Goal: Information Seeking & Learning: Learn about a topic

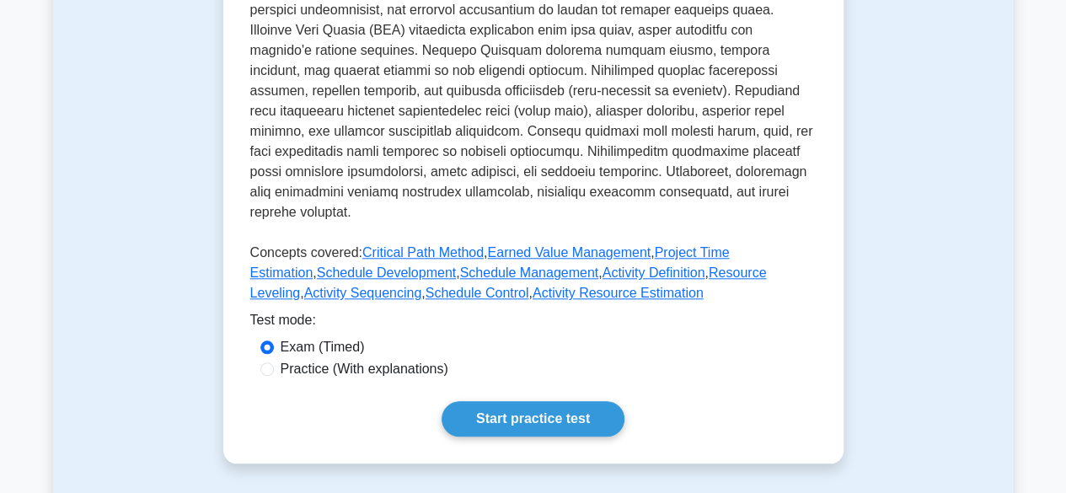
scroll to position [682, 0]
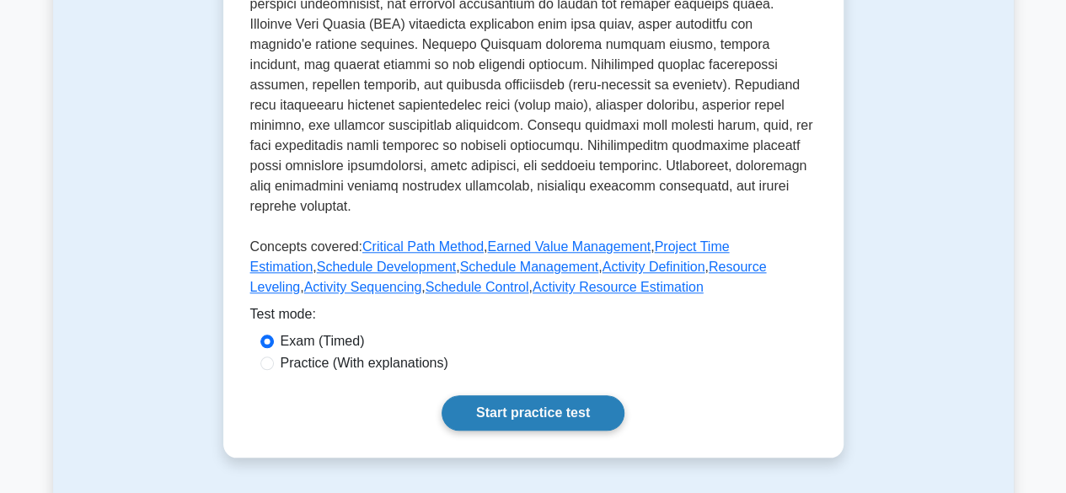
click at [475, 400] on link "Start practice test" at bounding box center [532, 412] width 183 height 35
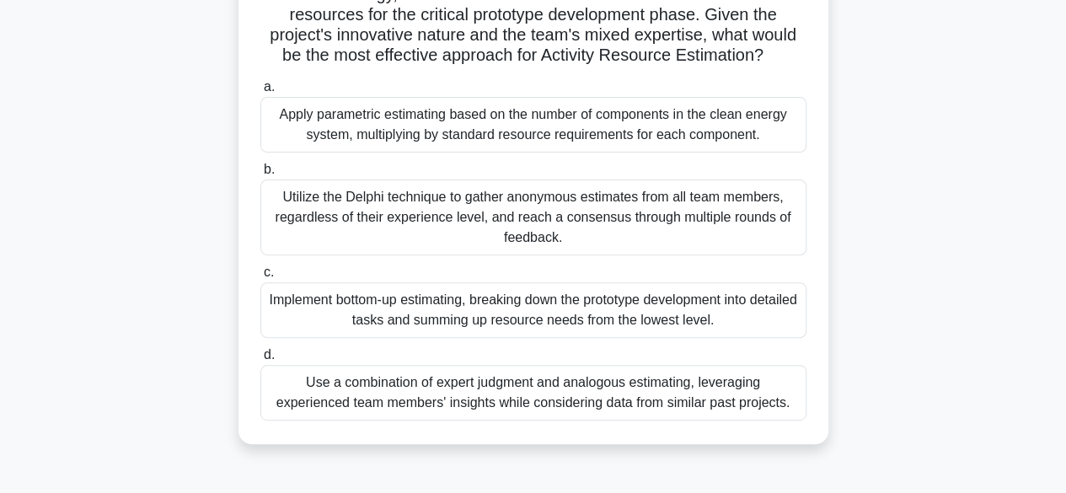
scroll to position [204, 0]
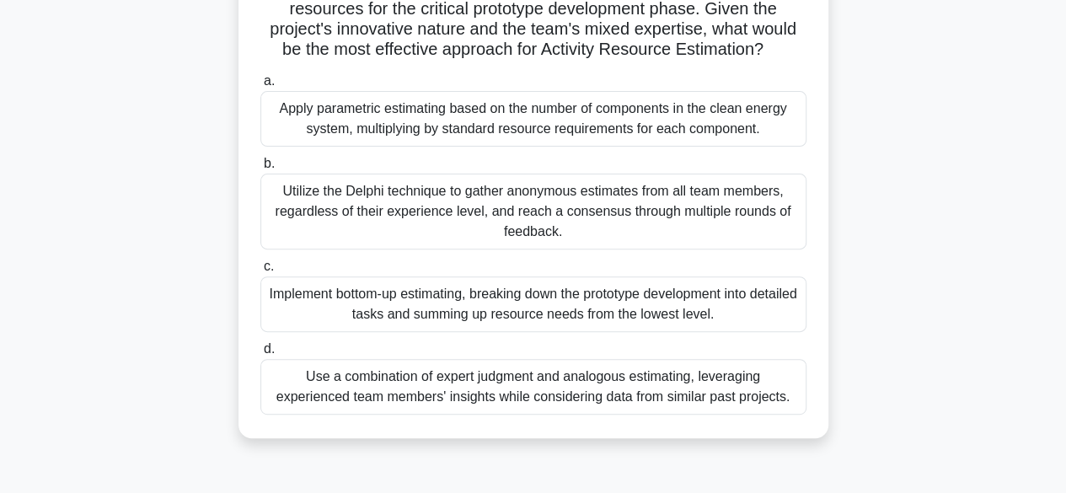
click at [636, 415] on div "Use a combination of expert judgment and analogous estimating, leveraging exper…" at bounding box center [533, 387] width 546 height 56
click at [260, 355] on input "d. Use a combination of expert judgment and analogous estimating, leveraging ex…" at bounding box center [260, 349] width 0 height 11
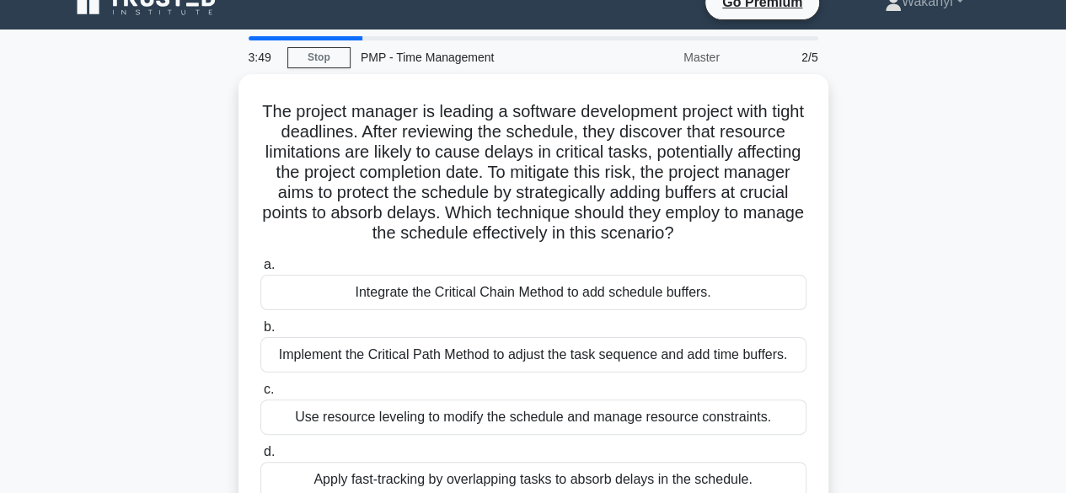
scroll to position [0, 0]
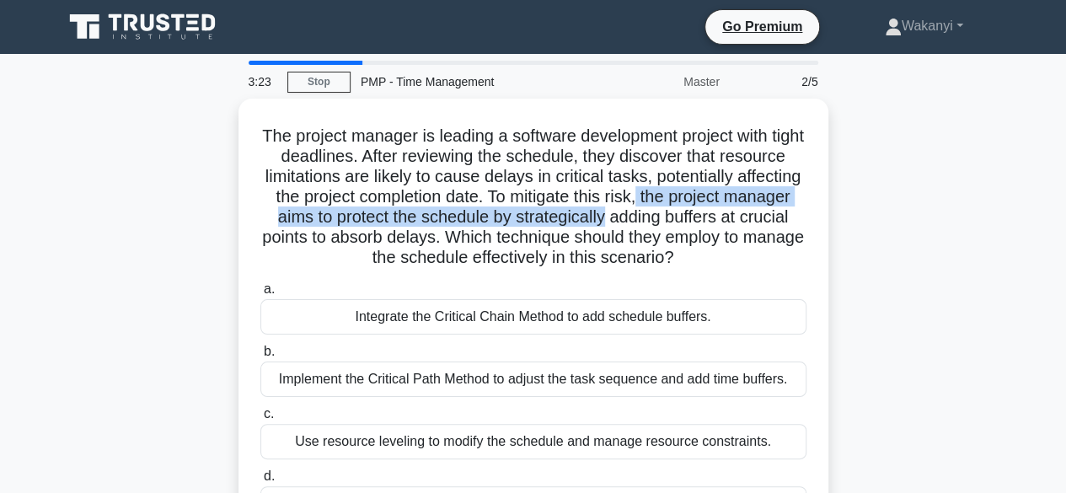
drag, startPoint x: 1065, startPoint y: 196, endPoint x: 1065, endPoint y: 225, distance: 28.6
click at [1065, 225] on main "3:23 Stop PMP - Time Management Master 2/5 The project manager is leading a sof…" at bounding box center [533, 482] width 1066 height 856
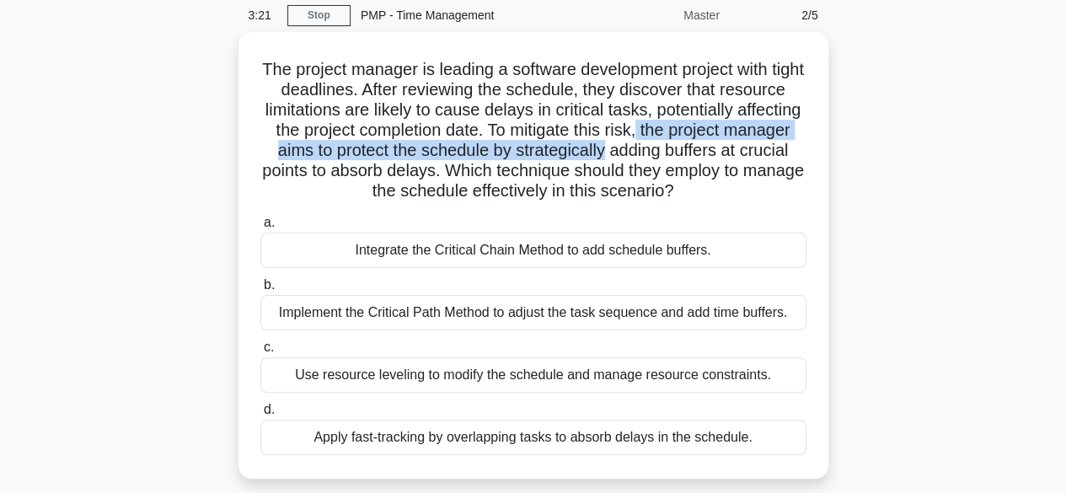
scroll to position [71, 0]
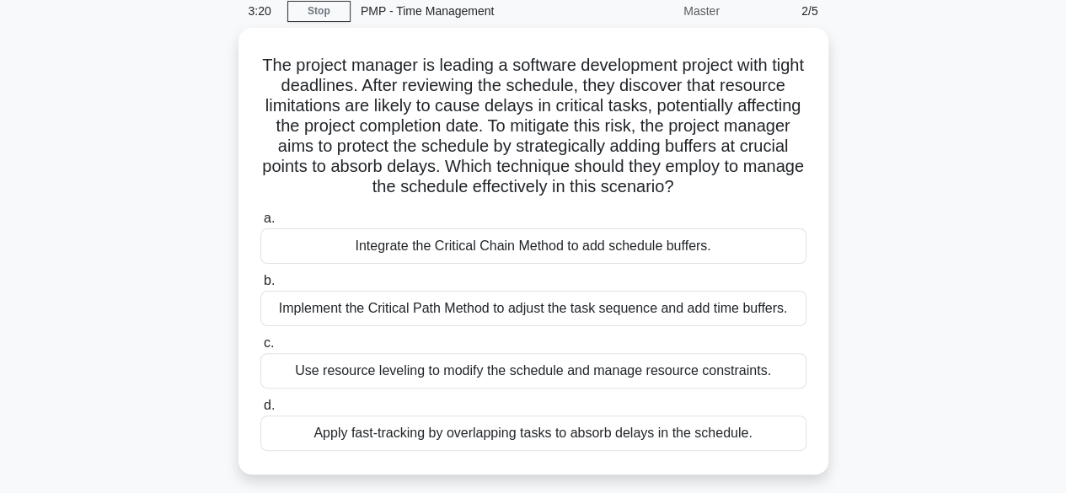
click at [950, 243] on div "The project manager is leading a software development project with tight deadli…" at bounding box center [533, 261] width 960 height 467
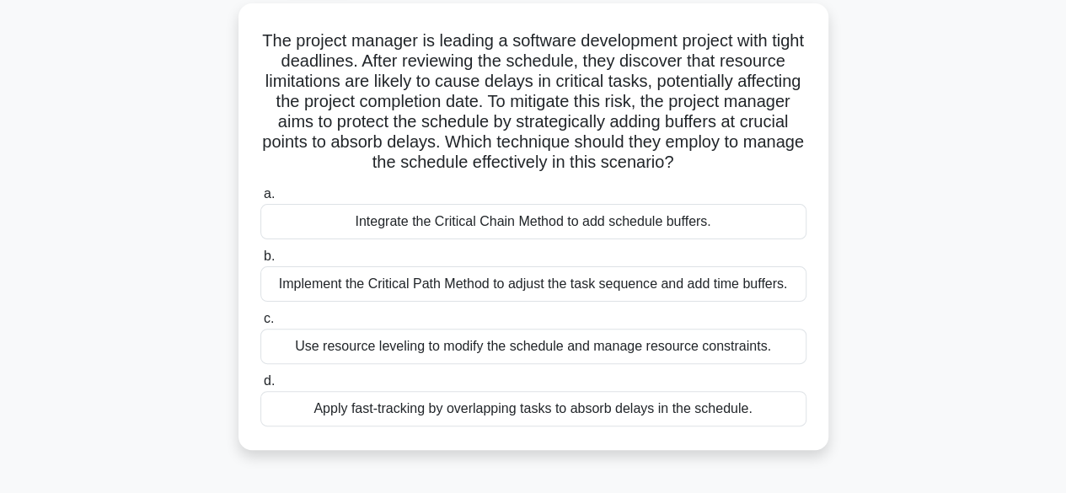
scroll to position [96, 0]
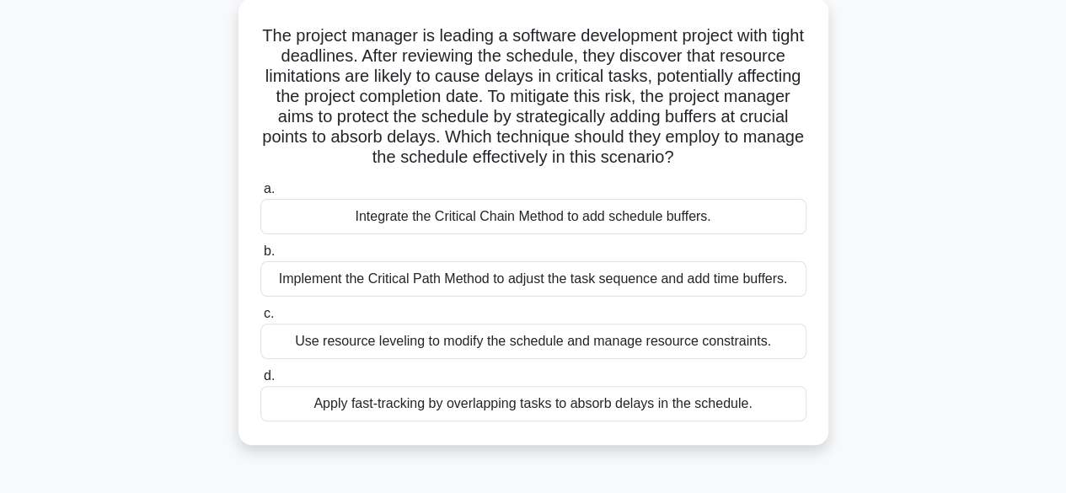
click at [687, 297] on div "Implement the Critical Path Method to adjust the task sequence and add time buf…" at bounding box center [533, 278] width 546 height 35
click at [260, 257] on input "b. Implement the Critical Path Method to adjust the task sequence and add time …" at bounding box center [260, 251] width 0 height 11
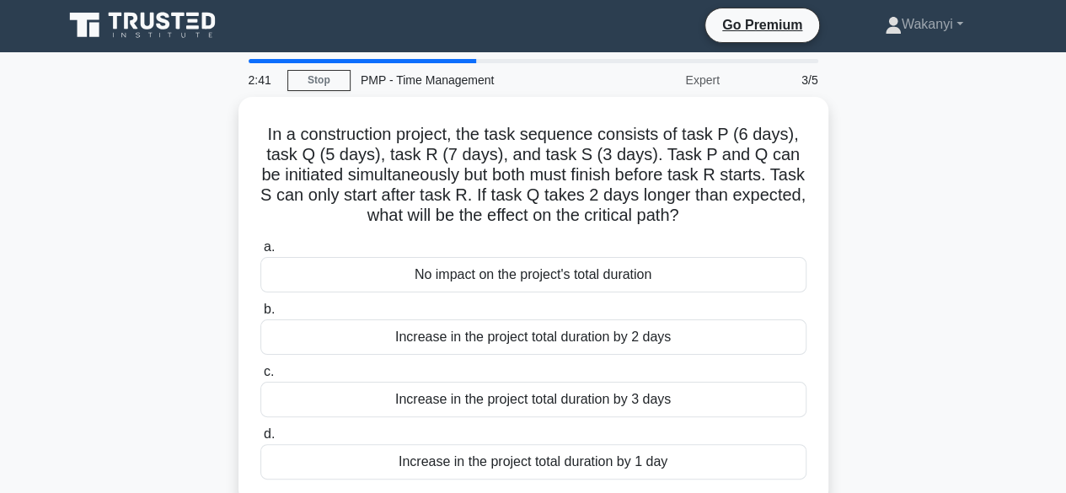
scroll to position [0, 0]
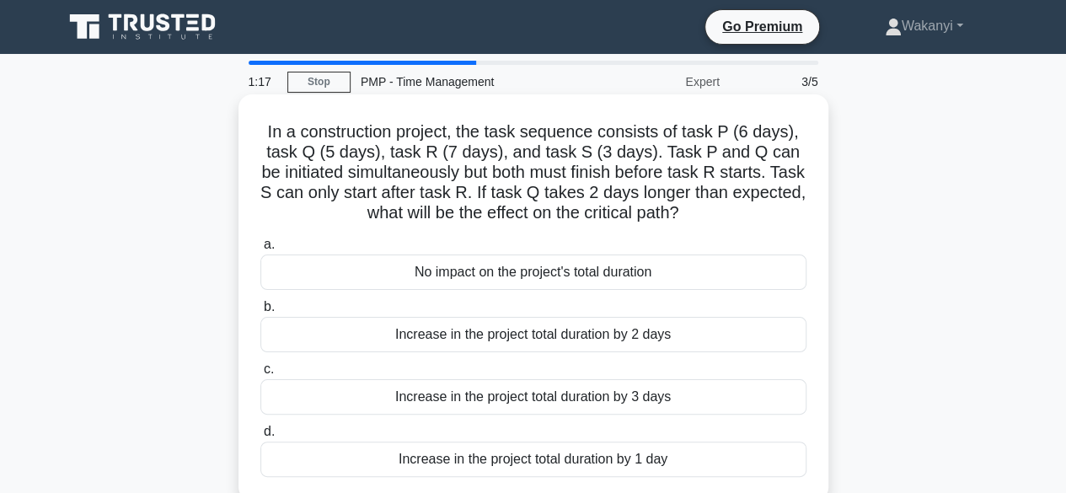
click at [580, 455] on div "Increase in the project total duration by 1 day" at bounding box center [533, 458] width 546 height 35
click at [260, 437] on input "d. Increase in the project total duration by 1 day" at bounding box center [260, 431] width 0 height 11
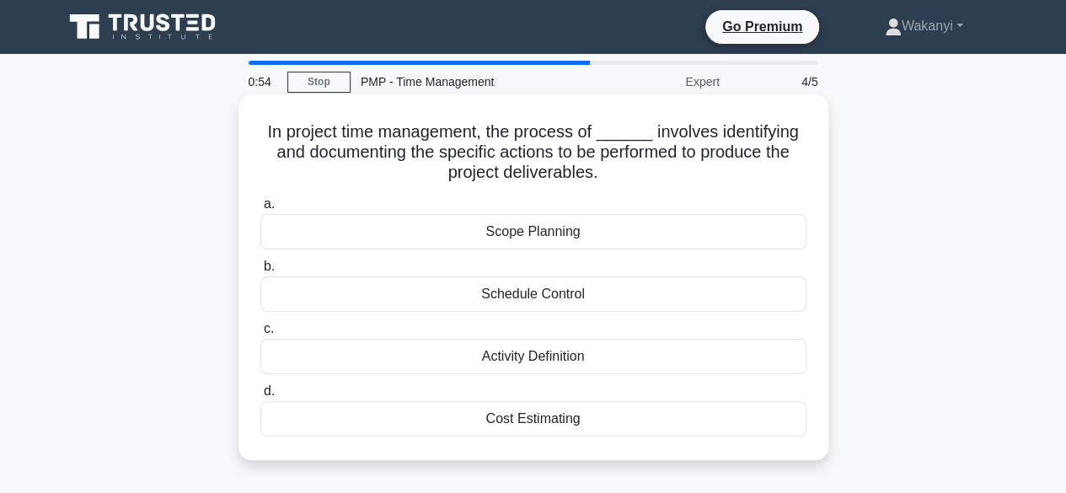
click at [536, 363] on div "Activity Definition" at bounding box center [533, 356] width 546 height 35
click at [260, 334] on input "c. Activity Definition" at bounding box center [260, 329] width 0 height 11
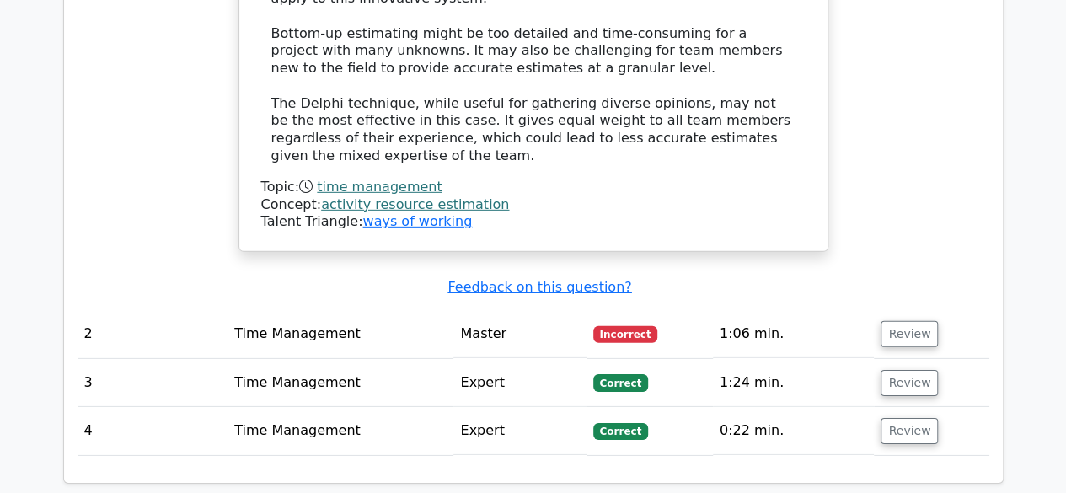
scroll to position [2450, 0]
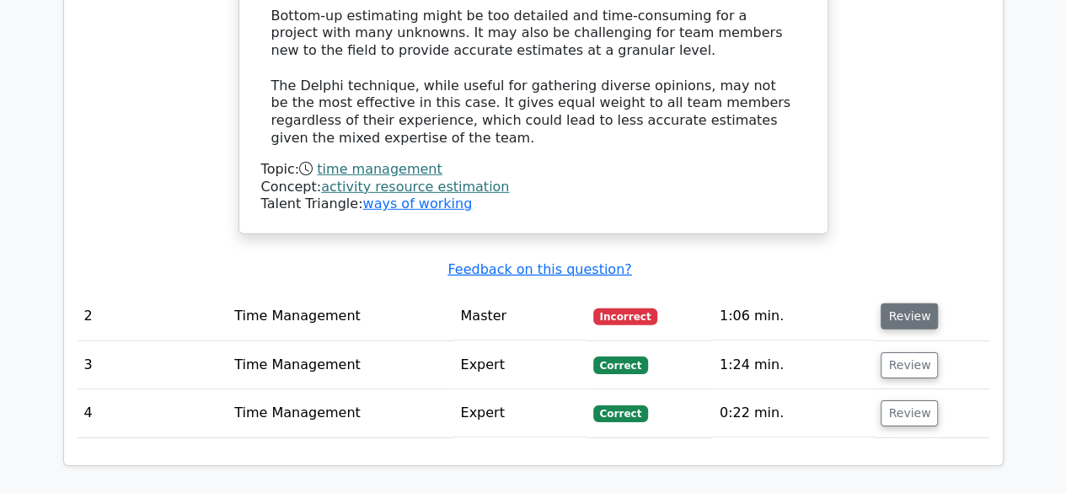
click at [915, 303] on button "Review" at bounding box center [908, 316] width 57 height 26
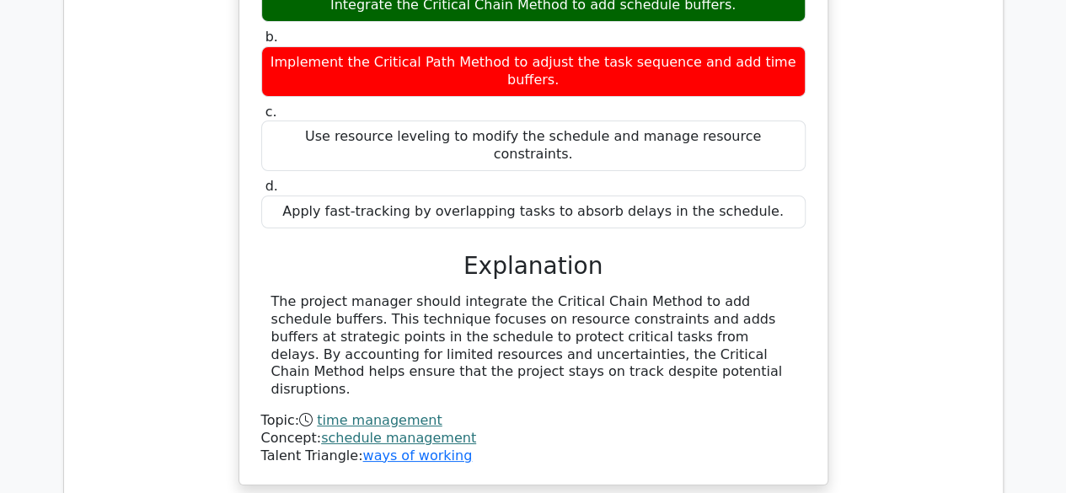
scroll to position [3039, 0]
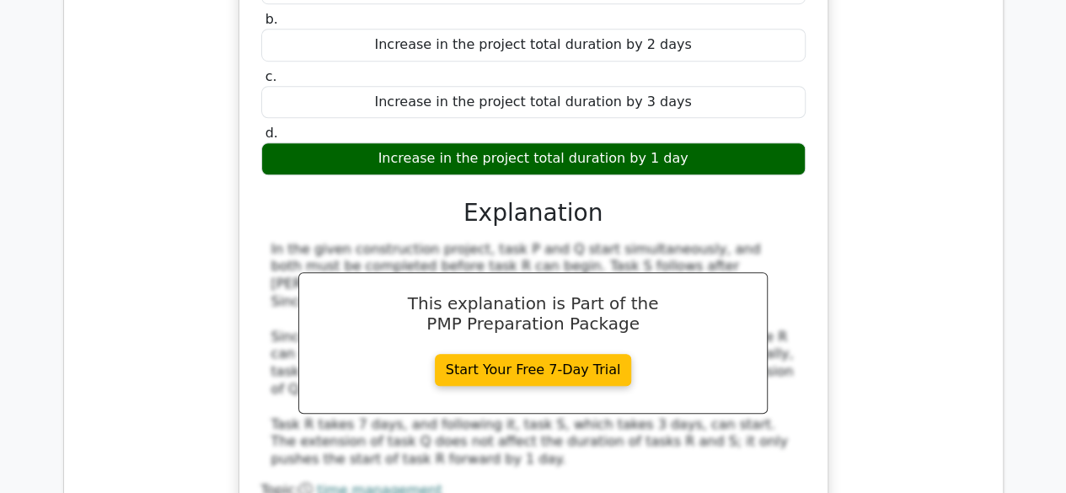
scroll to position [3838, 0]
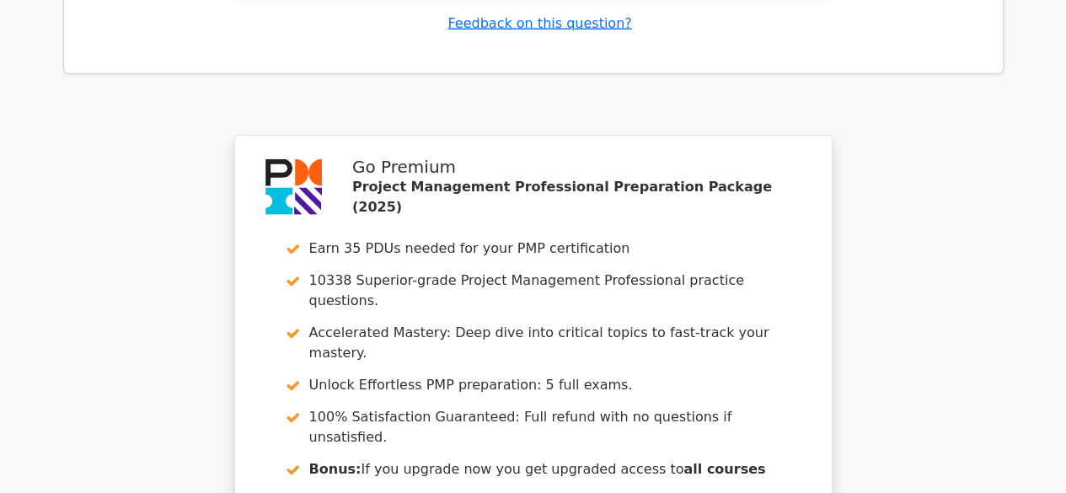
scroll to position [5402, 0]
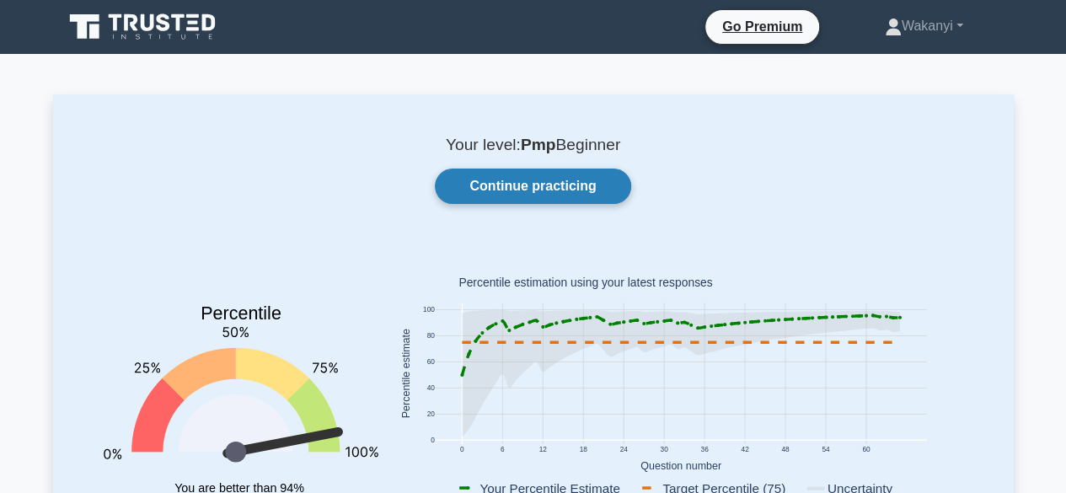
click at [515, 185] on link "Continue practicing" at bounding box center [532, 185] width 195 height 35
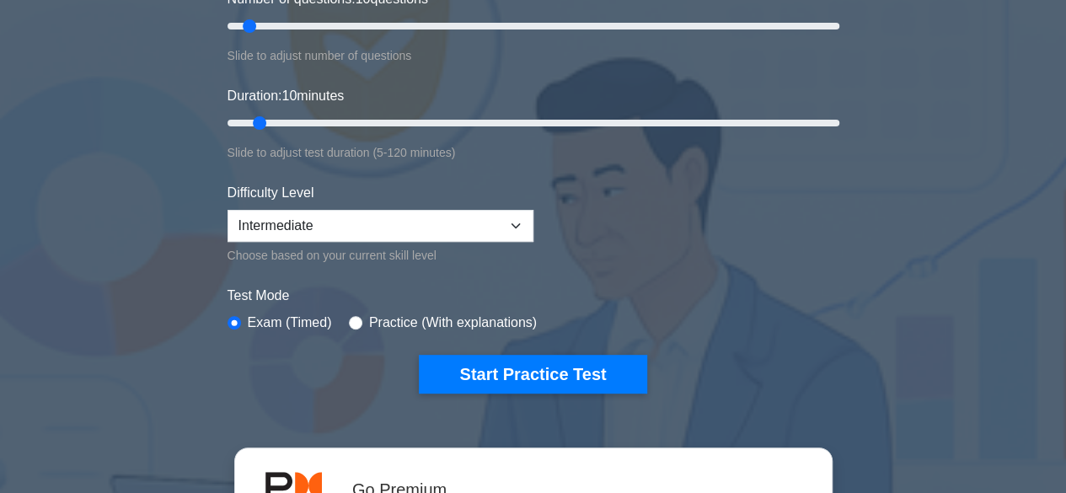
scroll to position [265, 0]
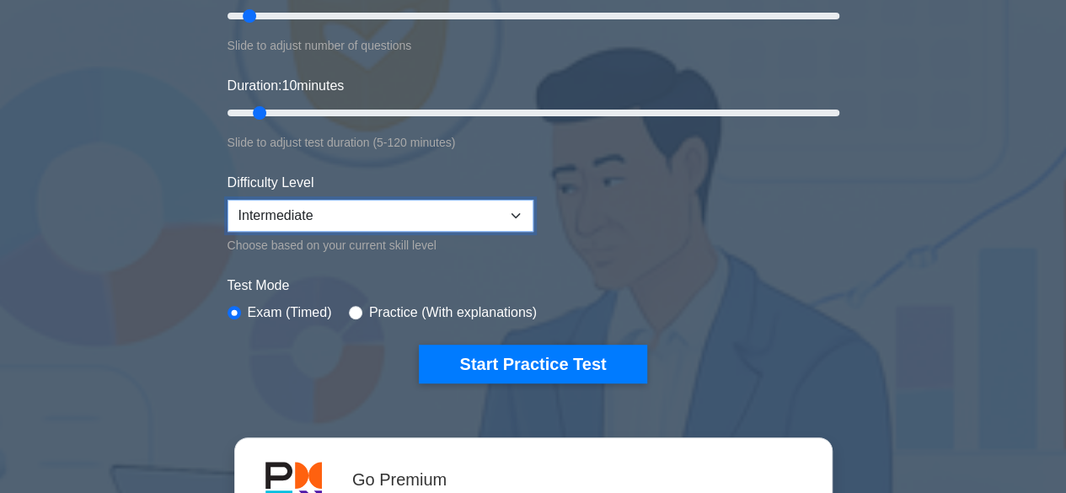
click at [489, 217] on select "Beginner Intermediate Expert" at bounding box center [380, 216] width 306 height 32
select select "expert"
click at [227, 200] on select "Beginner Intermediate Expert" at bounding box center [380, 216] width 306 height 32
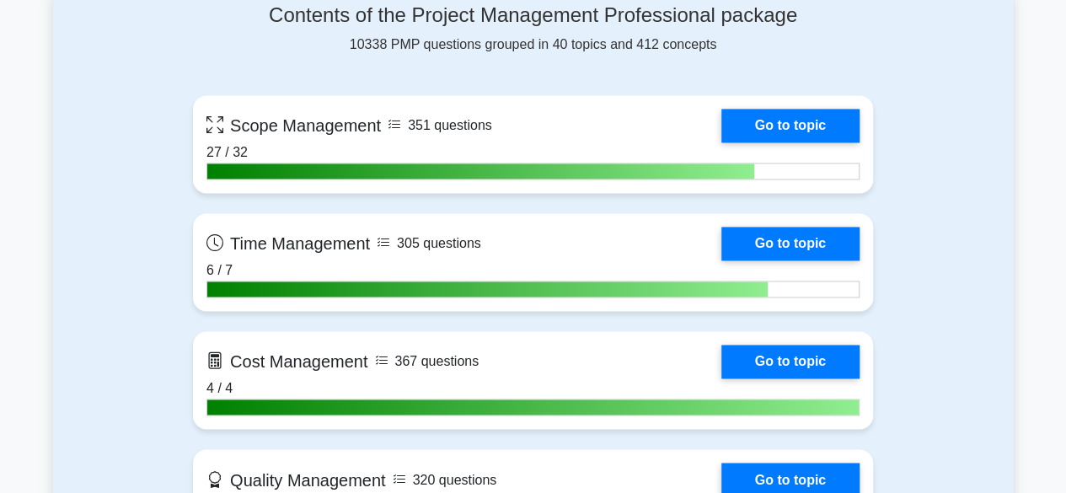
scroll to position [1222, 0]
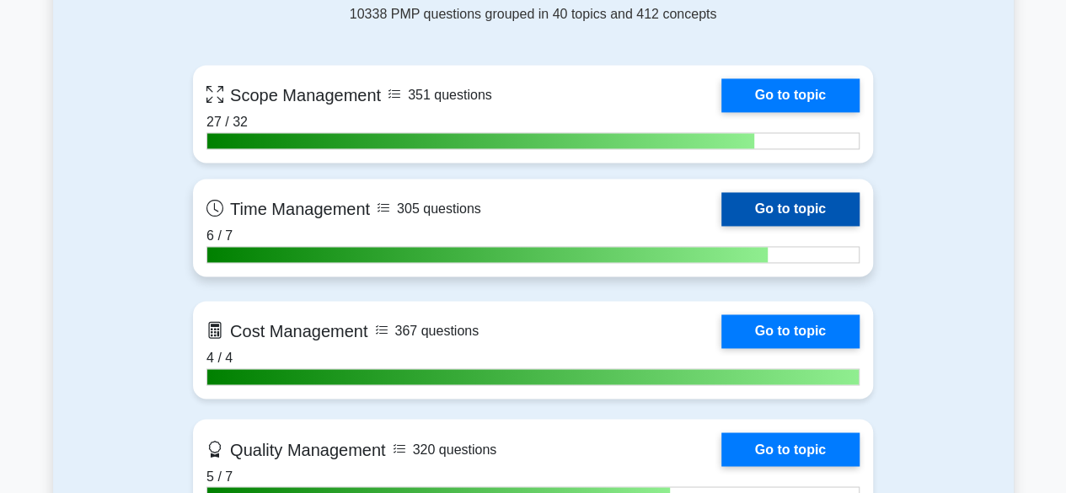
click at [795, 202] on link "Go to topic" at bounding box center [790, 209] width 138 height 34
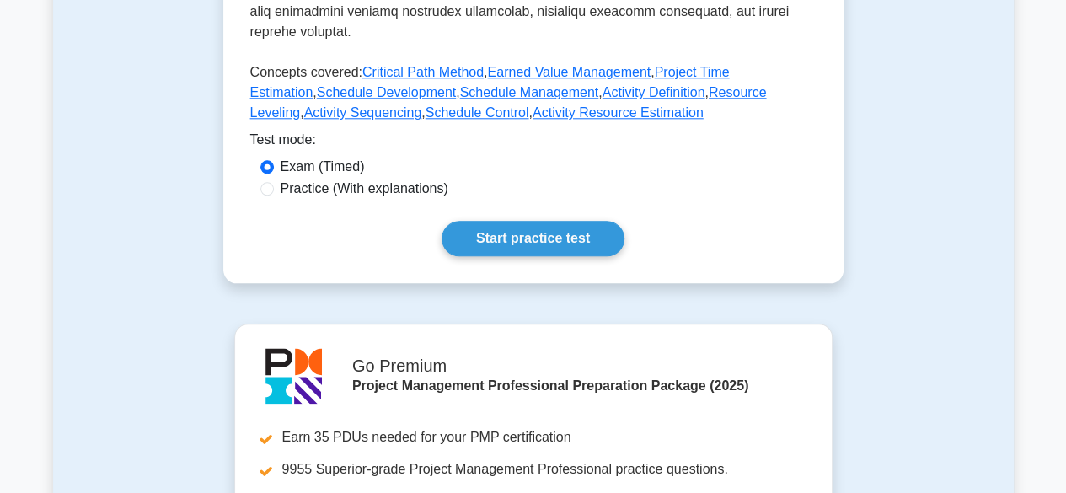
scroll to position [868, 0]
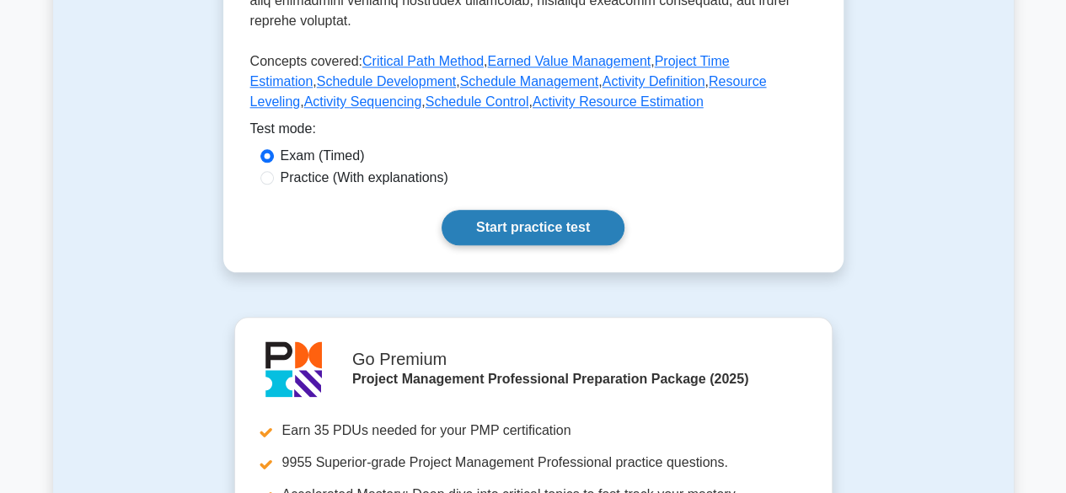
click at [499, 210] on link "Start practice test" at bounding box center [532, 227] width 183 height 35
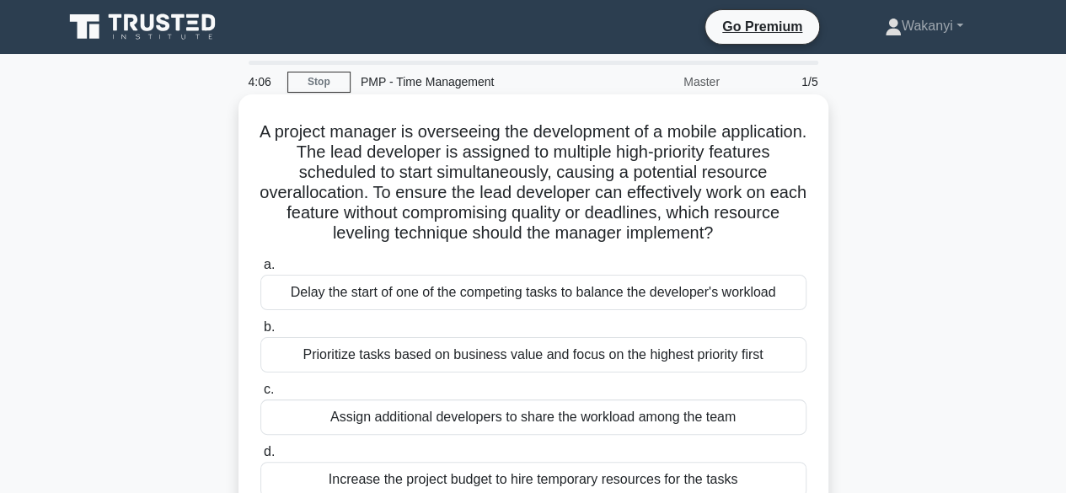
click at [553, 292] on div "Delay the start of one of the competing tasks to balance the developer's worklo…" at bounding box center [533, 292] width 546 height 35
click at [260, 270] on input "a. Delay the start of one of the competing tasks to balance the developer's wor…" at bounding box center [260, 264] width 0 height 11
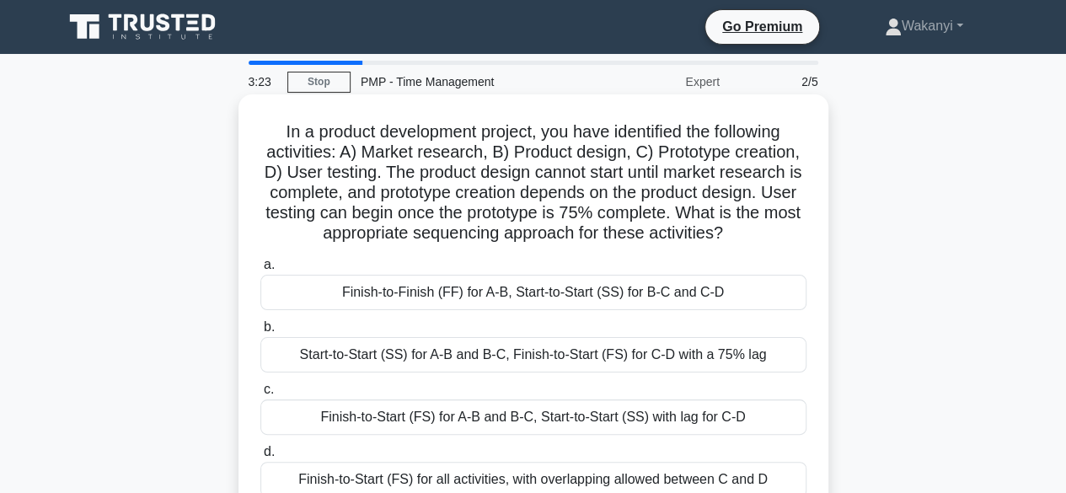
click at [399, 423] on div "Finish-to-Start (FS) for A-B and B-C, Start-to-Start (SS) with lag for C-D" at bounding box center [533, 416] width 546 height 35
click at [260, 395] on input "c. Finish-to-Start (FS) for A-B and B-C, Start-to-Start (SS) with lag for C-D" at bounding box center [260, 389] width 0 height 11
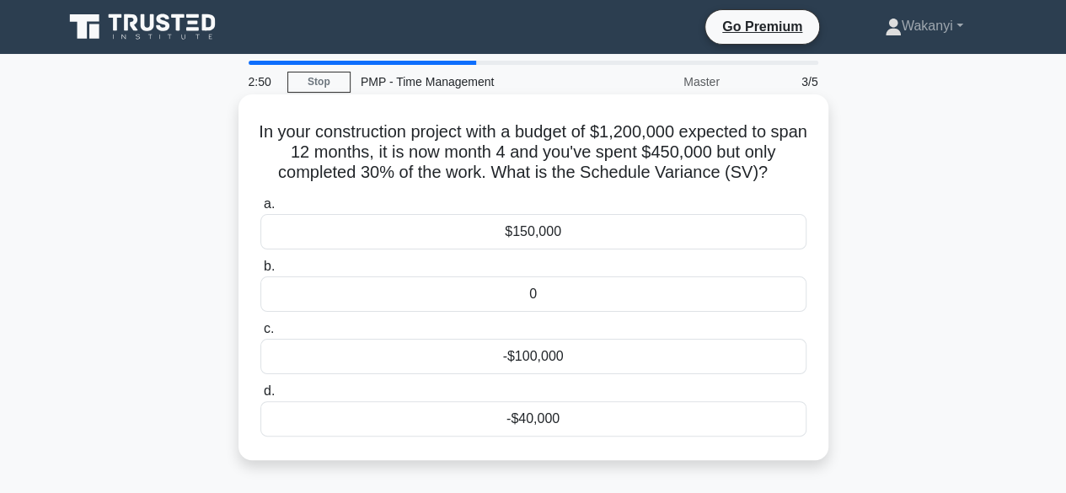
click at [559, 420] on div "-$40,000" at bounding box center [533, 418] width 546 height 35
click at [260, 397] on input "d. -$40,000" at bounding box center [260, 391] width 0 height 11
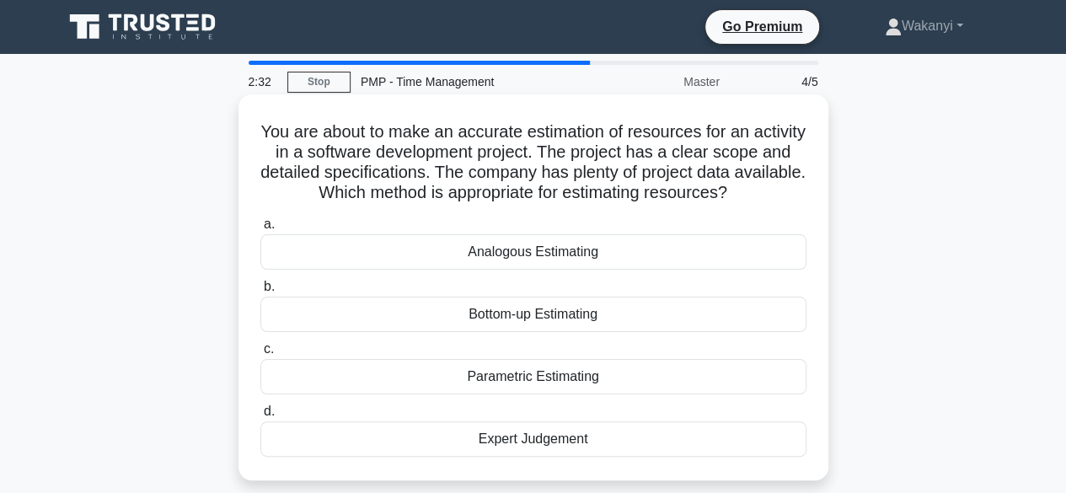
click at [596, 269] on div "Analogous Estimating" at bounding box center [533, 251] width 546 height 35
click at [260, 230] on input "a. Analogous Estimating" at bounding box center [260, 224] width 0 height 11
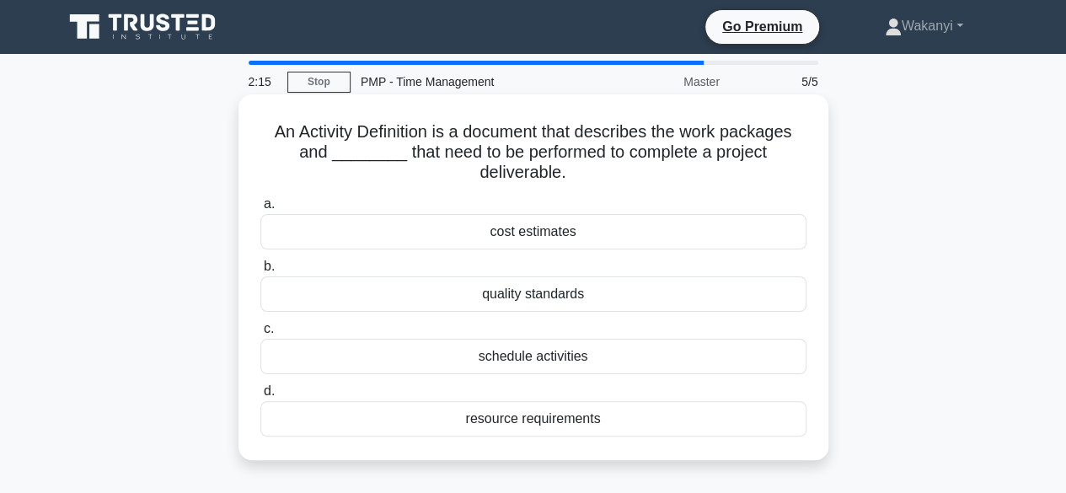
click at [519, 420] on div "resource requirements" at bounding box center [533, 418] width 546 height 35
click at [260, 397] on input "d. resource requirements" at bounding box center [260, 391] width 0 height 11
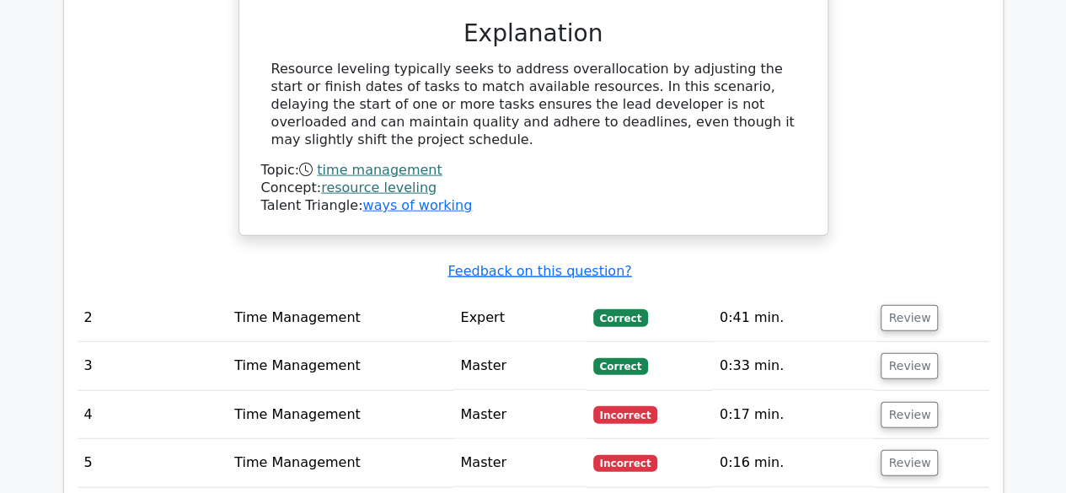
scroll to position [1862, 0]
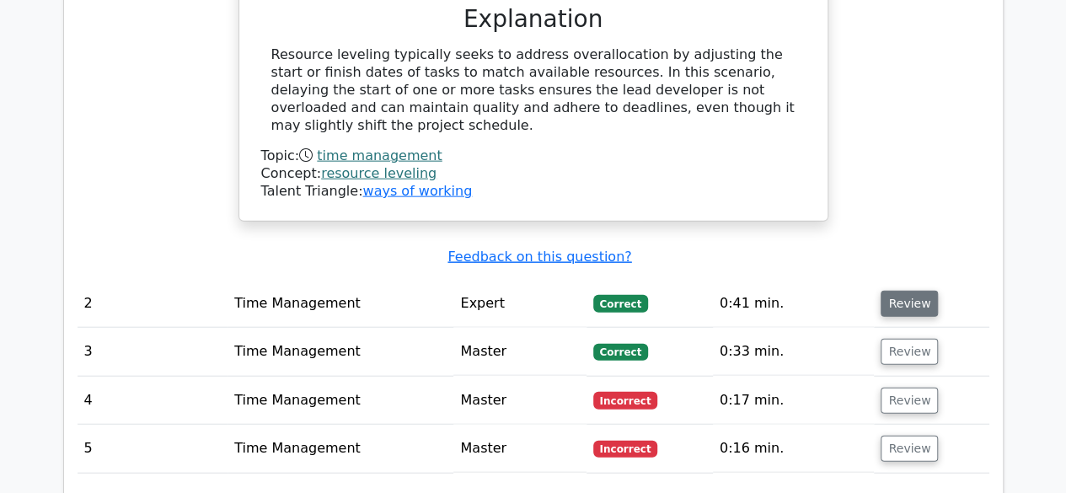
click at [906, 291] on button "Review" at bounding box center [908, 304] width 57 height 26
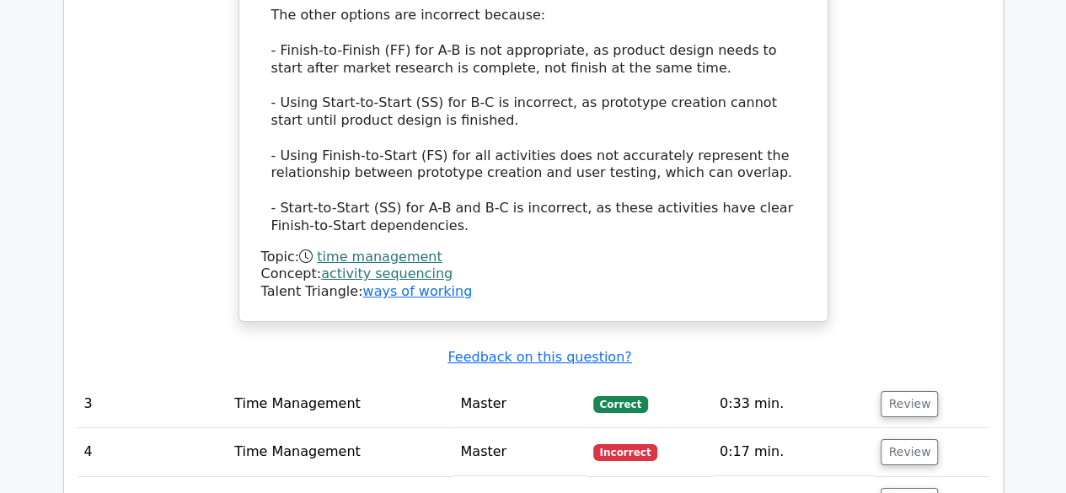
scroll to position [3057, 0]
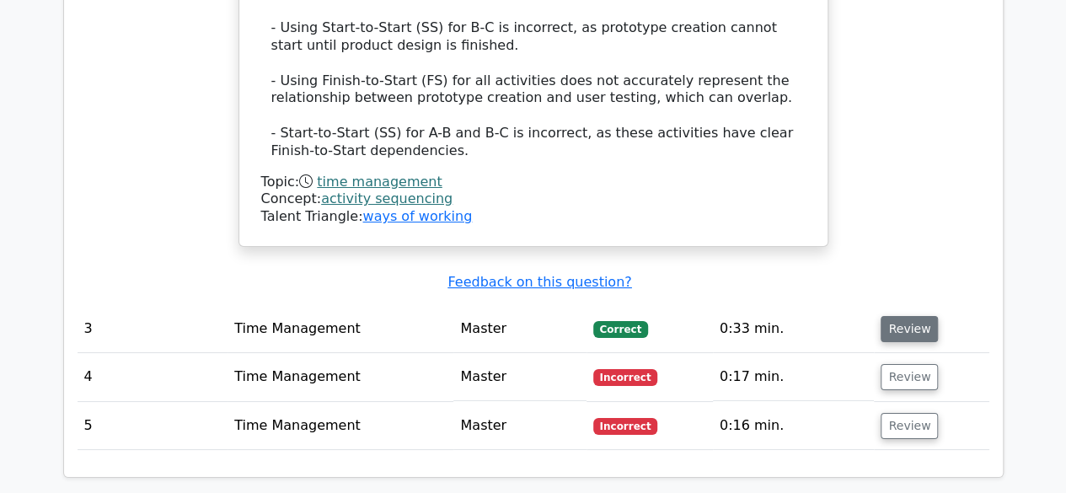
click at [907, 316] on button "Review" at bounding box center [908, 329] width 57 height 26
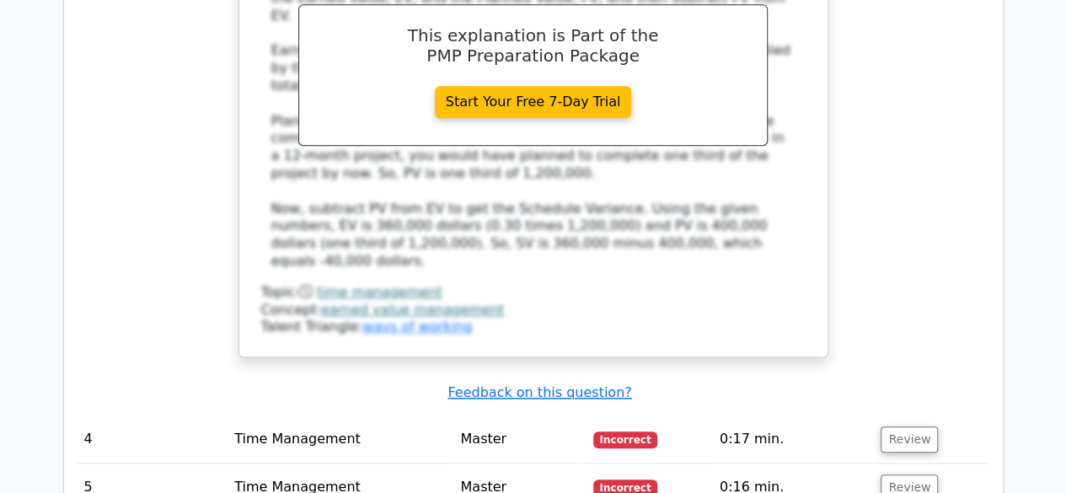
scroll to position [3853, 0]
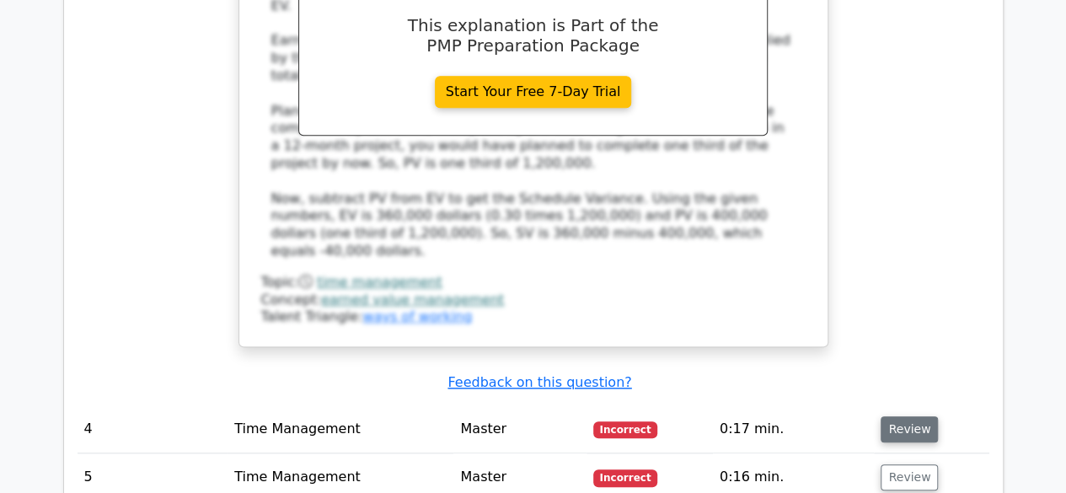
click at [915, 416] on button "Review" at bounding box center [908, 429] width 57 height 26
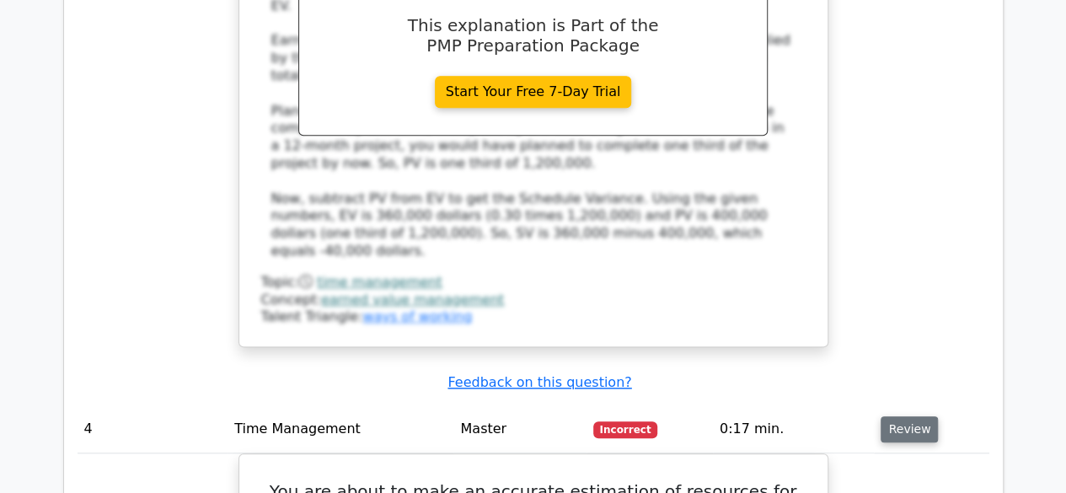
click at [915, 416] on button "Review" at bounding box center [908, 429] width 57 height 26
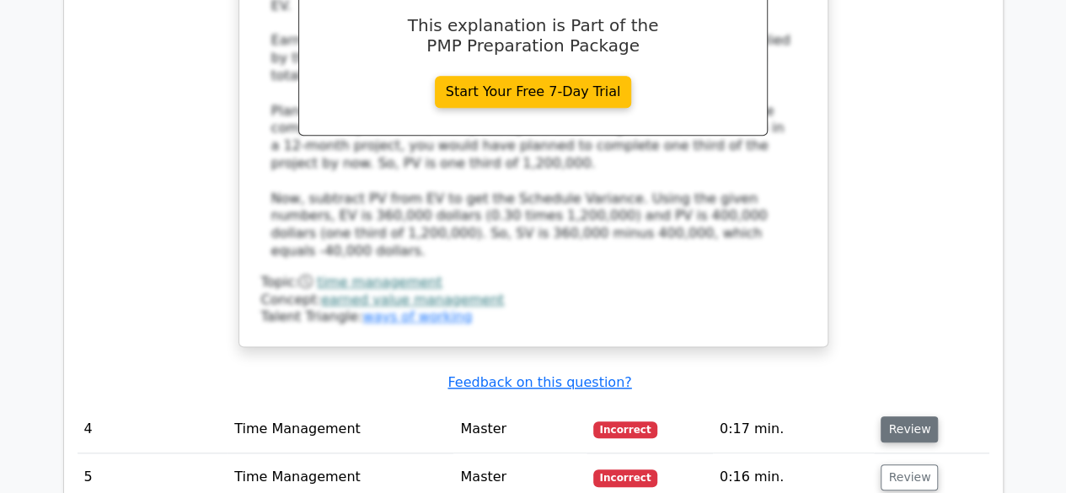
click at [915, 416] on button "Review" at bounding box center [908, 429] width 57 height 26
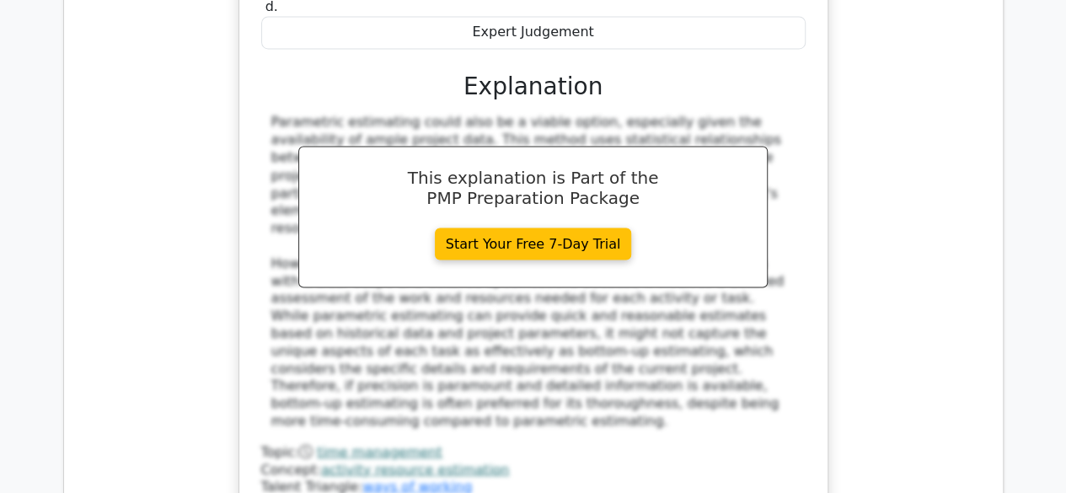
scroll to position [4629, 0]
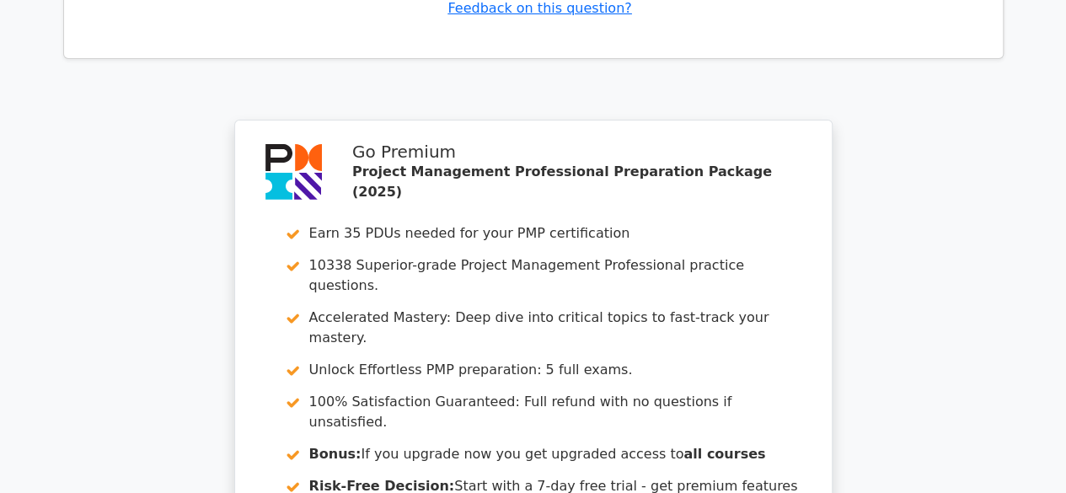
scroll to position [6262, 0]
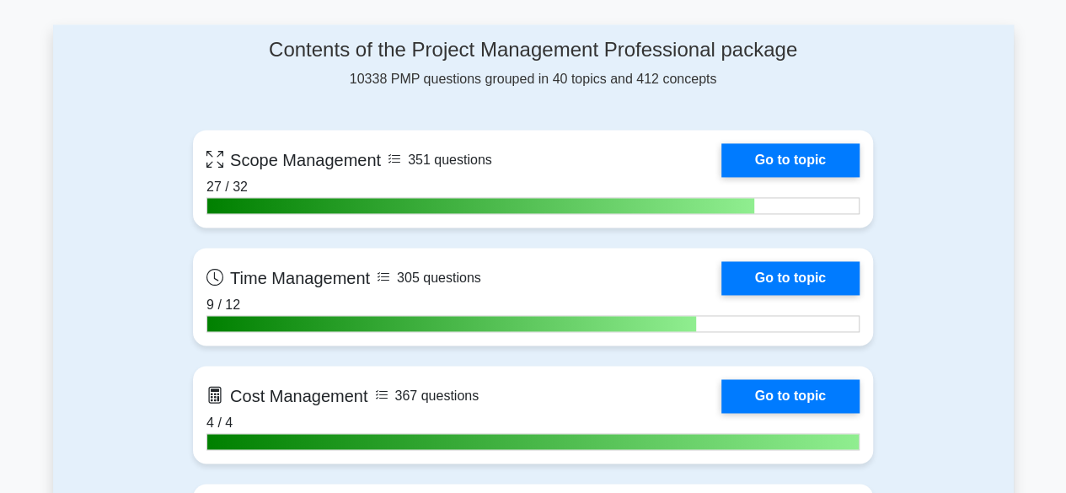
scroll to position [1186, 0]
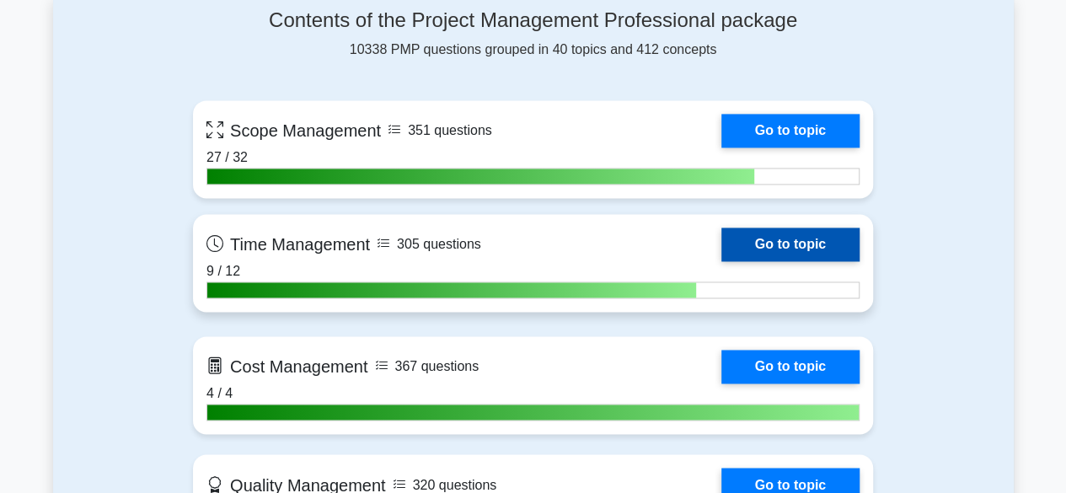
click at [762, 235] on link "Go to topic" at bounding box center [790, 244] width 138 height 34
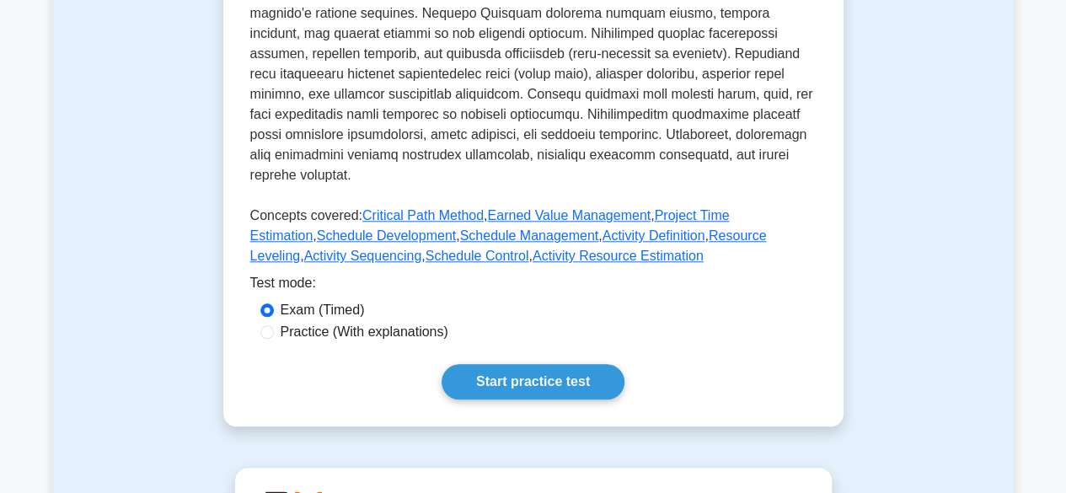
scroll to position [725, 0]
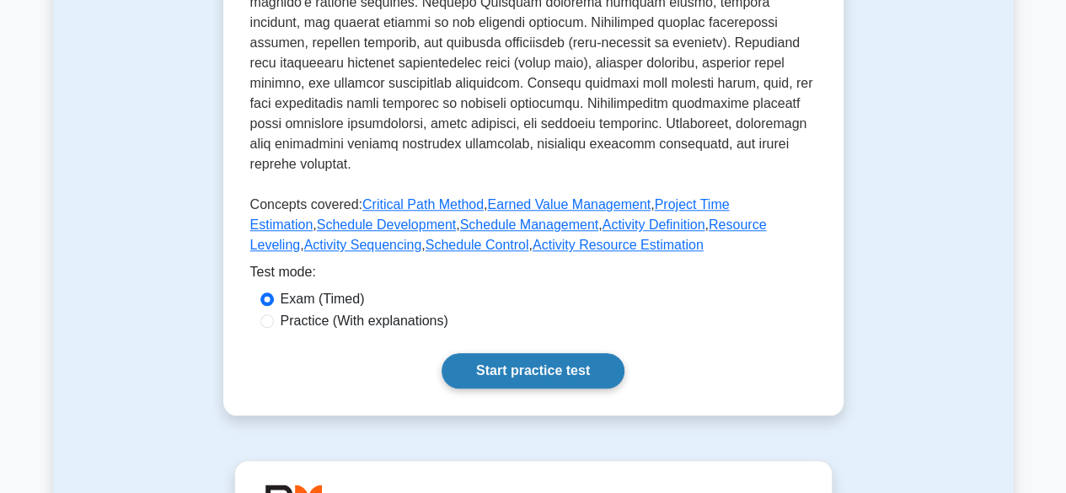
click at [499, 353] on link "Start practice test" at bounding box center [532, 370] width 183 height 35
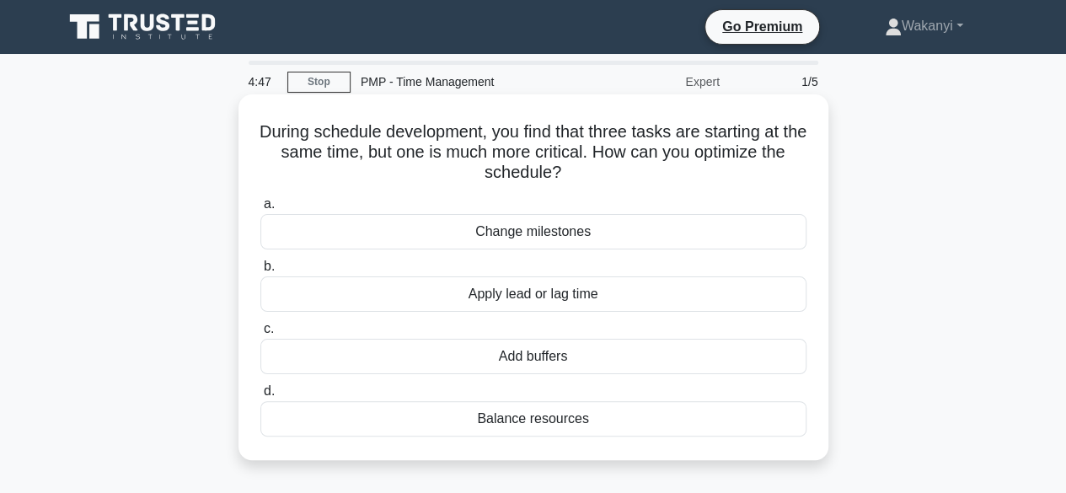
click at [560, 292] on div "Apply lead or lag time" at bounding box center [533, 293] width 546 height 35
click at [260, 272] on input "b. Apply lead or lag time" at bounding box center [260, 266] width 0 height 11
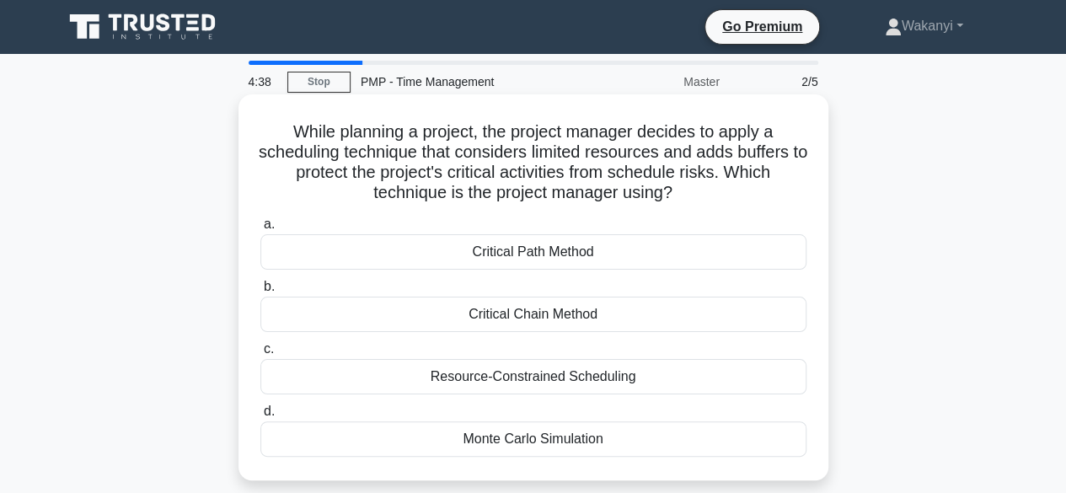
click at [524, 304] on div "Critical Chain Method" at bounding box center [533, 314] width 546 height 35
click at [260, 292] on input "b. Critical Chain Method" at bounding box center [260, 286] width 0 height 11
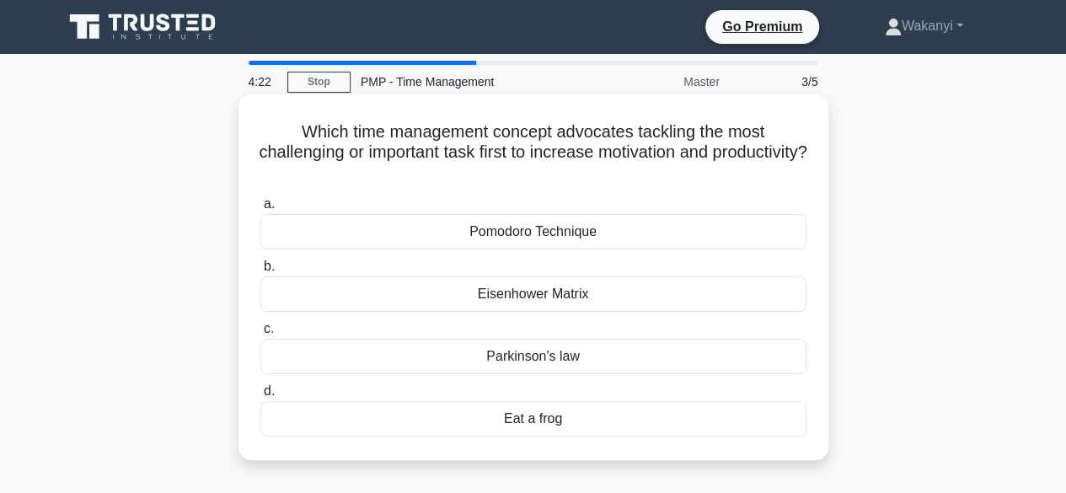
click at [541, 345] on div "Parkinson's law" at bounding box center [533, 356] width 546 height 35
click at [260, 334] on input "[PERSON_NAME] law" at bounding box center [260, 329] width 0 height 11
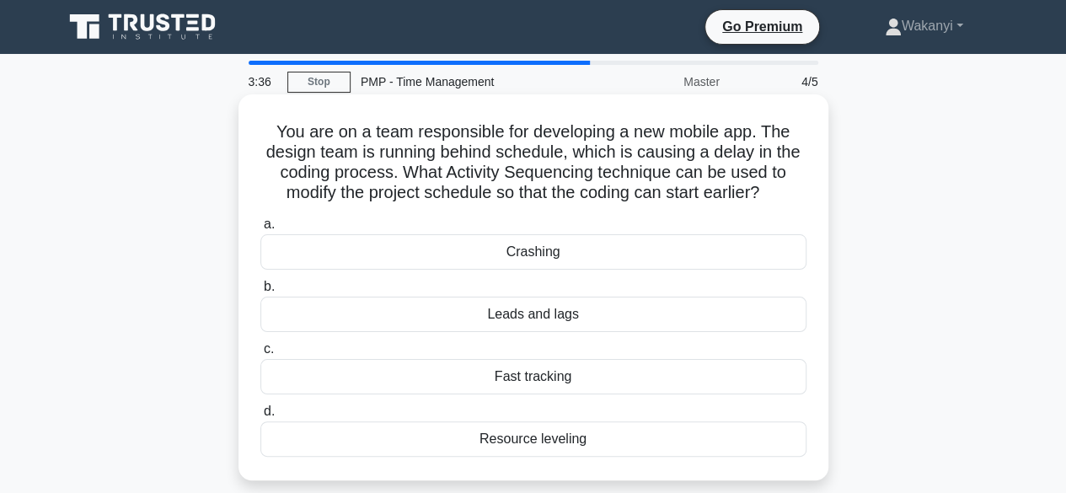
click at [514, 379] on div "Fast tracking" at bounding box center [533, 376] width 546 height 35
click at [260, 355] on input "c. Fast tracking" at bounding box center [260, 349] width 0 height 11
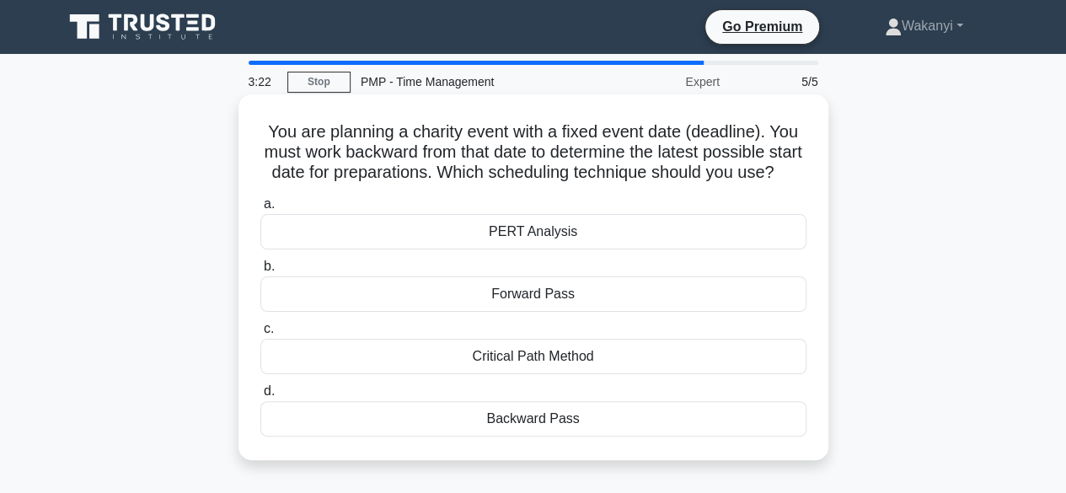
click at [516, 436] on div "Backward Pass" at bounding box center [533, 418] width 546 height 35
click at [260, 397] on input "d. Backward Pass" at bounding box center [260, 391] width 0 height 11
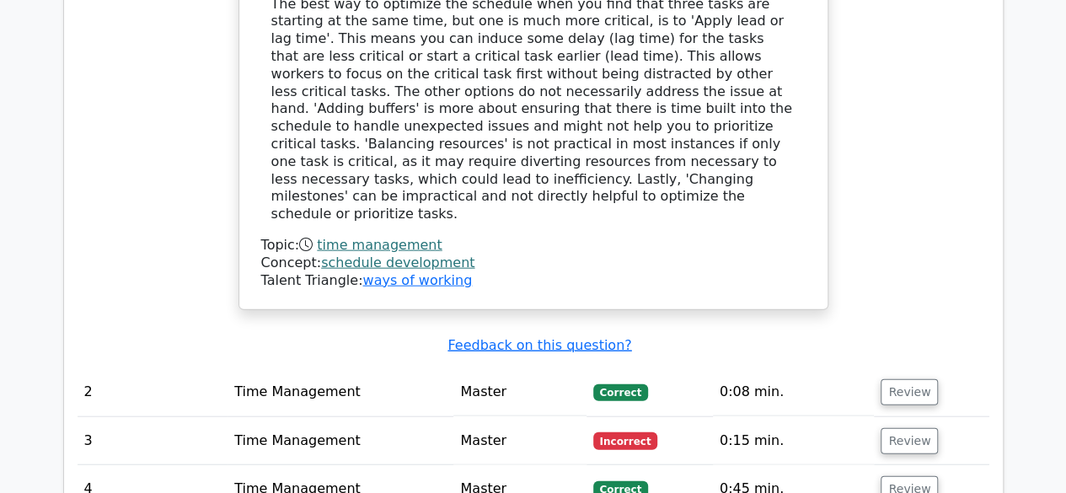
scroll to position [1785, 0]
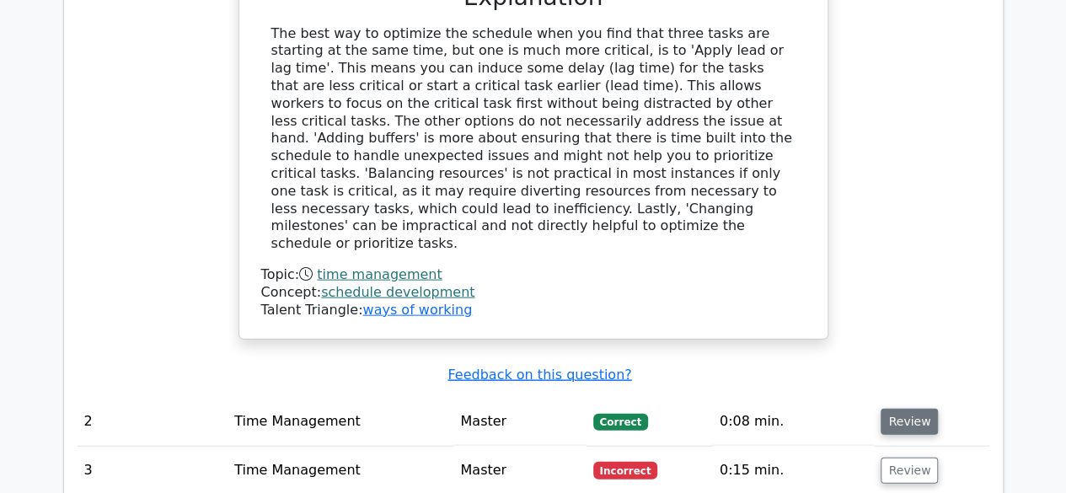
click at [891, 409] on button "Review" at bounding box center [908, 422] width 57 height 26
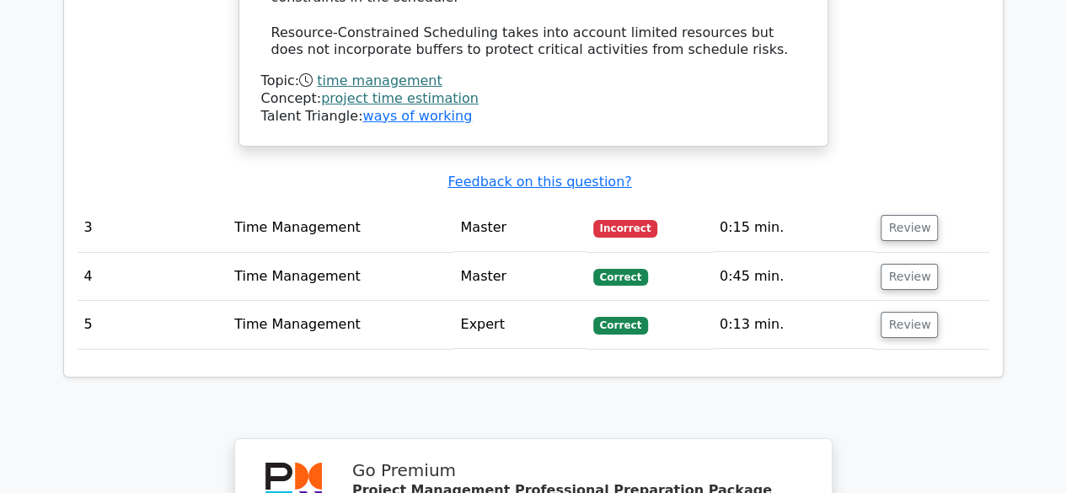
scroll to position [2690, 0]
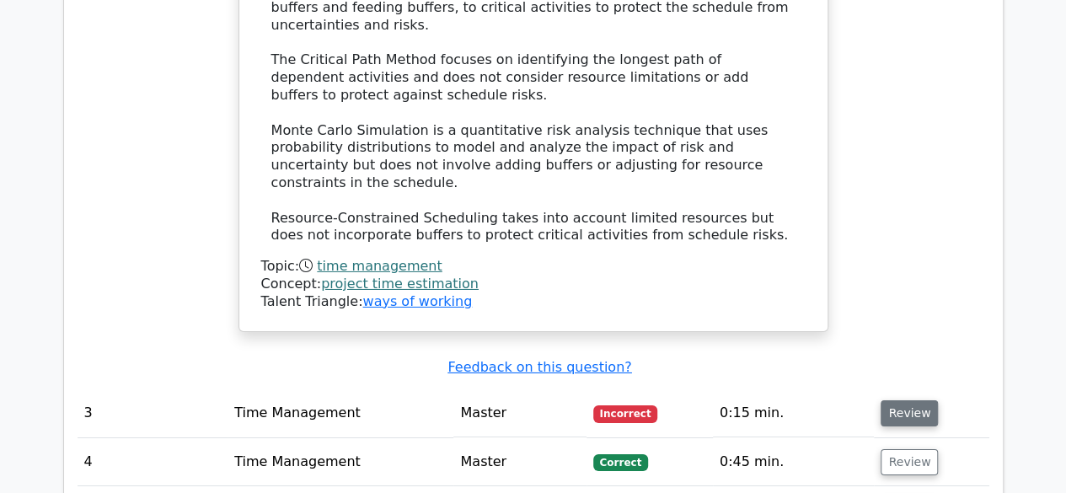
click at [900, 400] on button "Review" at bounding box center [908, 413] width 57 height 26
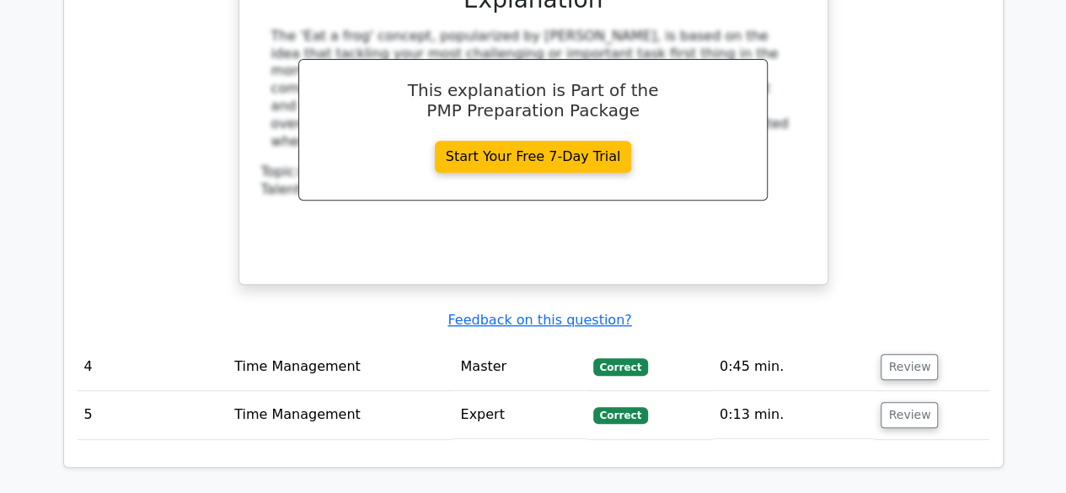
scroll to position [3501, 0]
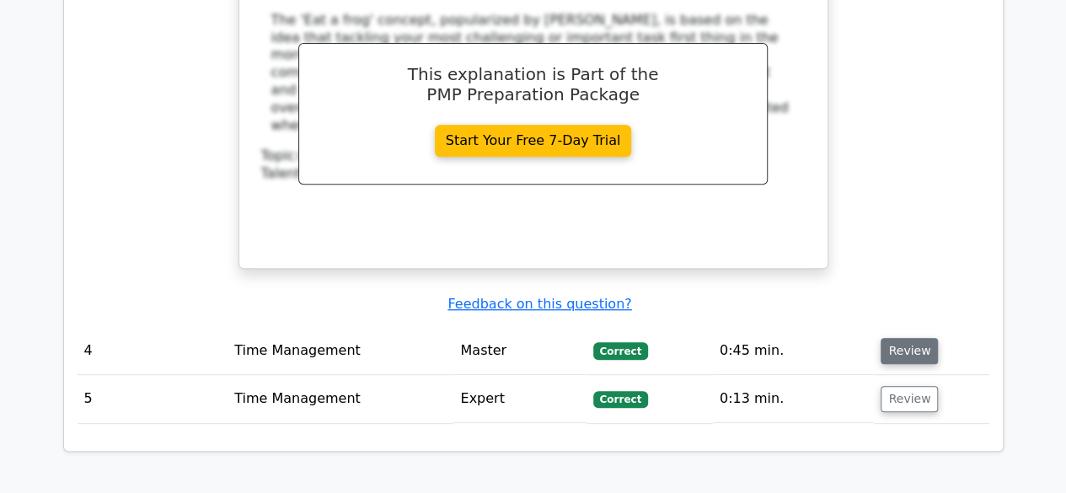
click at [909, 338] on button "Review" at bounding box center [908, 351] width 57 height 26
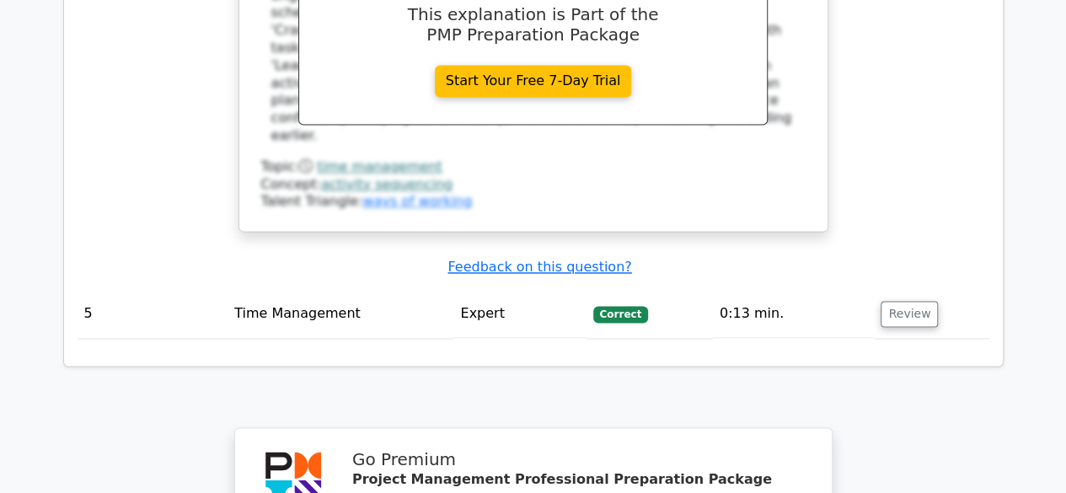
scroll to position [4361, 0]
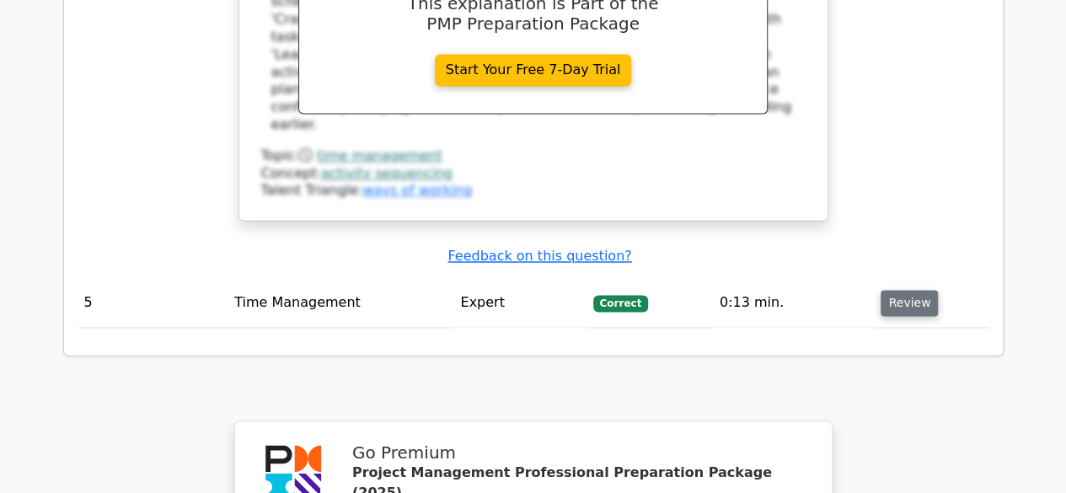
click at [912, 290] on button "Review" at bounding box center [908, 303] width 57 height 26
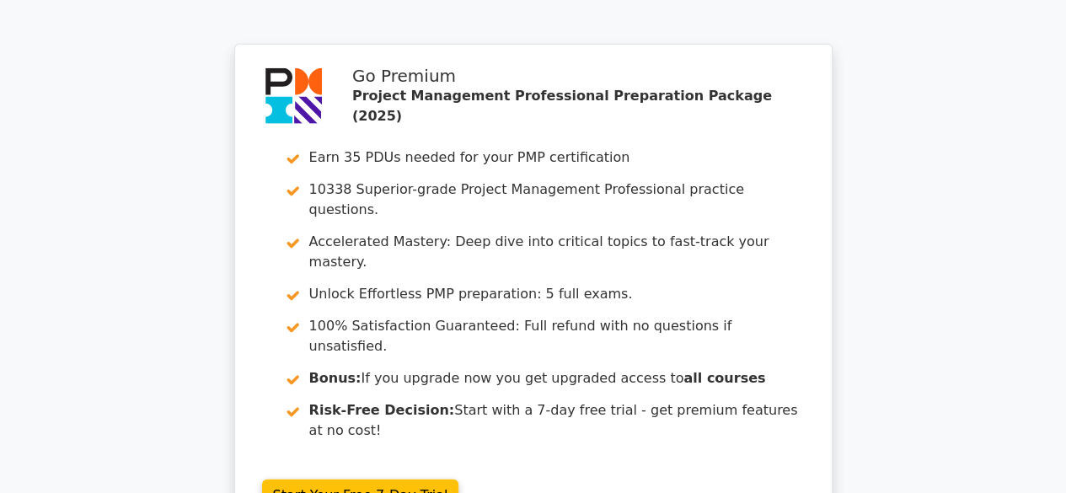
scroll to position [5442, 0]
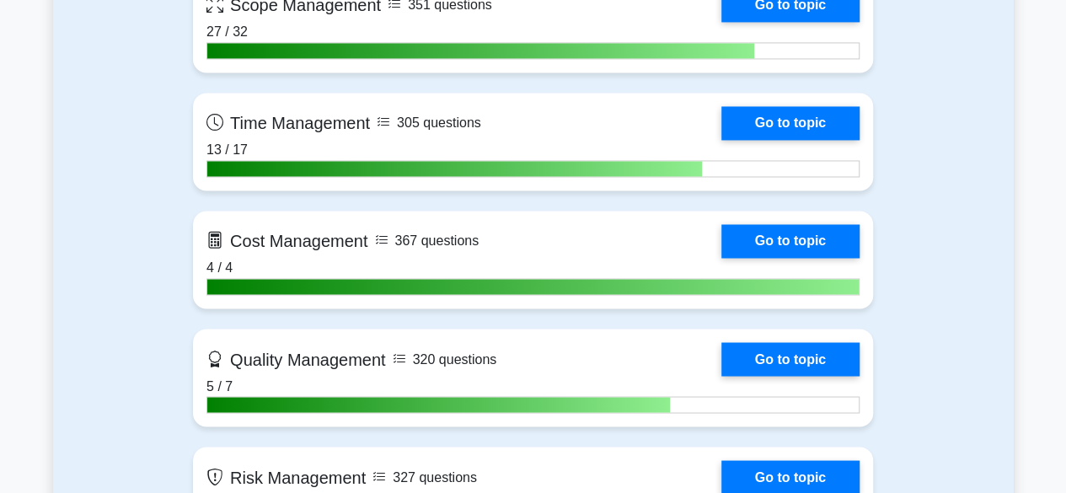
scroll to position [1342, 0]
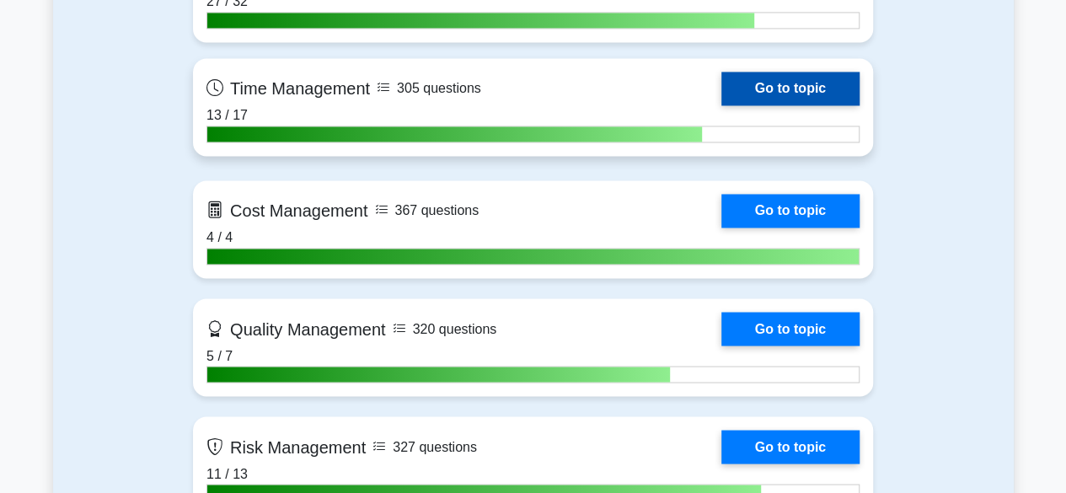
click at [792, 85] on link "Go to topic" at bounding box center [790, 89] width 138 height 34
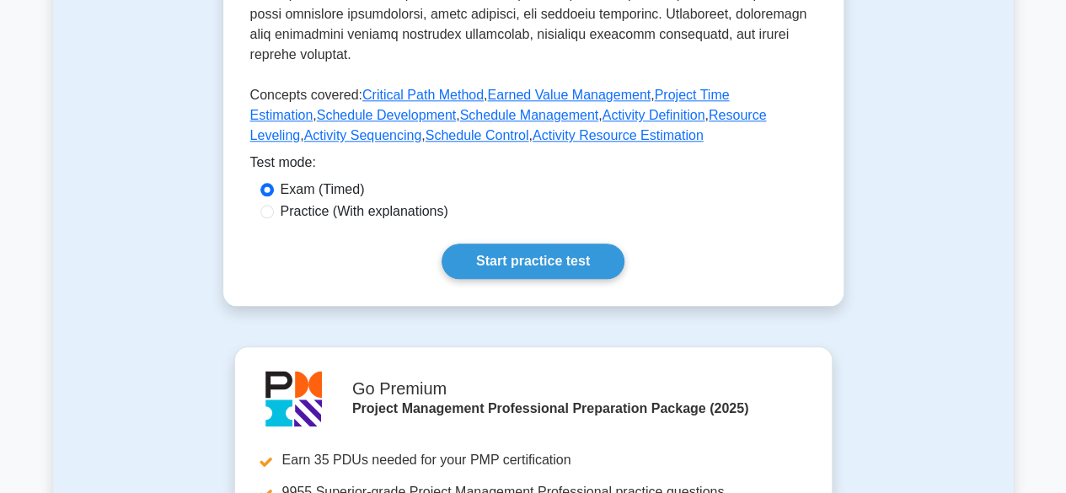
scroll to position [789, 0]
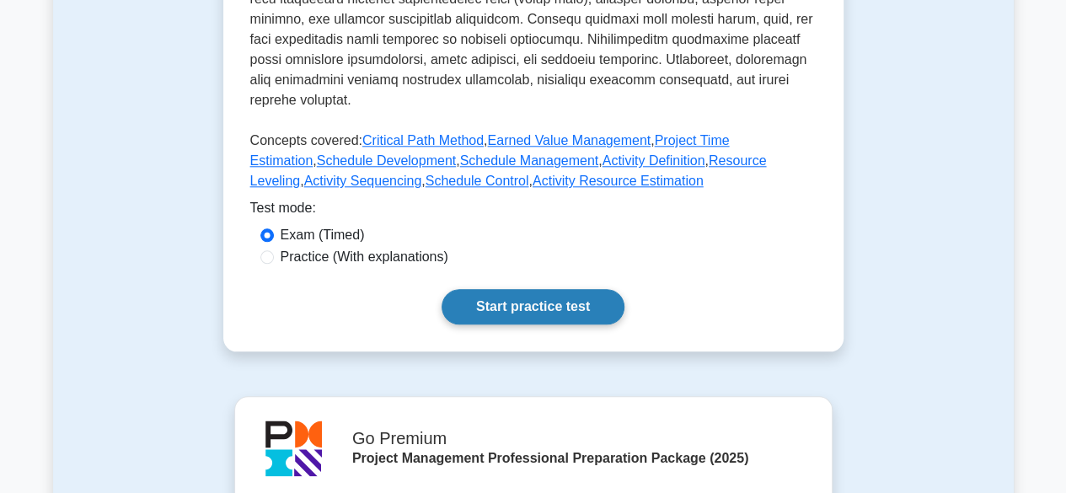
click at [475, 296] on link "Start practice test" at bounding box center [532, 306] width 183 height 35
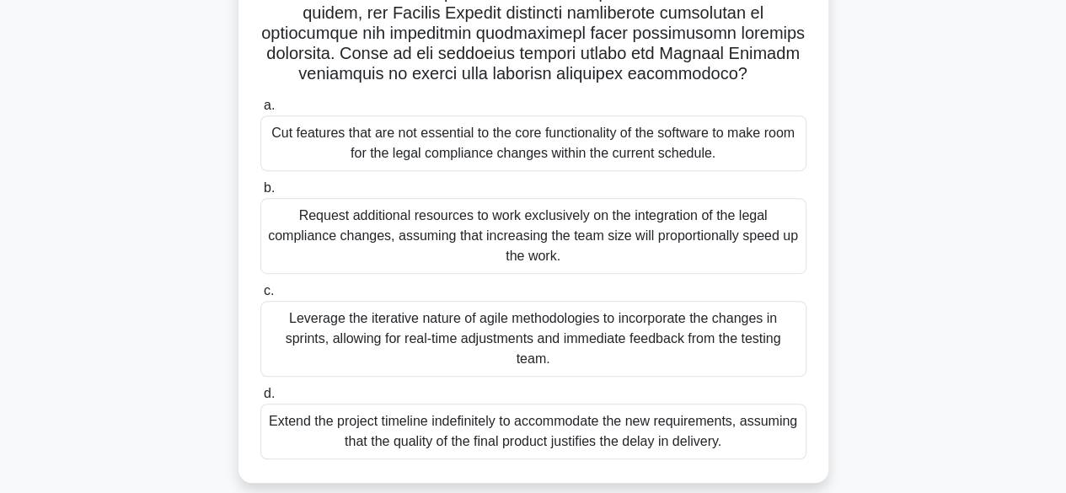
scroll to position [367, 0]
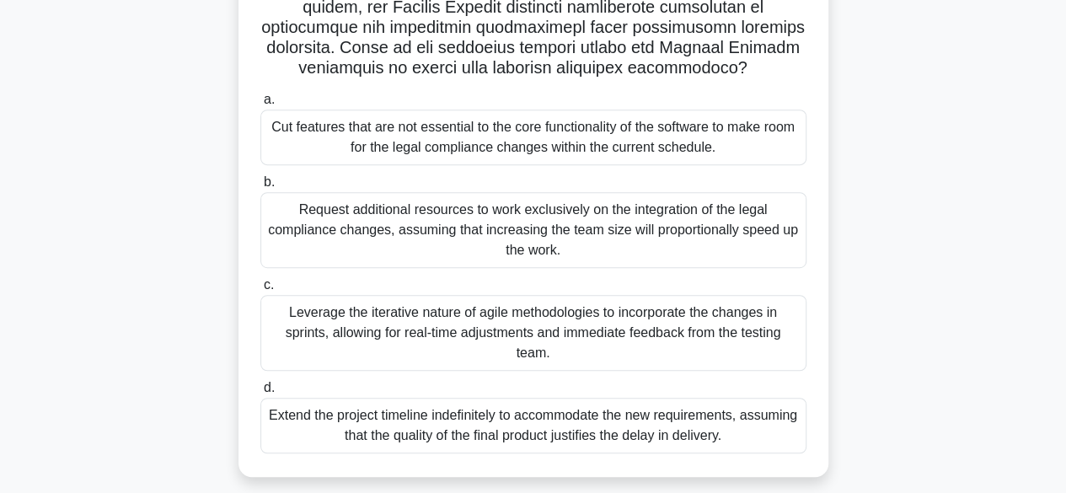
click at [746, 326] on div "Leverage the iterative nature of agile methodologies to incorporate the changes…" at bounding box center [533, 333] width 546 height 76
click at [260, 291] on input "c. Leverage the iterative nature of agile methodologies to incorporate the chan…" at bounding box center [260, 285] width 0 height 11
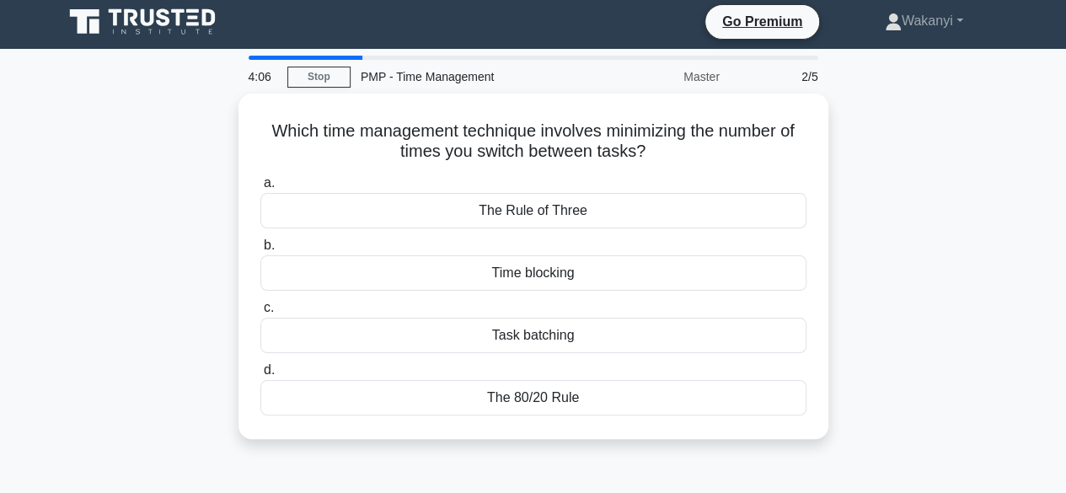
scroll to position [0, 0]
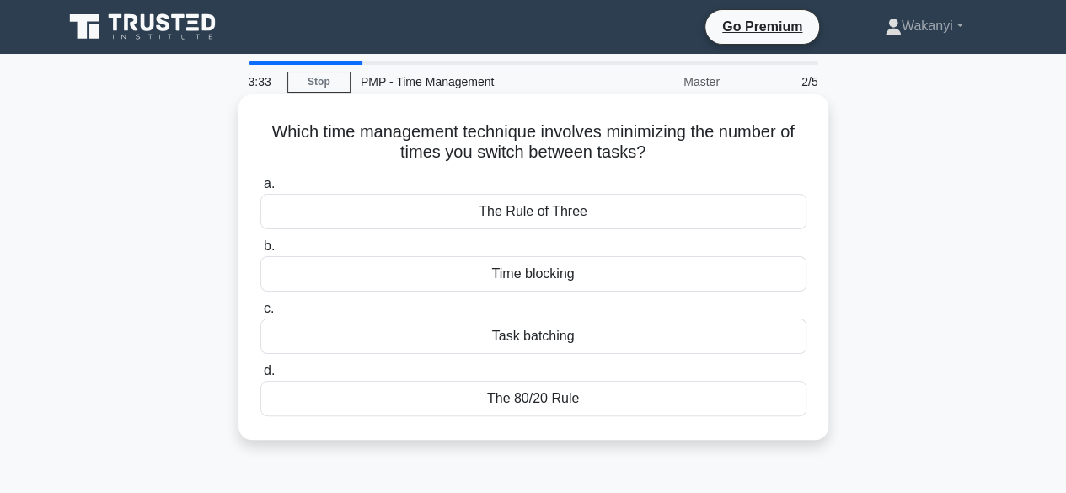
click at [569, 275] on div "Time blocking" at bounding box center [533, 273] width 546 height 35
click at [260, 252] on input "b. Time blocking" at bounding box center [260, 246] width 0 height 11
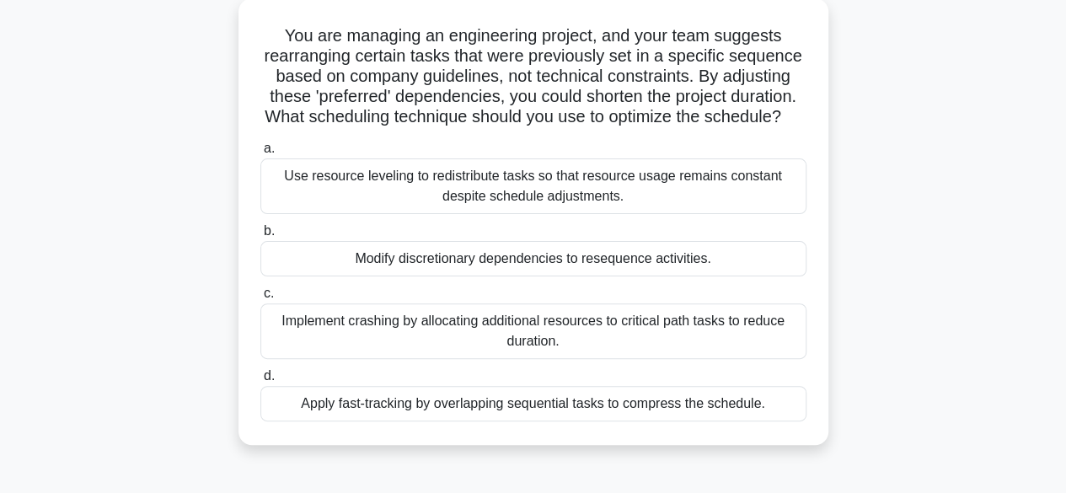
scroll to position [101, 0]
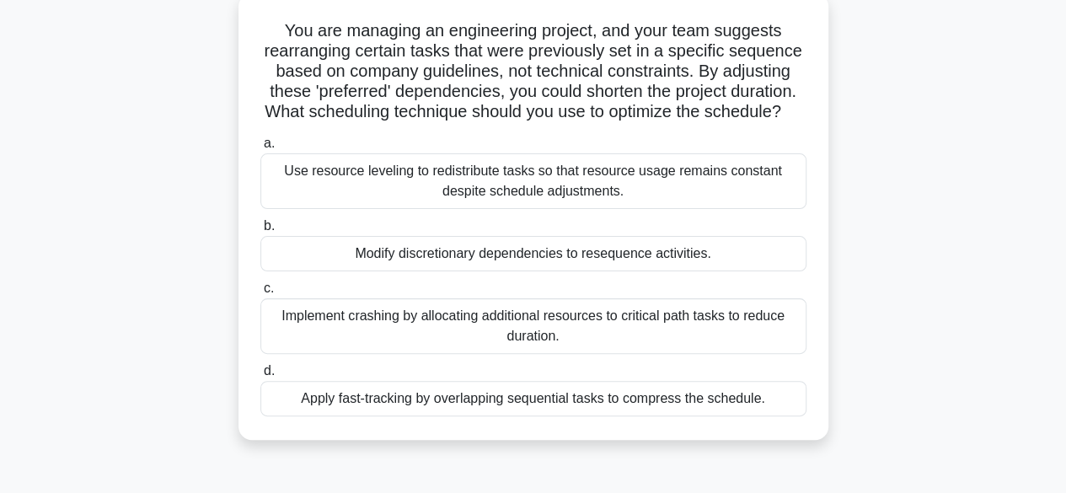
click at [592, 209] on div "Use resource leveling to redistribute tasks so that resource usage remains cons…" at bounding box center [533, 181] width 546 height 56
click at [260, 149] on input "a. Use resource leveling to redistribute tasks so that resource usage remains c…" at bounding box center [260, 143] width 0 height 11
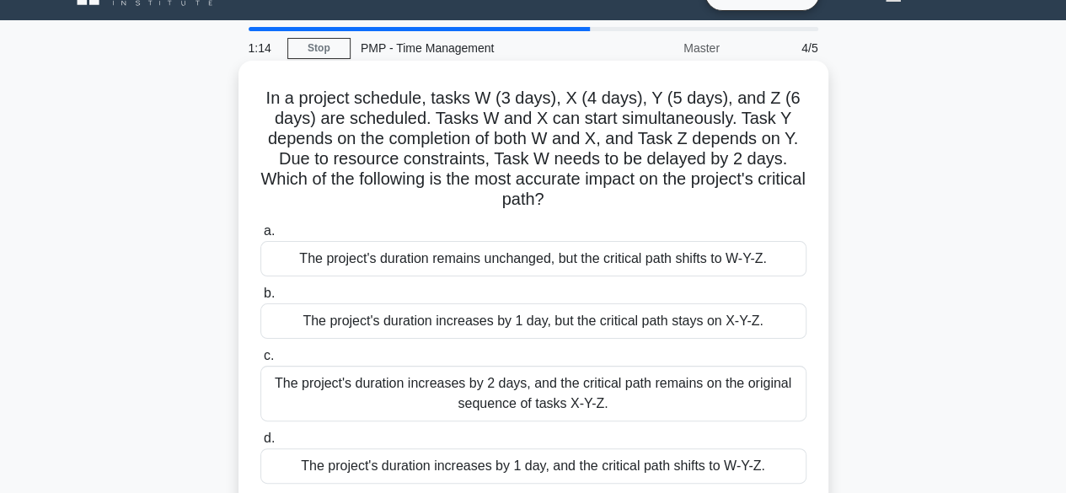
scroll to position [67, 0]
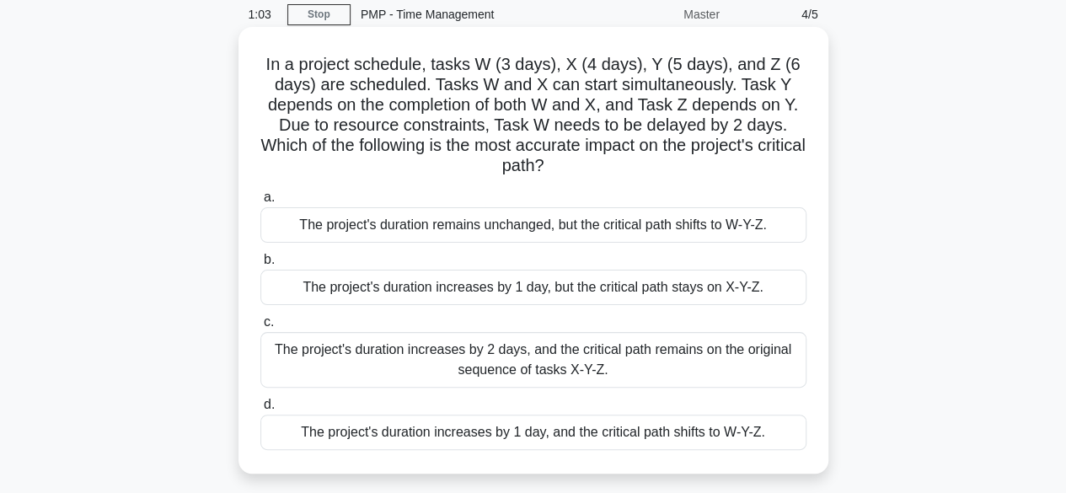
click at [497, 432] on div "The project's duration increases by 1 day, and the critical path shifts to W-Y-…" at bounding box center [533, 432] width 546 height 35
click at [260, 410] on input "d. The project's duration increases by 1 day, and the critical path shifts to W…" at bounding box center [260, 404] width 0 height 11
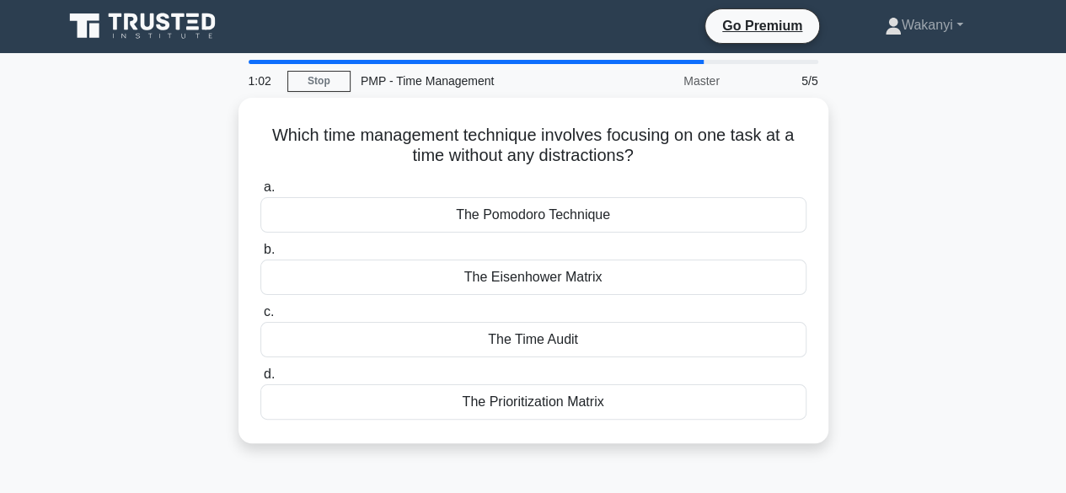
scroll to position [0, 0]
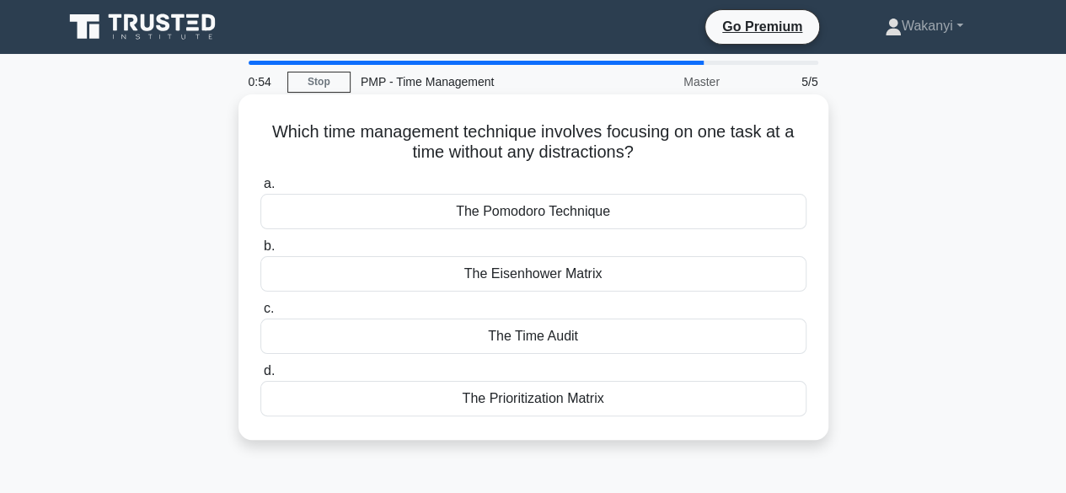
click at [535, 207] on div "The Pomodoro Technique" at bounding box center [533, 211] width 546 height 35
click at [260, 190] on input "a. The Pomodoro Technique" at bounding box center [260, 184] width 0 height 11
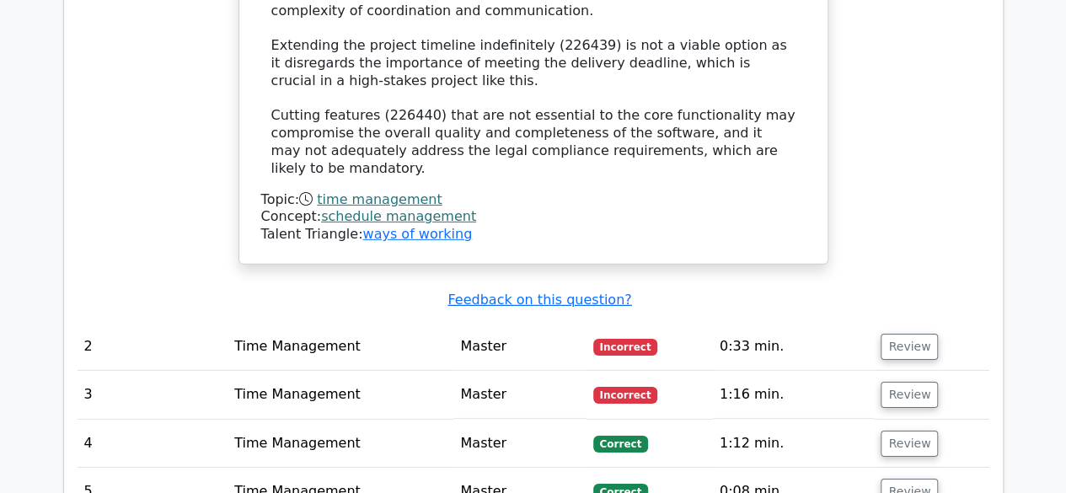
scroll to position [2455, 0]
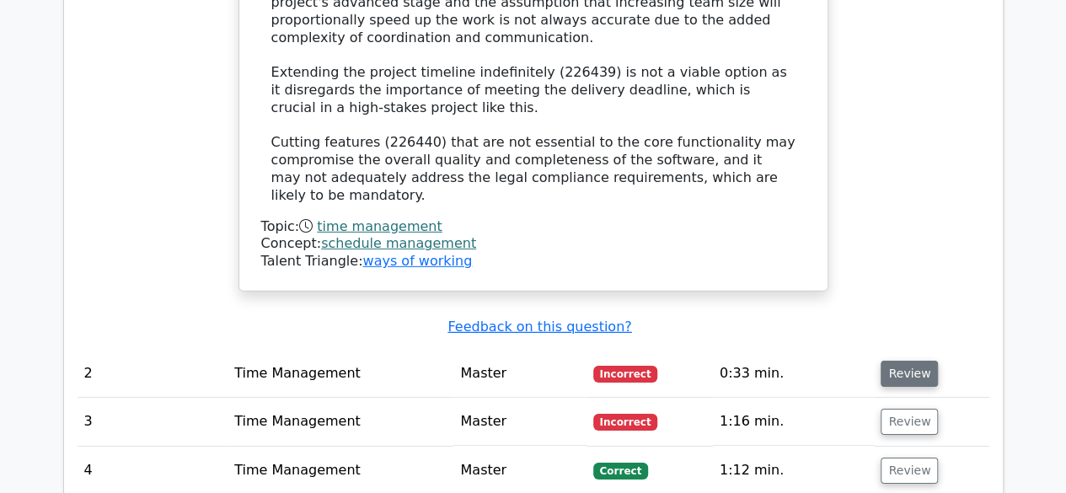
click at [913, 361] on button "Review" at bounding box center [908, 374] width 57 height 26
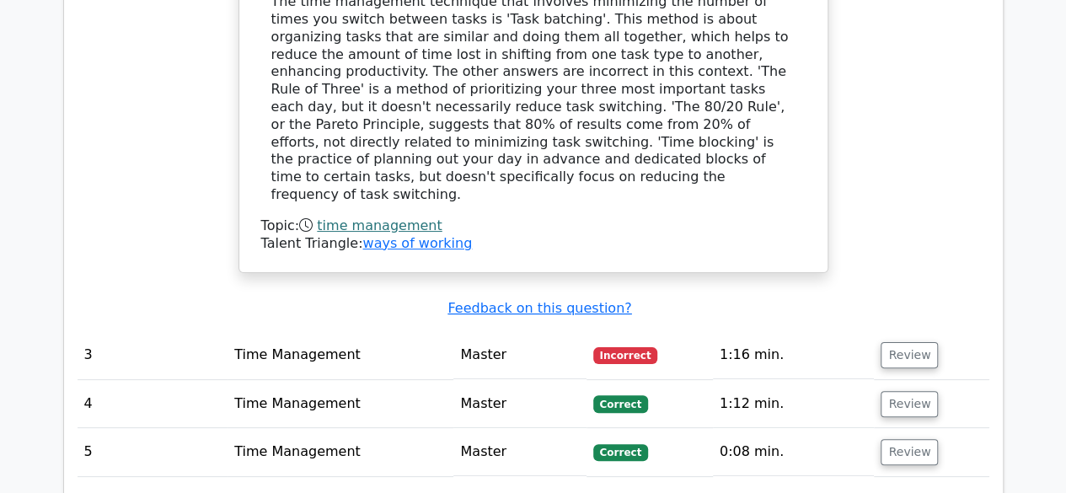
scroll to position [3282, 0]
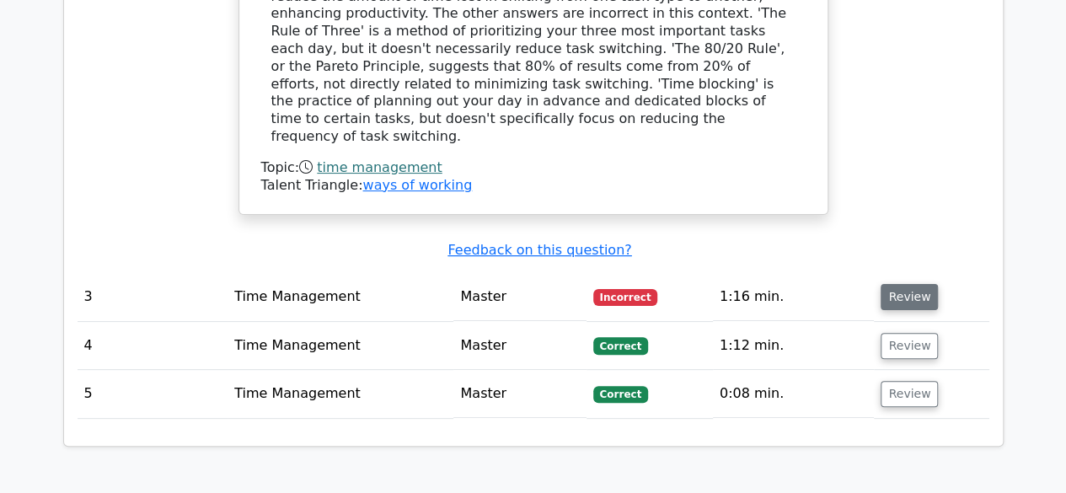
click at [893, 284] on button "Review" at bounding box center [908, 297] width 57 height 26
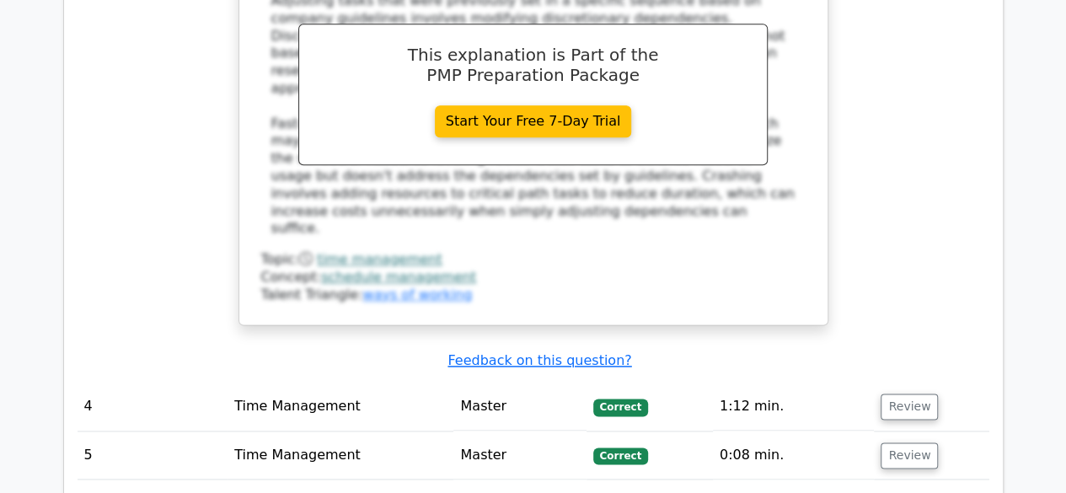
scroll to position [4133, 0]
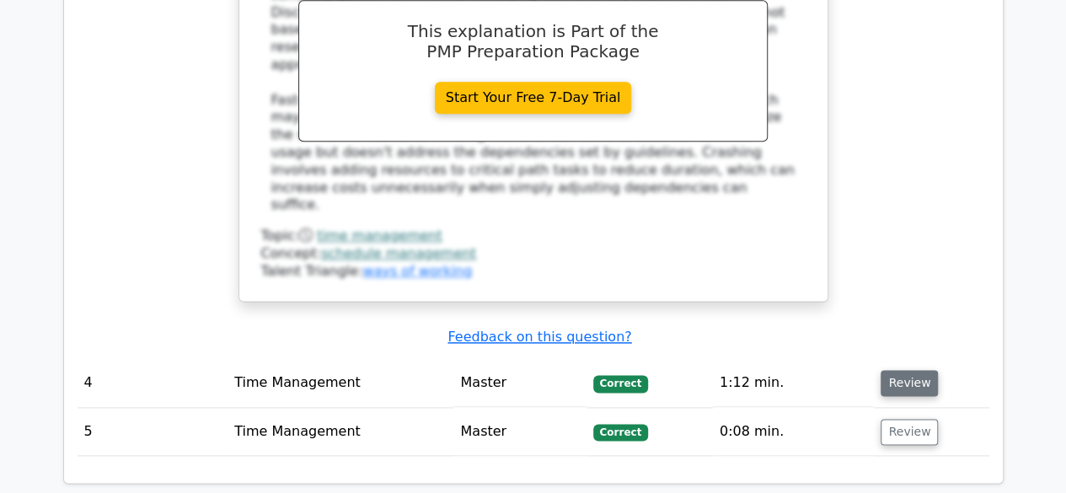
click at [907, 370] on button "Review" at bounding box center [908, 383] width 57 height 26
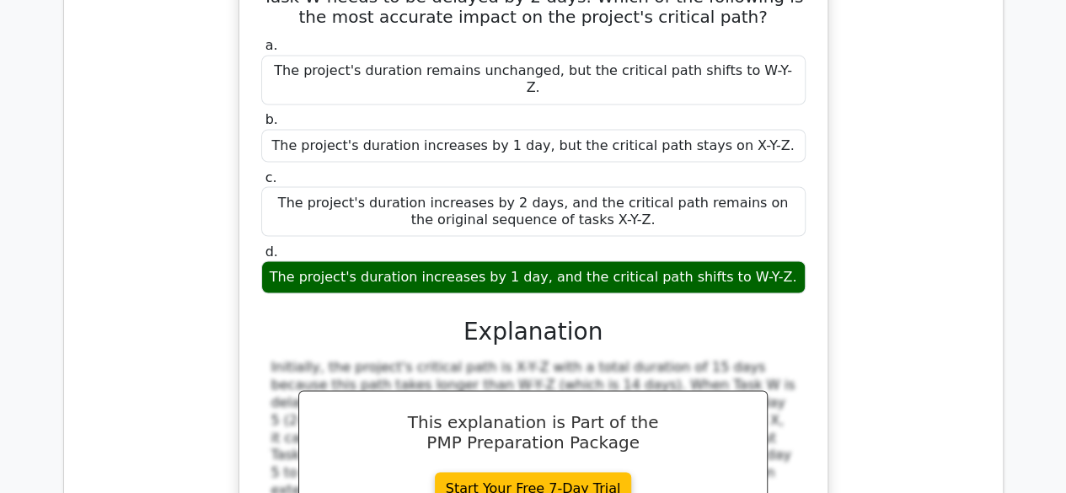
scroll to position [4776, 0]
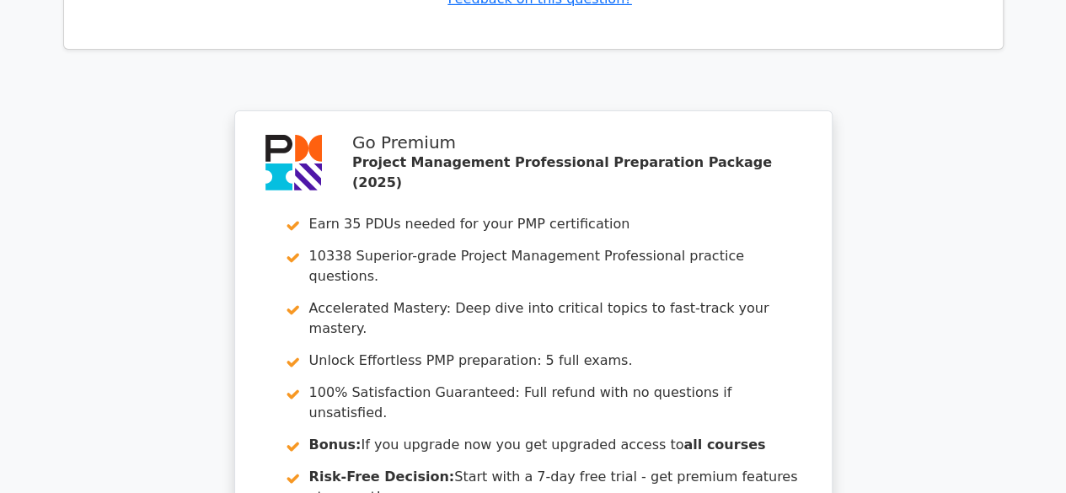
scroll to position [6042, 0]
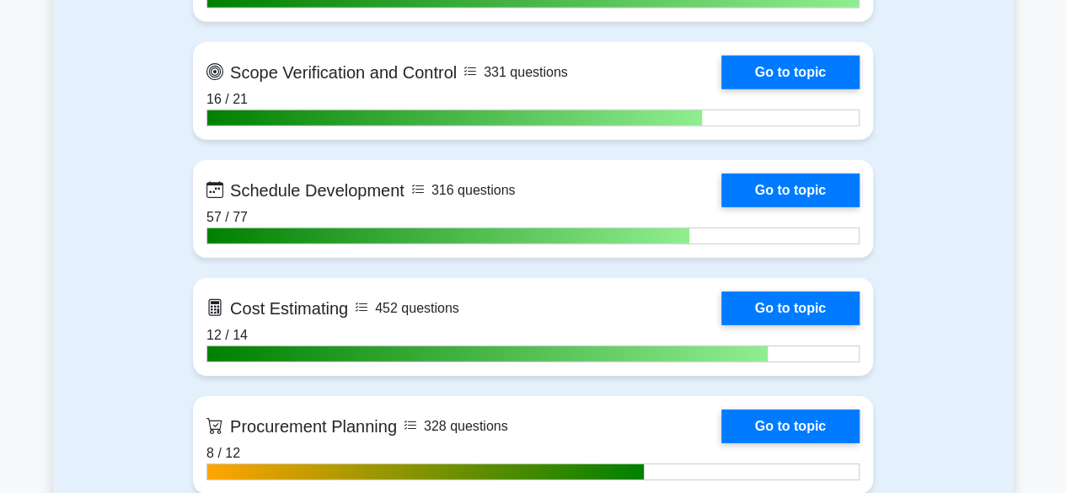
scroll to position [2474, 0]
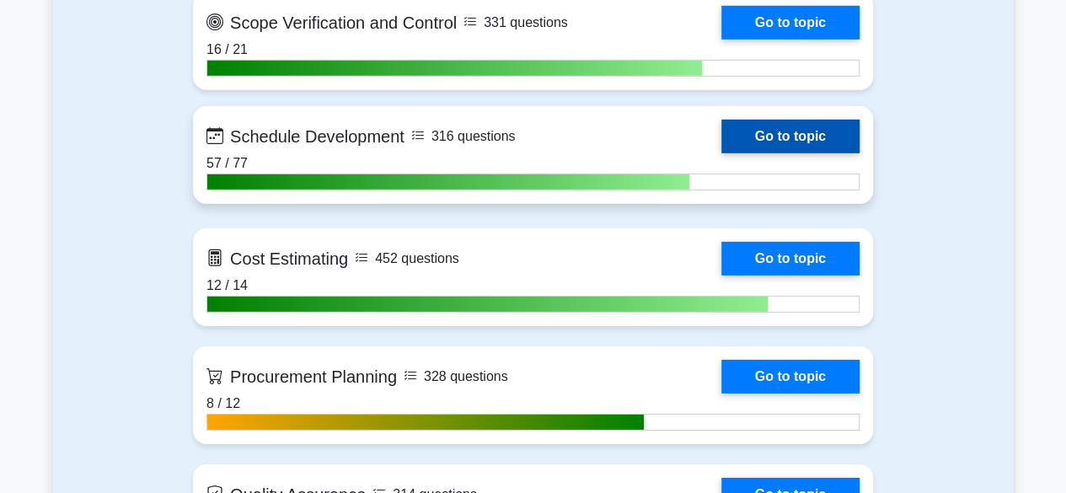
click at [765, 140] on link "Go to topic" at bounding box center [790, 137] width 138 height 34
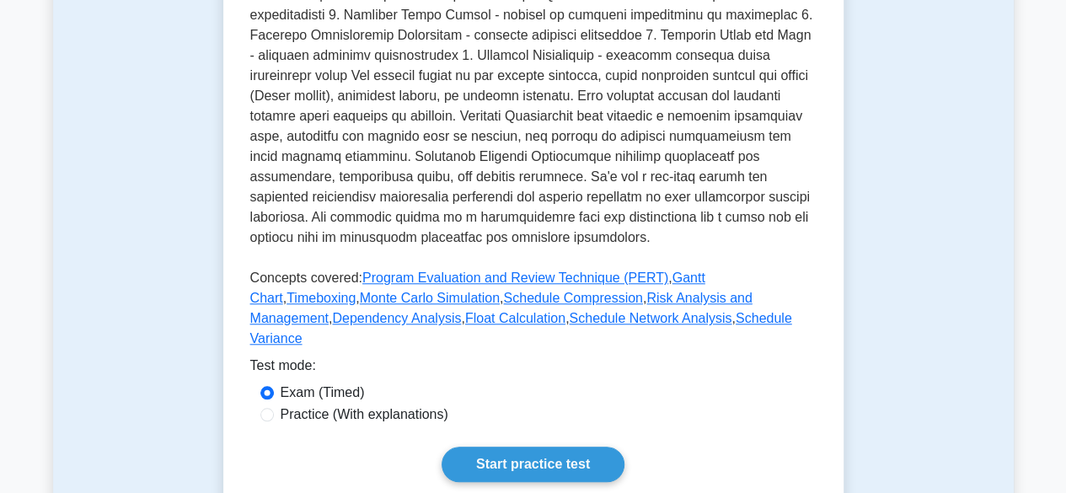
scroll to position [618, 0]
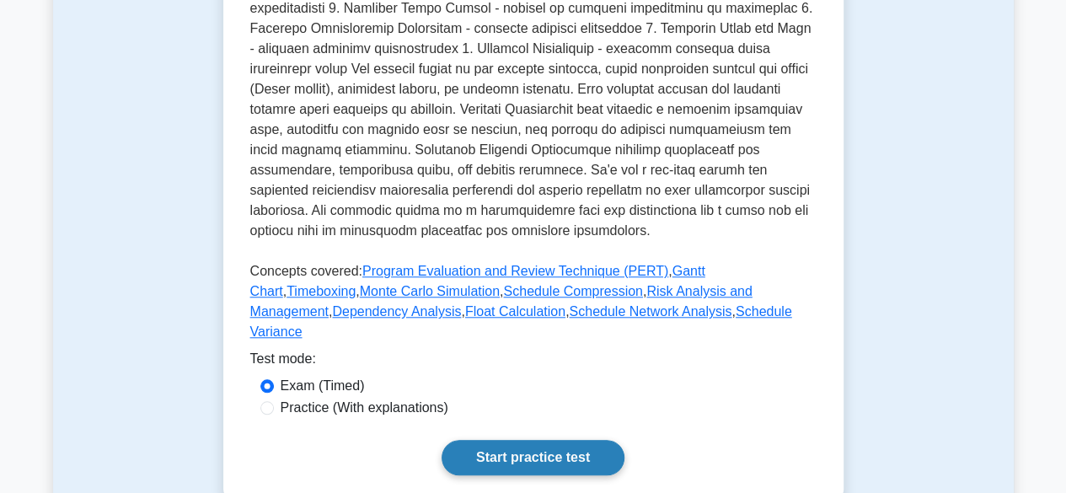
click at [532, 440] on link "Start practice test" at bounding box center [532, 457] width 183 height 35
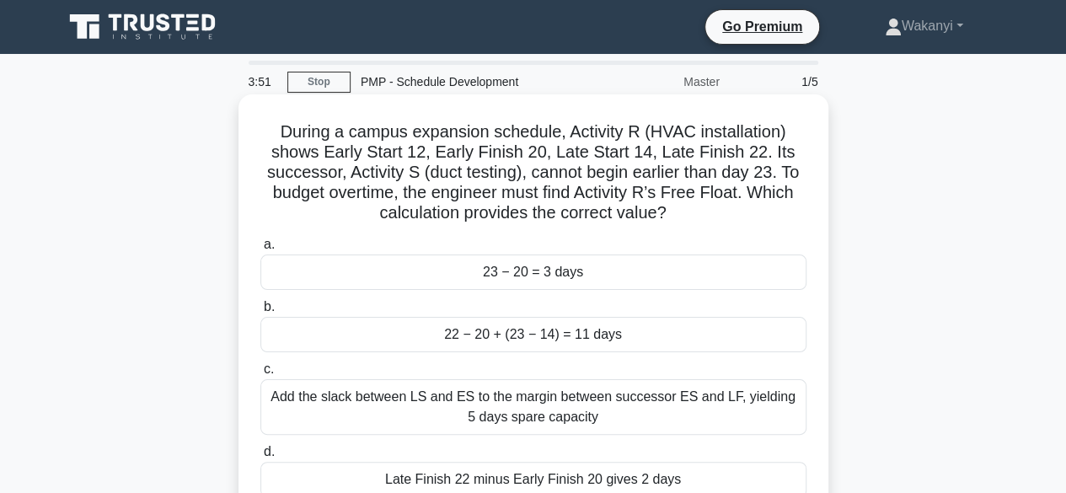
click at [556, 260] on div "23 − 20 = 3 days" at bounding box center [533, 271] width 546 height 35
click at [260, 250] on input "a. 23 − 20 = 3 days" at bounding box center [260, 244] width 0 height 11
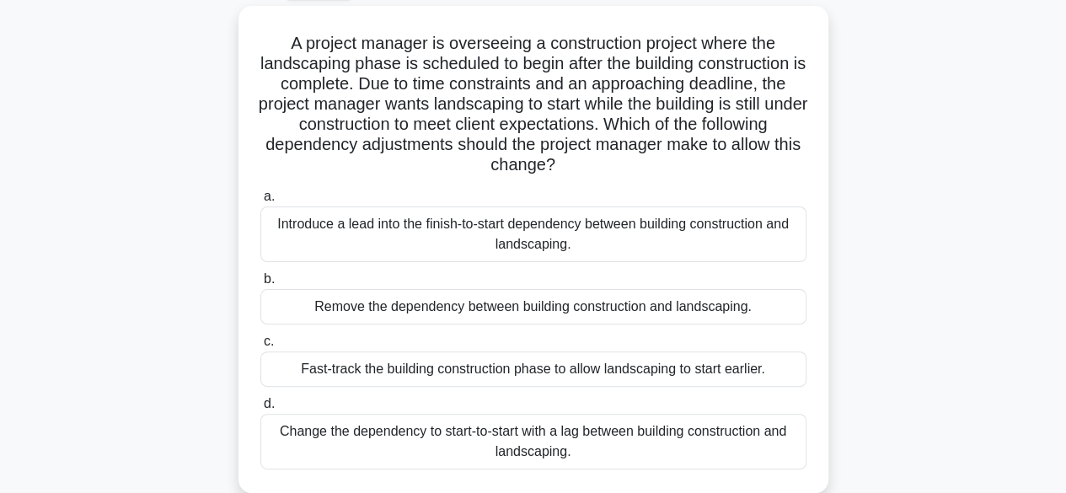
scroll to position [94, 0]
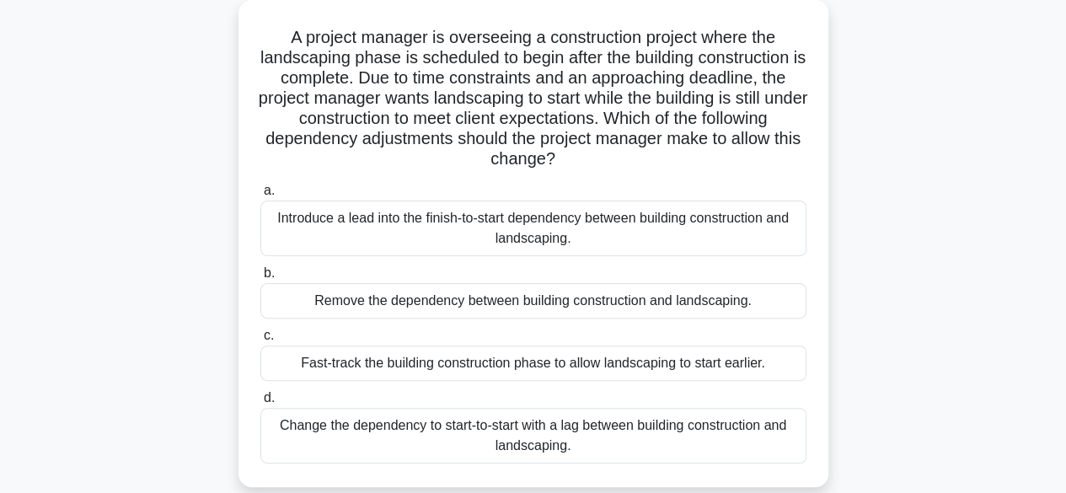
click at [585, 420] on div "Change the dependency to start-to-start with a lag between building constructio…" at bounding box center [533, 436] width 546 height 56
click at [260, 404] on input "d. Change the dependency to start-to-start with a lag between building construc…" at bounding box center [260, 398] width 0 height 11
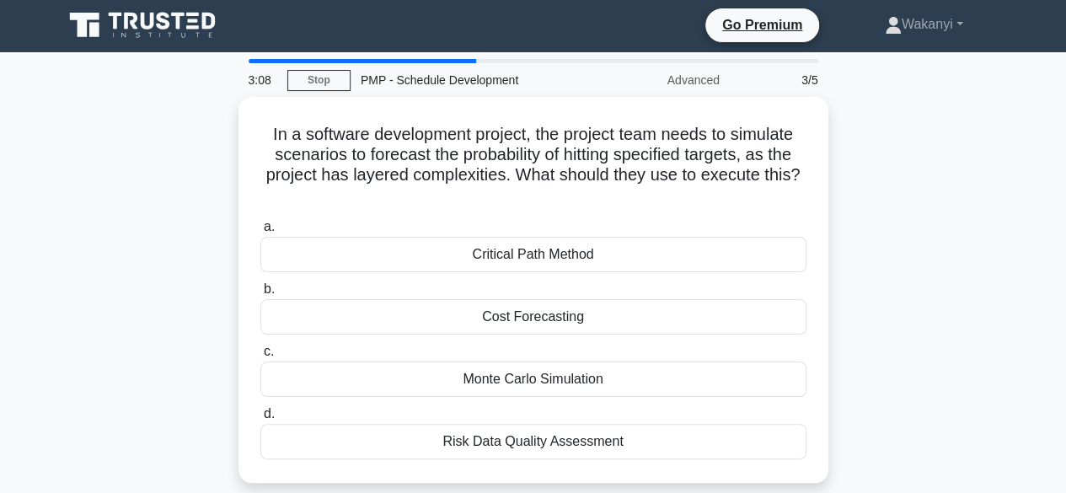
scroll to position [0, 0]
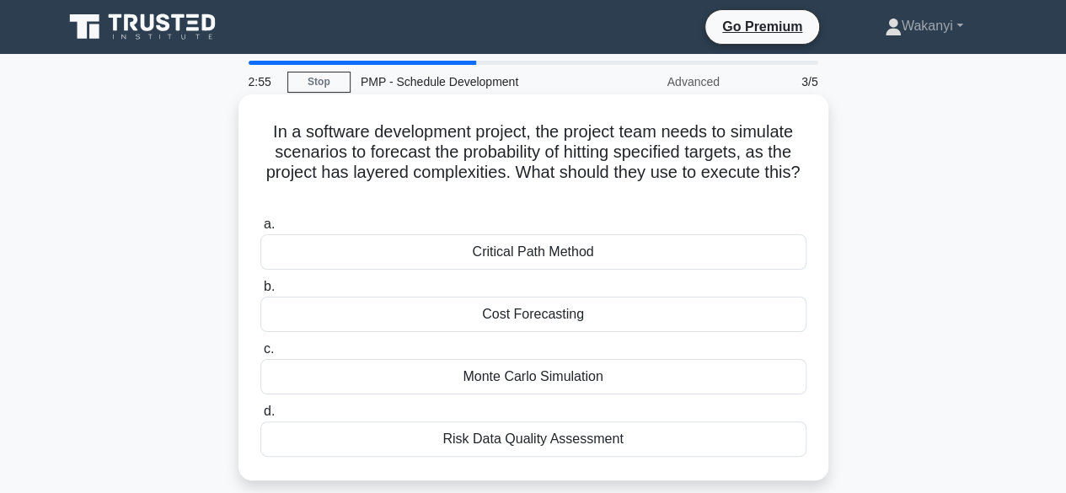
click at [481, 387] on div "Monte Carlo Simulation" at bounding box center [533, 376] width 546 height 35
click at [260, 355] on input "c. Monte Carlo Simulation" at bounding box center [260, 349] width 0 height 11
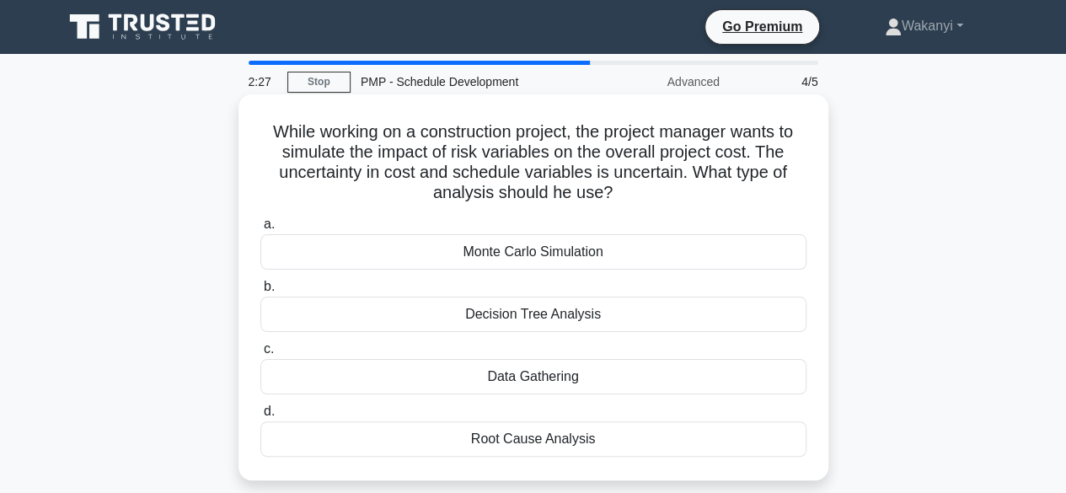
click at [528, 255] on div "Monte Carlo Simulation" at bounding box center [533, 251] width 546 height 35
click at [260, 230] on input "a. Monte Carlo Simulation" at bounding box center [260, 224] width 0 height 11
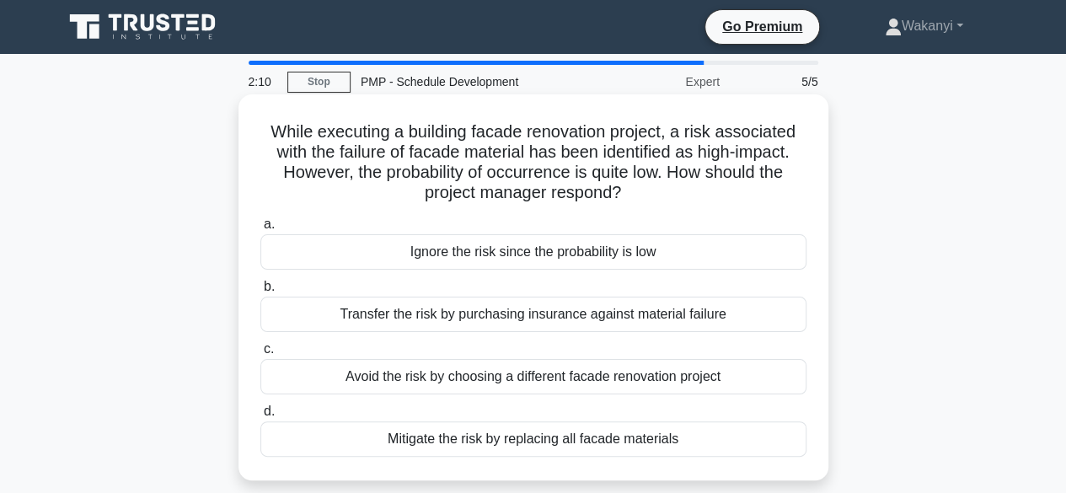
click at [462, 447] on div "Mitigate the risk by replacing all facade materials" at bounding box center [533, 438] width 546 height 35
click at [260, 417] on input "d. Mitigate the risk by replacing all facade materials" at bounding box center [260, 411] width 0 height 11
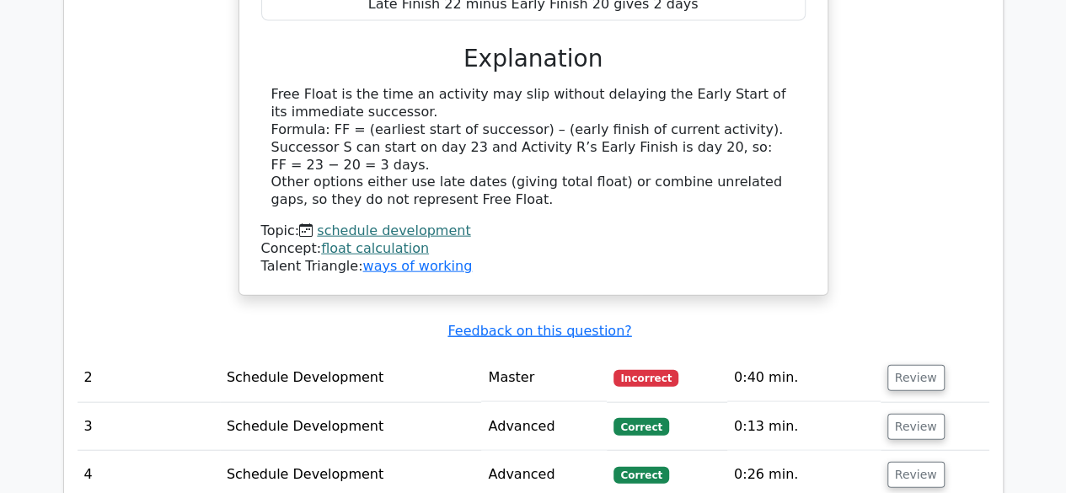
scroll to position [1874, 0]
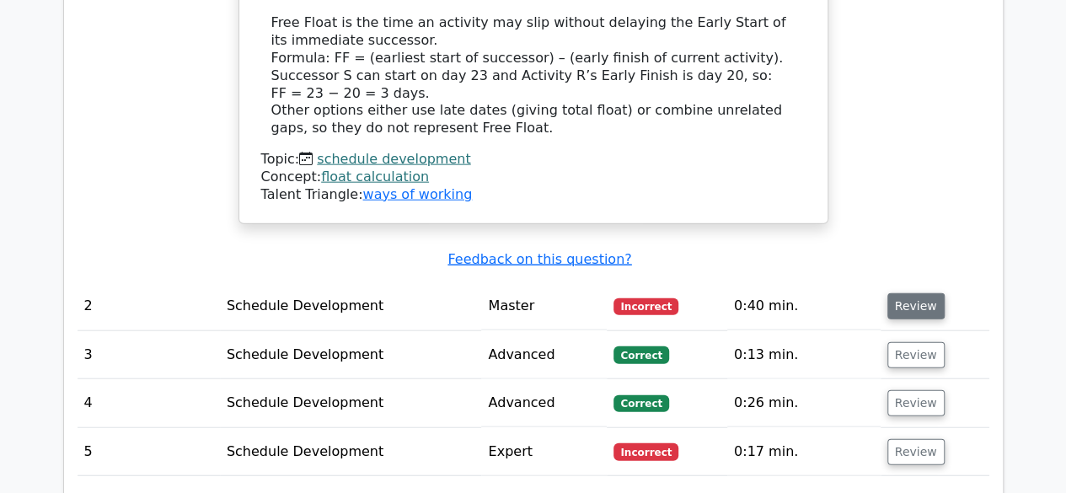
click at [902, 293] on button "Review" at bounding box center [915, 306] width 57 height 26
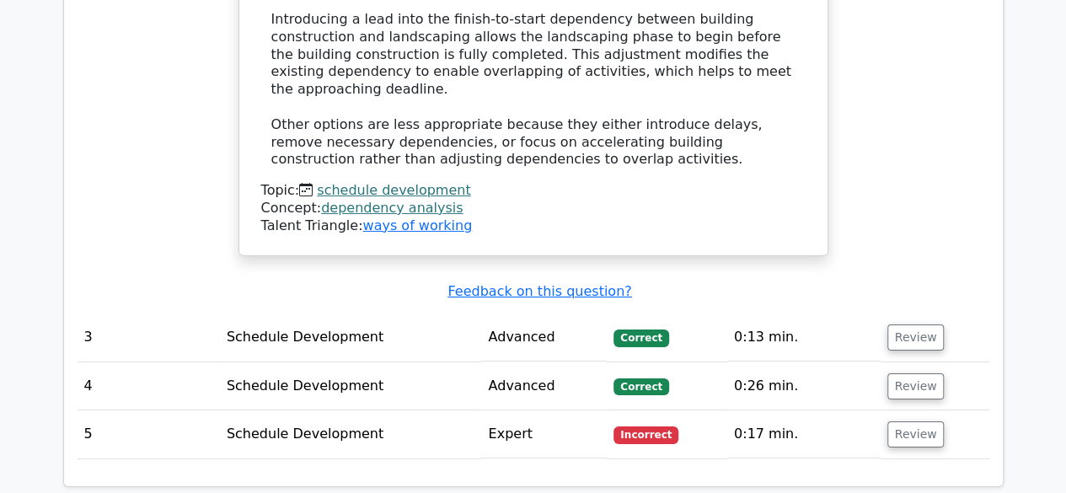
scroll to position [2760, 0]
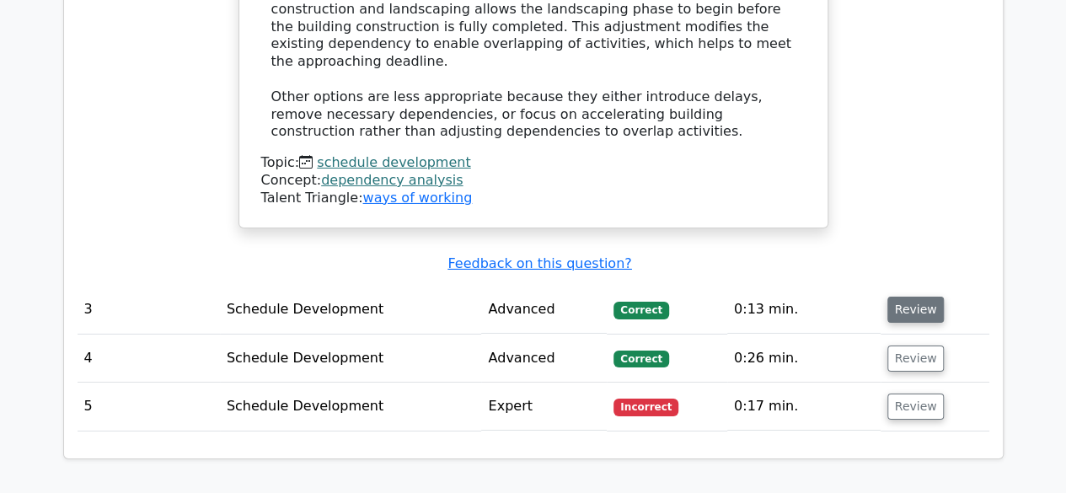
click at [907, 297] on button "Review" at bounding box center [915, 310] width 57 height 26
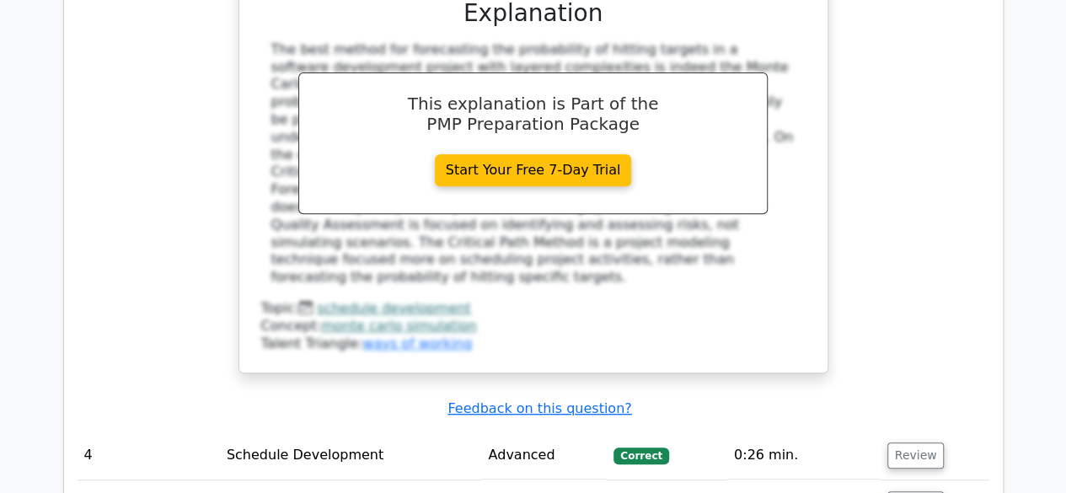
scroll to position [3474, 0]
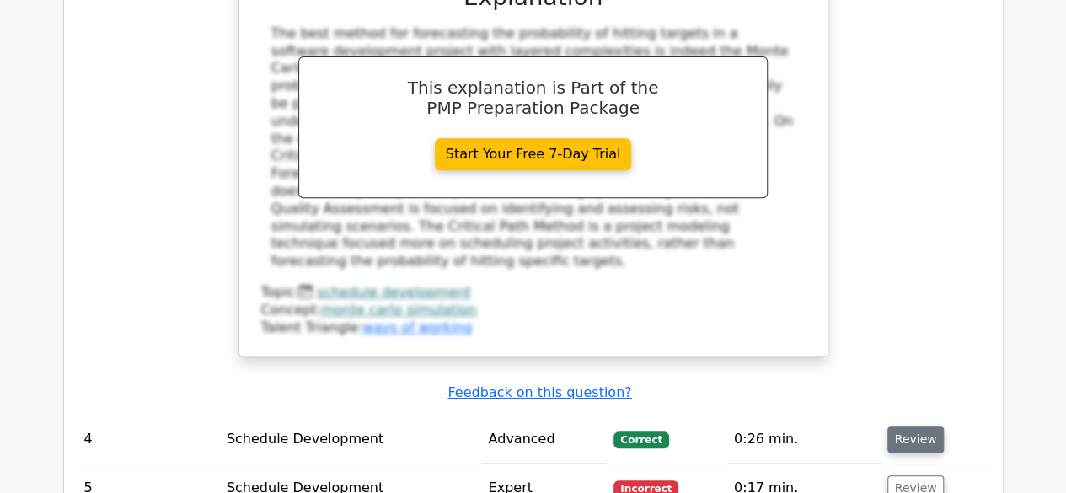
click at [912, 426] on button "Review" at bounding box center [915, 439] width 57 height 26
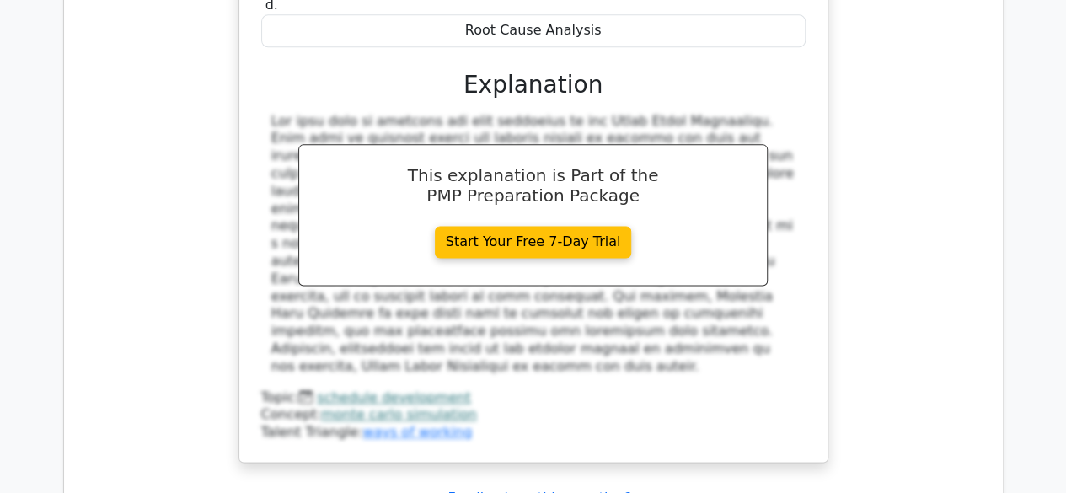
scroll to position [4248, 0]
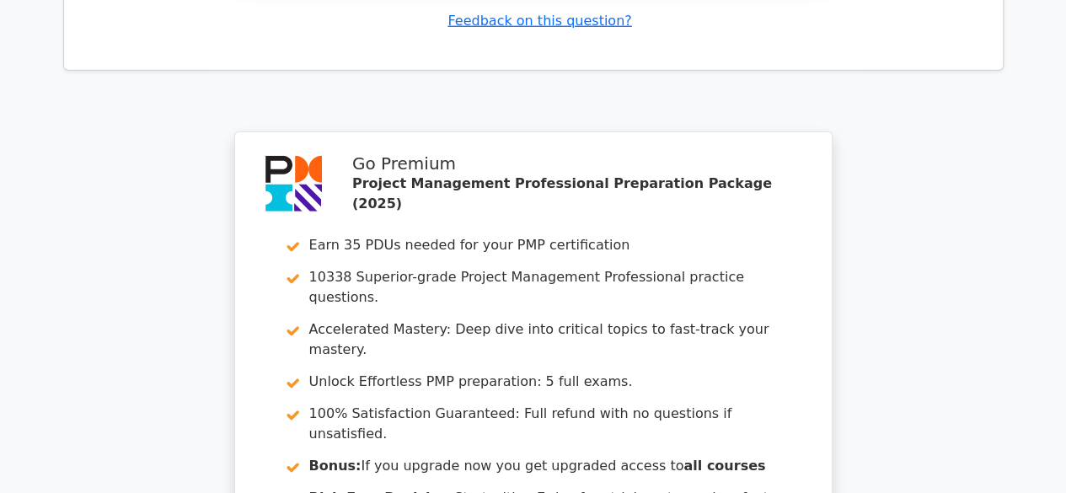
scroll to position [5669, 0]
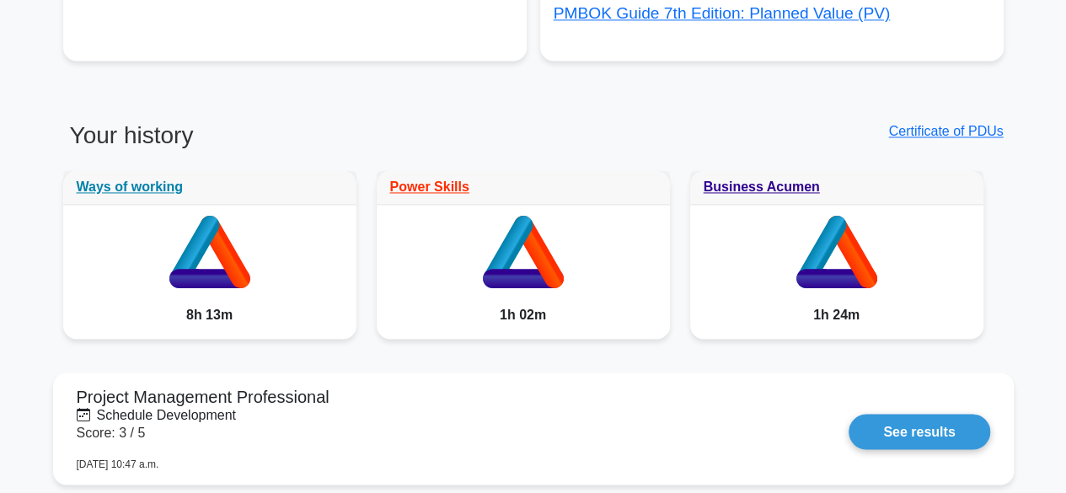
scroll to position [1254, 0]
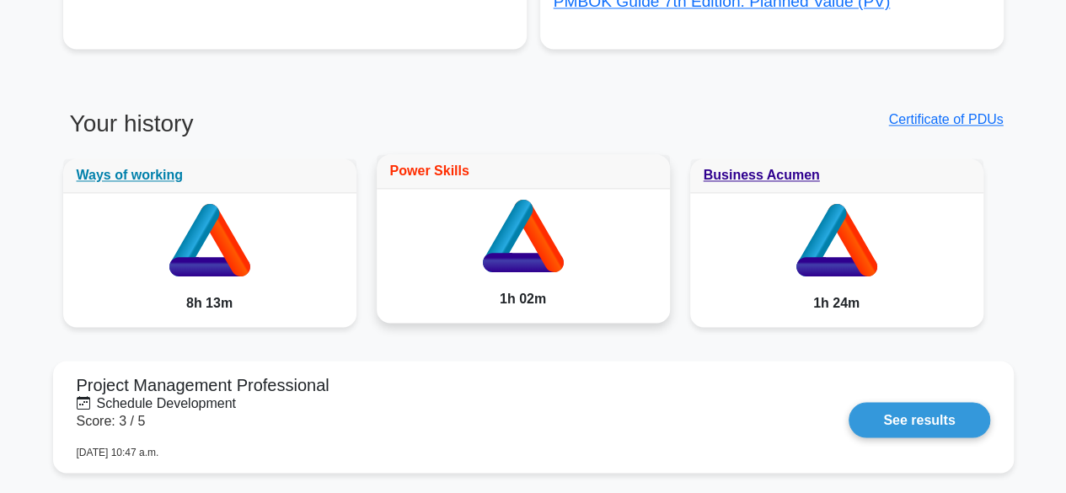
click at [435, 168] on link "Power Skills" at bounding box center [429, 170] width 79 height 14
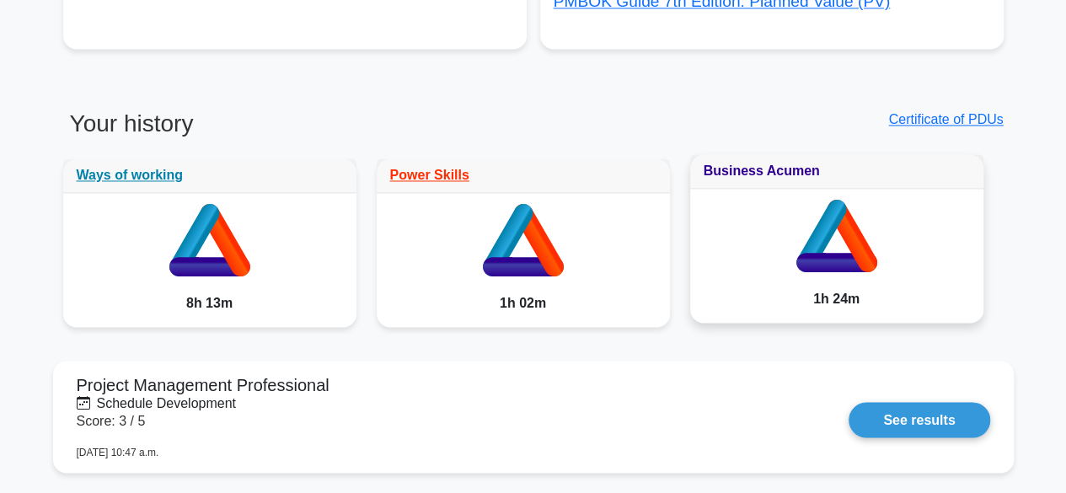
click at [760, 174] on link "Business Acumen" at bounding box center [761, 170] width 116 height 14
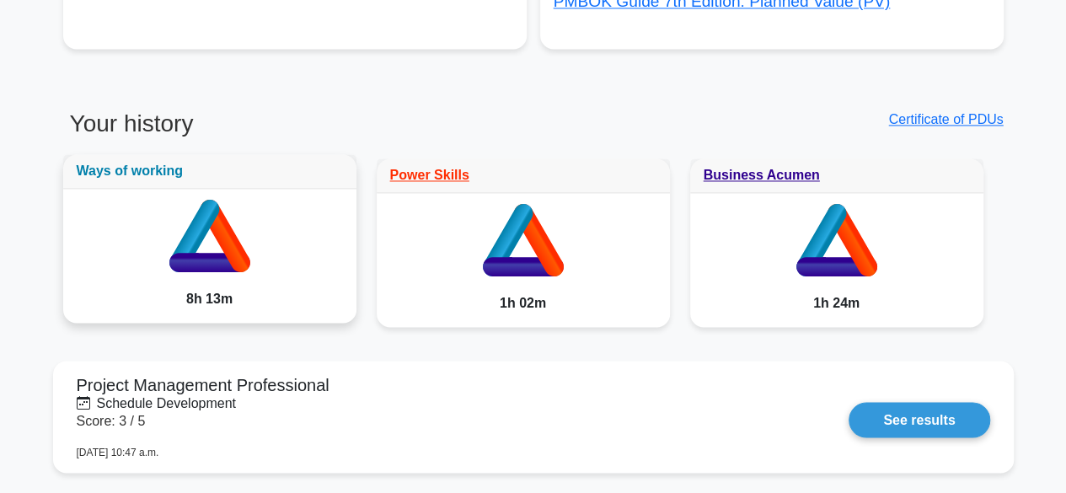
click at [136, 176] on link "Ways of working" at bounding box center [130, 170] width 107 height 14
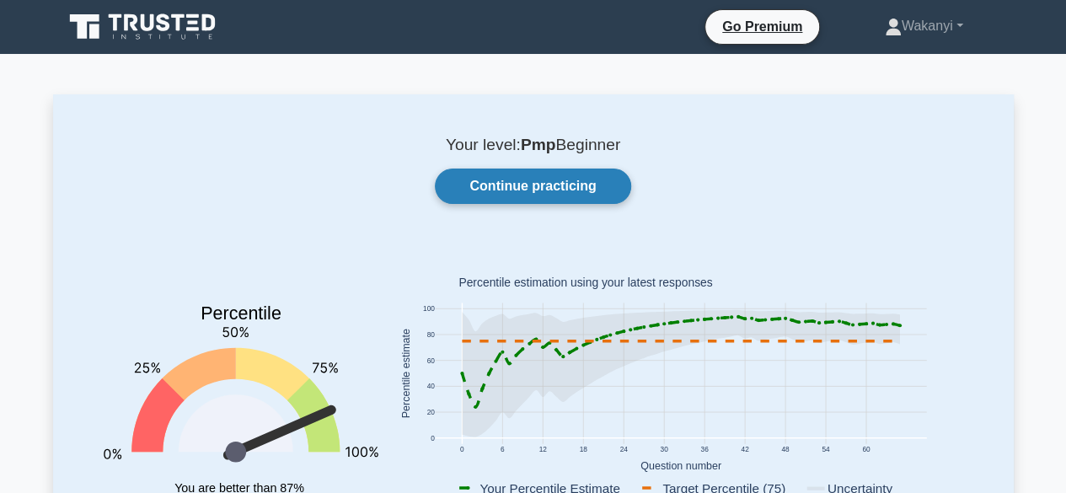
click at [558, 188] on link "Continue practicing" at bounding box center [532, 185] width 195 height 35
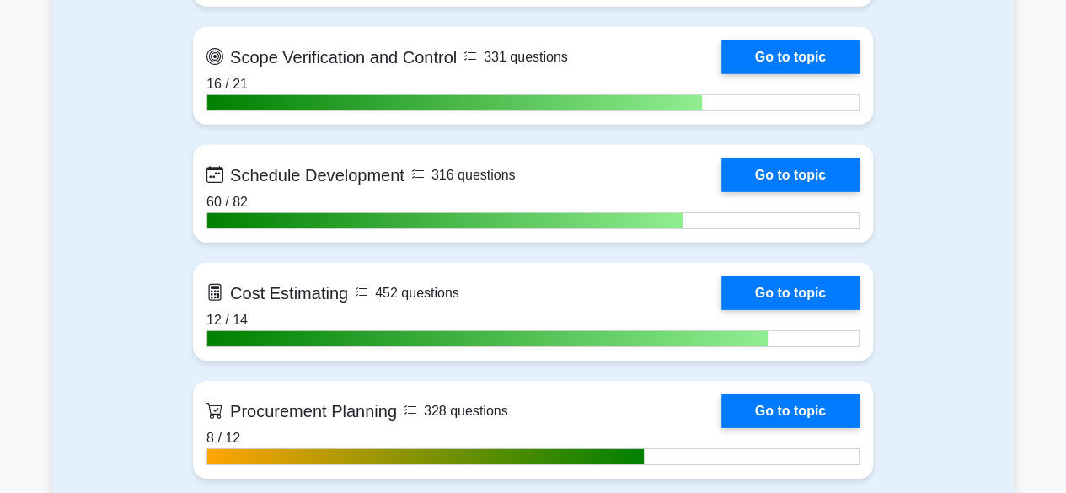
scroll to position [2449, 0]
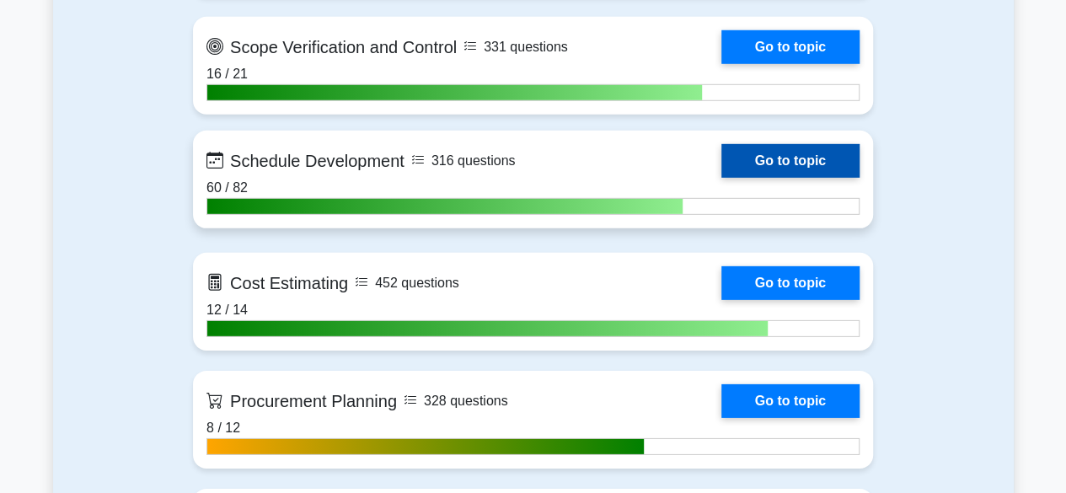
click at [784, 159] on link "Go to topic" at bounding box center [790, 161] width 138 height 34
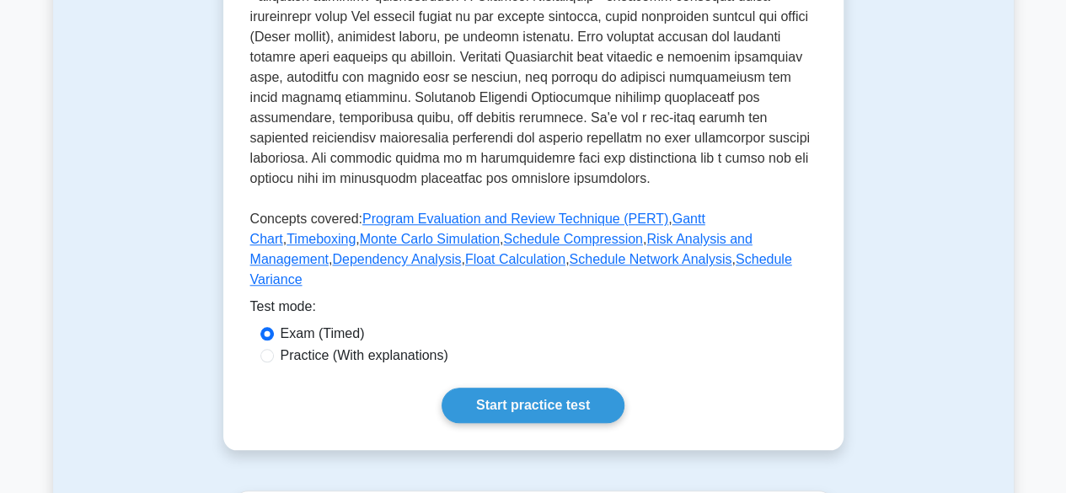
scroll to position [676, 0]
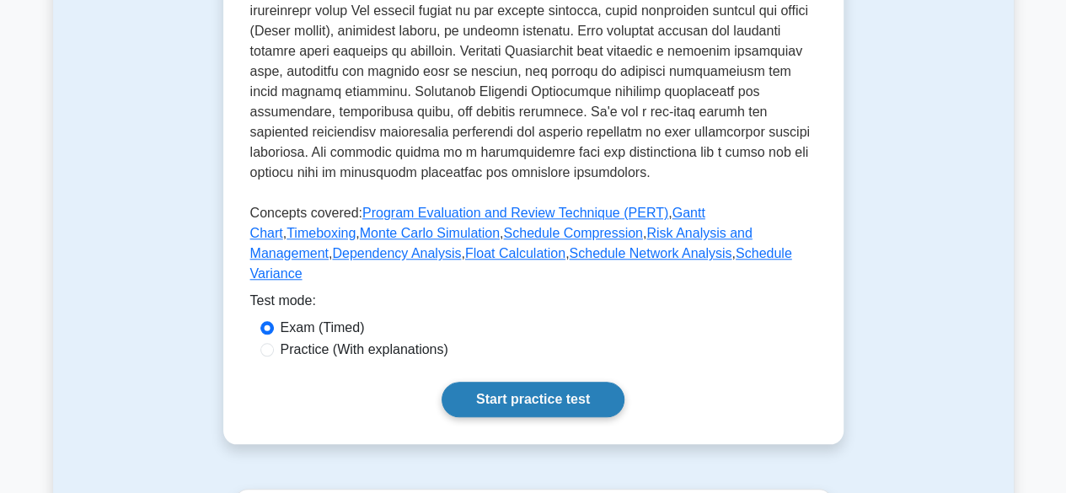
click at [492, 383] on link "Start practice test" at bounding box center [532, 399] width 183 height 35
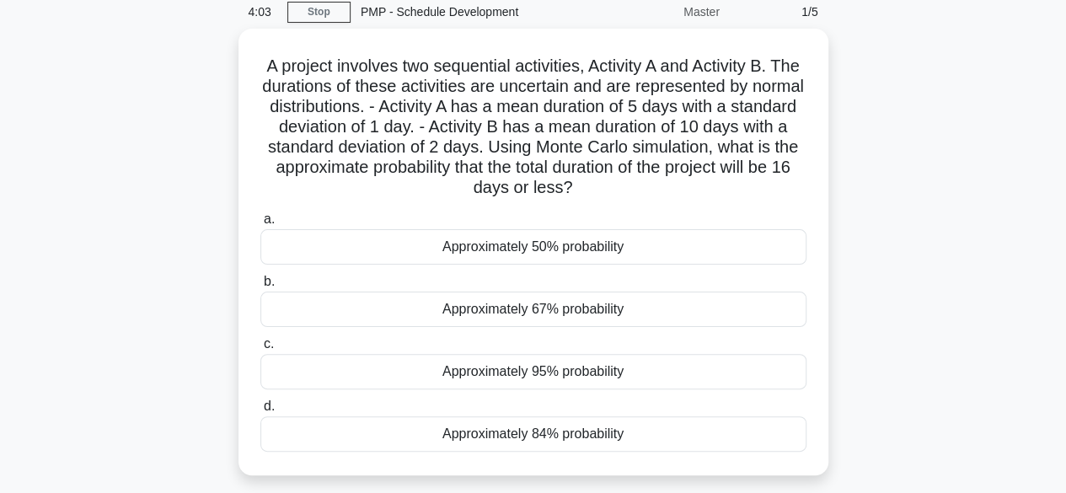
scroll to position [94, 0]
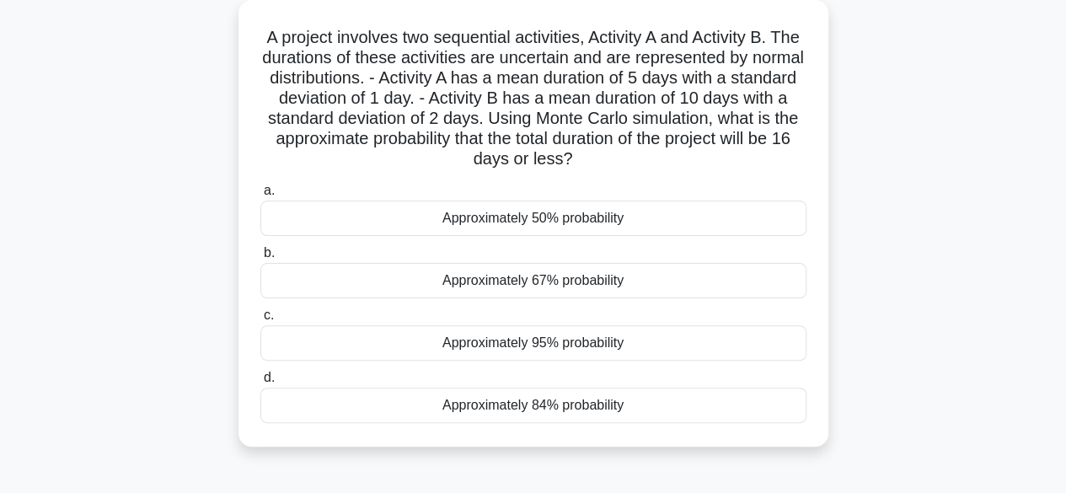
click at [551, 341] on div "Approximately 95% probability" at bounding box center [533, 342] width 546 height 35
click at [260, 321] on input "c. Approximately 95% probability" at bounding box center [260, 315] width 0 height 11
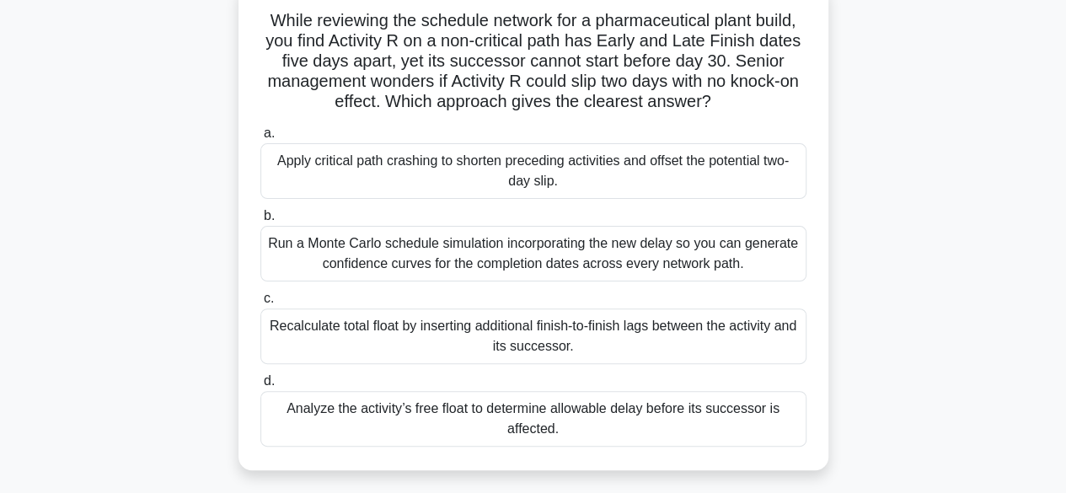
scroll to position [120, 0]
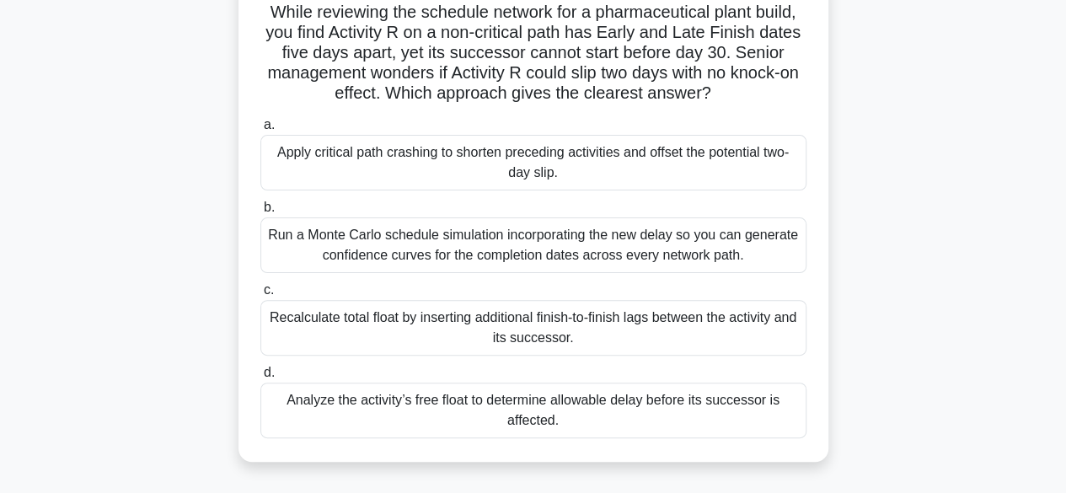
click at [280, 407] on div "Analyze the activity’s free float to determine allowable delay before its succe…" at bounding box center [533, 410] width 546 height 56
click at [260, 378] on input "d. Analyze the activity’s free float to determine allowable delay before its su…" at bounding box center [260, 372] width 0 height 11
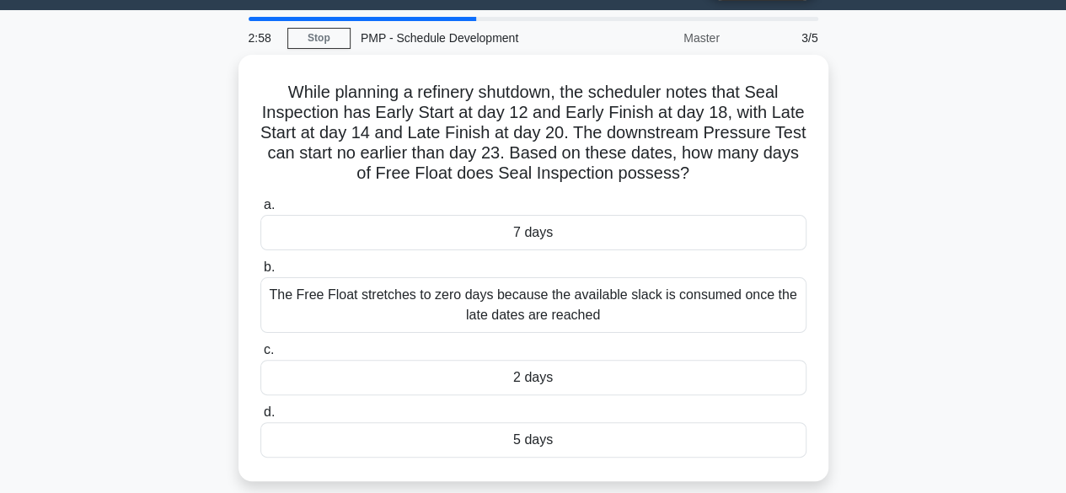
scroll to position [45, 0]
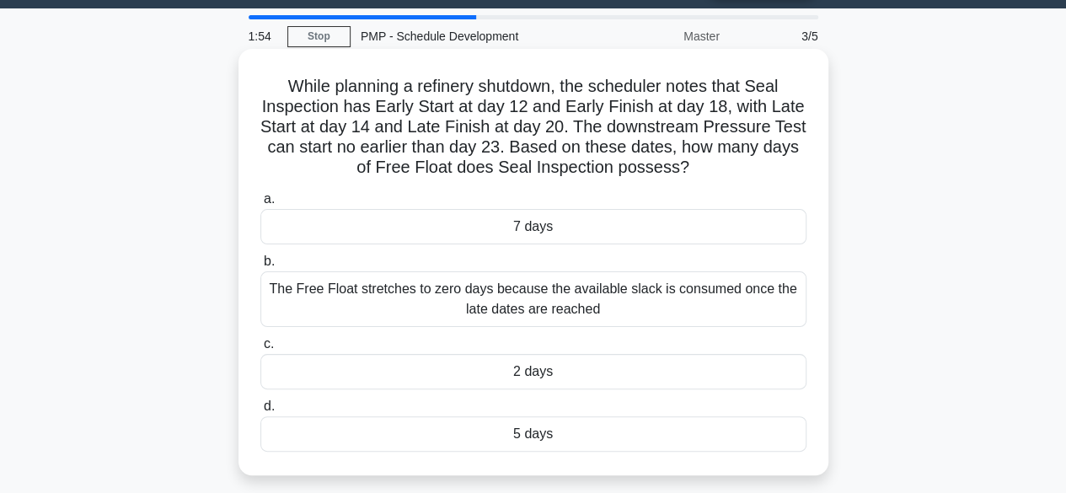
click at [591, 378] on div "2 days" at bounding box center [533, 371] width 546 height 35
click at [260, 350] on input "c. 2 days" at bounding box center [260, 344] width 0 height 11
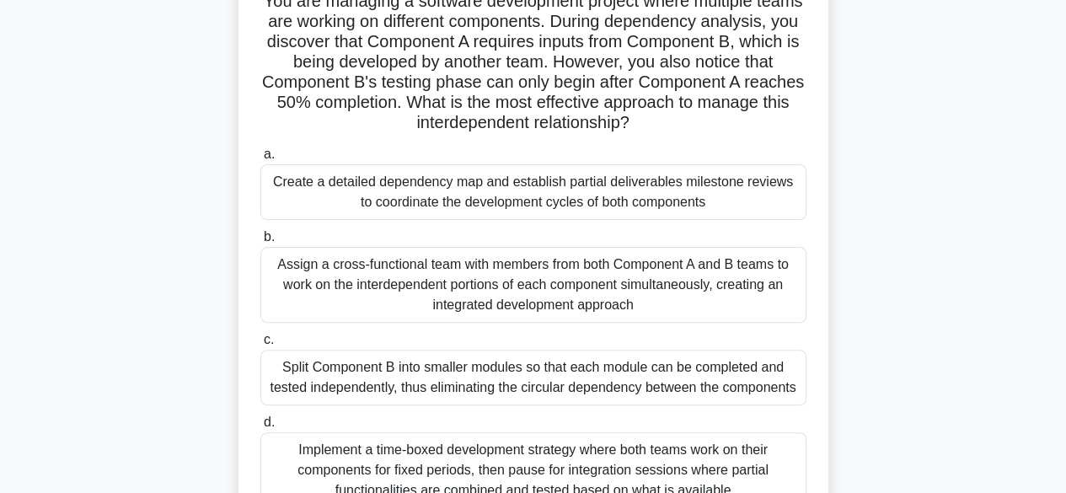
scroll to position [139, 0]
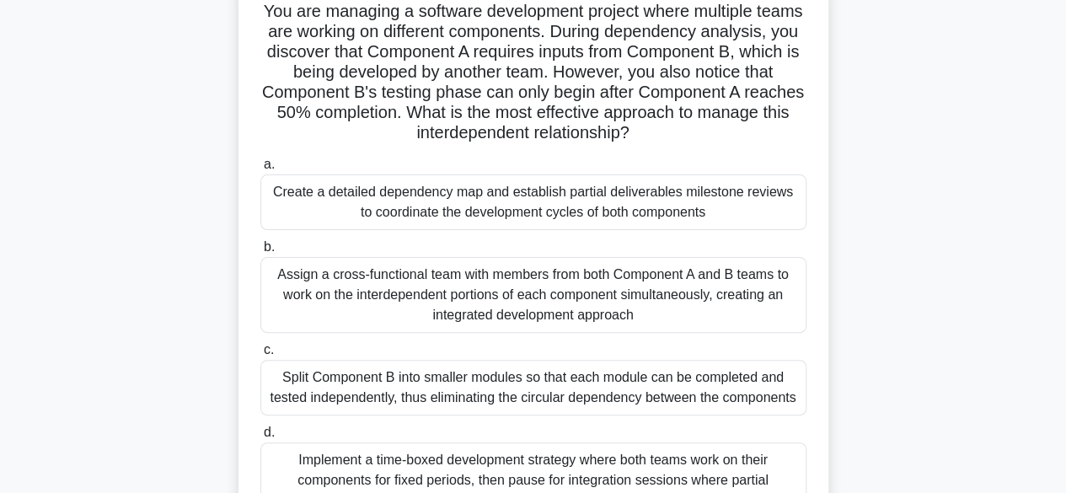
click at [762, 211] on div "Create a detailed dependency map and establish partial deliverables milestone r…" at bounding box center [533, 202] width 546 height 56
click at [260, 170] on input "a. Create a detailed dependency map and establish partial deliverables mileston…" at bounding box center [260, 164] width 0 height 11
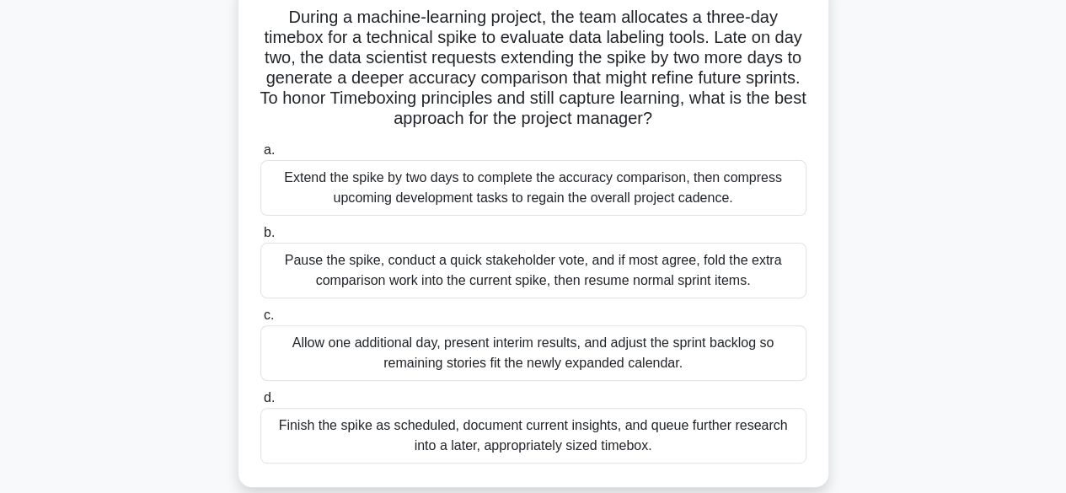
scroll to position [124, 0]
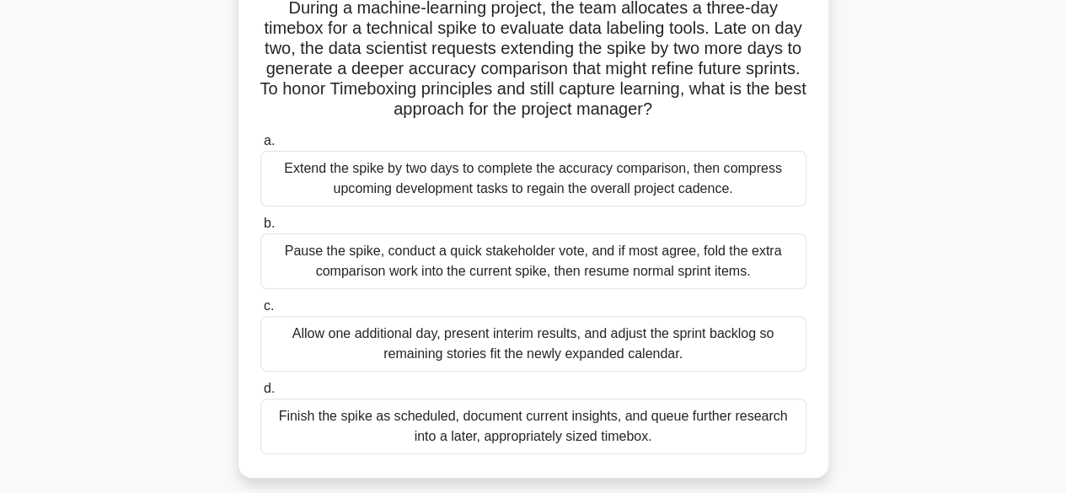
click at [730, 432] on div "Finish the spike as scheduled, document current insights, and queue further res…" at bounding box center [533, 426] width 546 height 56
click at [260, 394] on input "d. Finish the spike as scheduled, document current insights, and queue further …" at bounding box center [260, 388] width 0 height 11
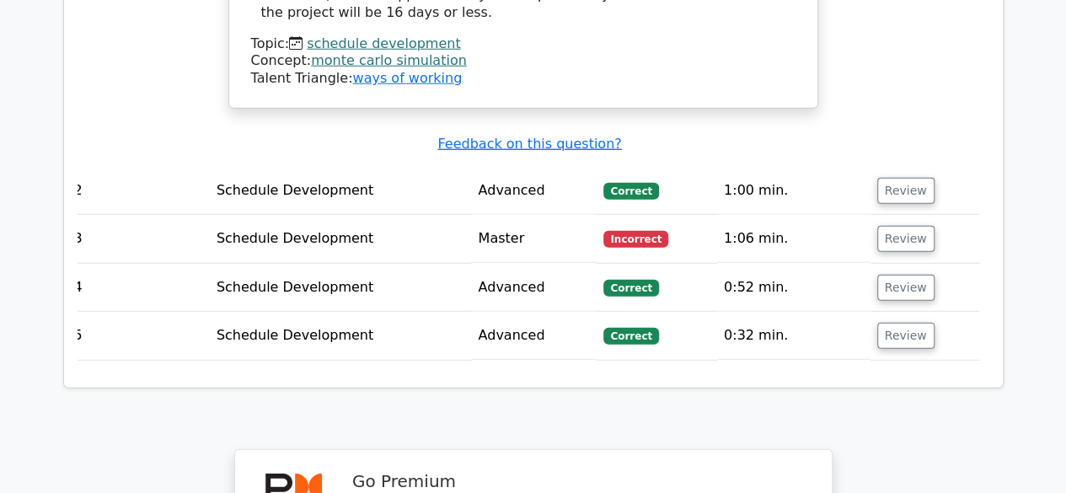
scroll to position [2232, 0]
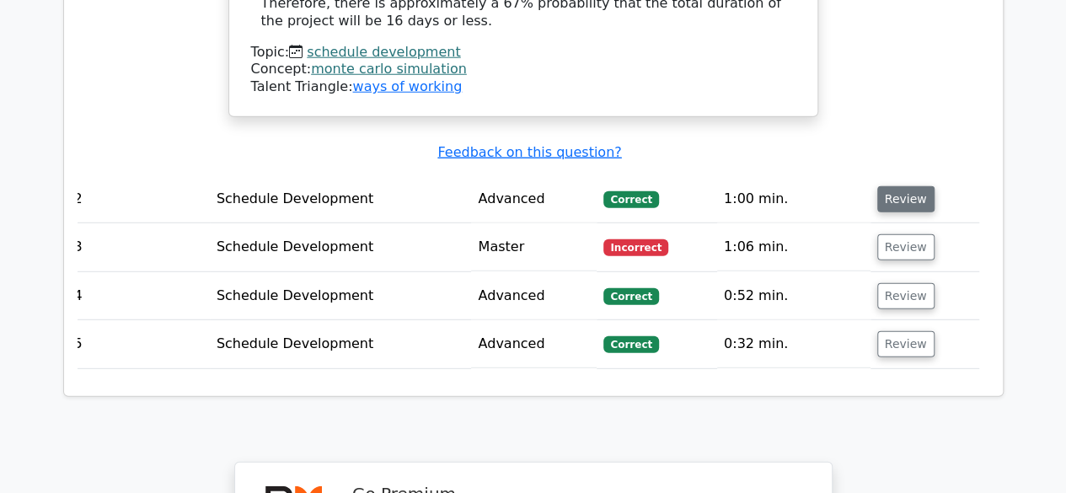
click at [901, 186] on button "Review" at bounding box center [905, 199] width 57 height 26
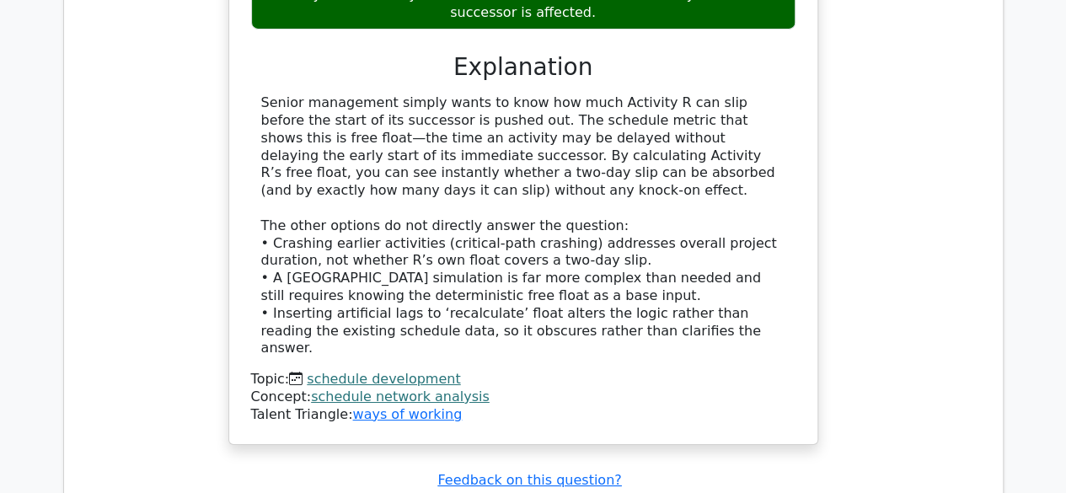
scroll to position [2924, 0]
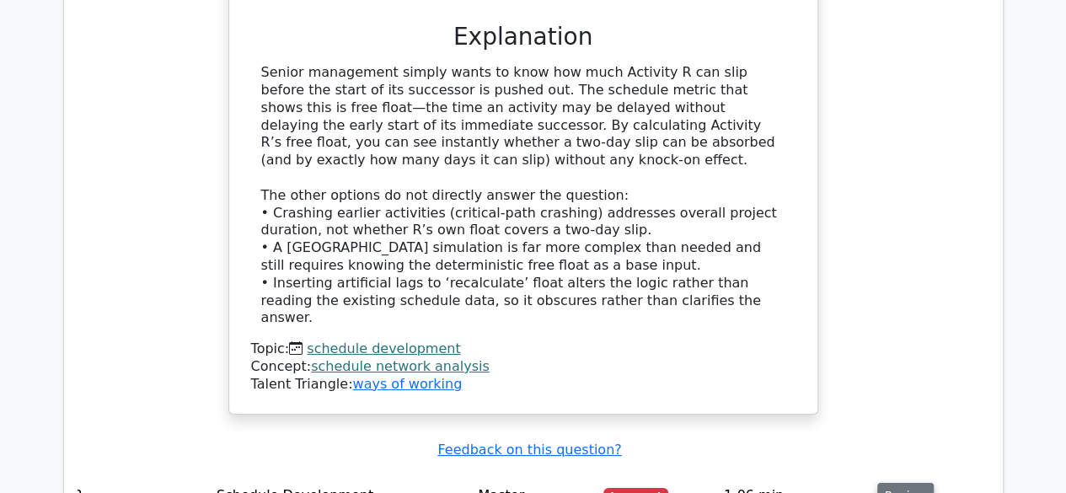
click at [898, 483] on button "Review" at bounding box center [905, 496] width 57 height 26
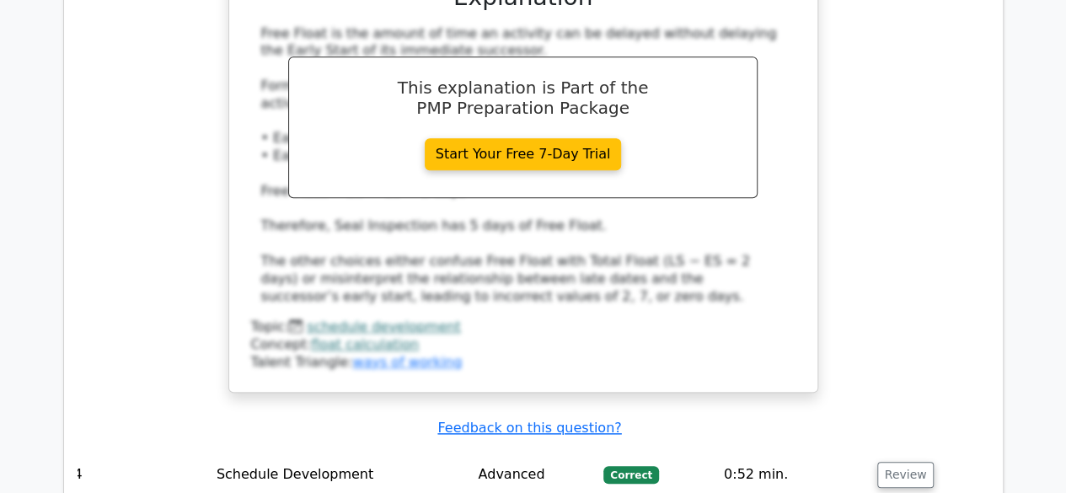
scroll to position [3936, 0]
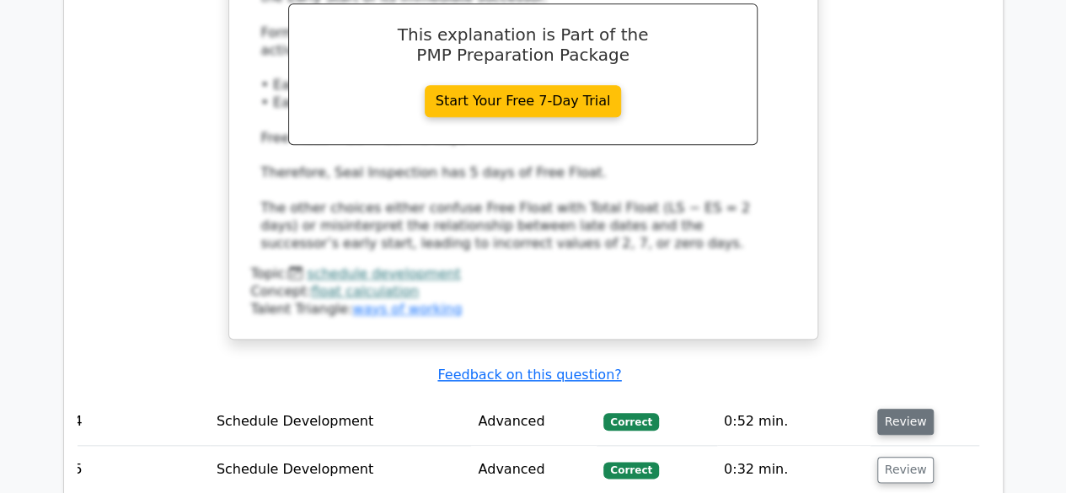
click at [905, 409] on button "Review" at bounding box center [905, 422] width 57 height 26
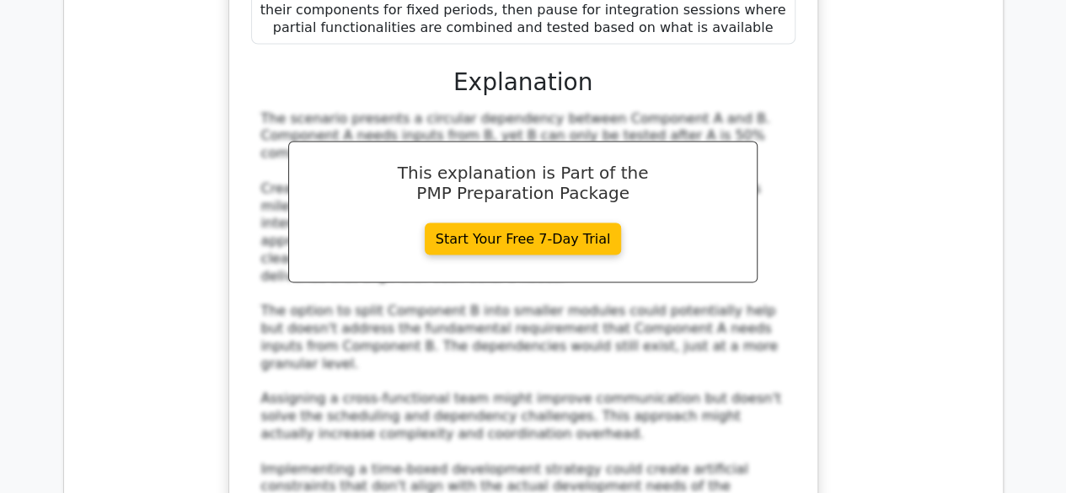
scroll to position [4893, 0]
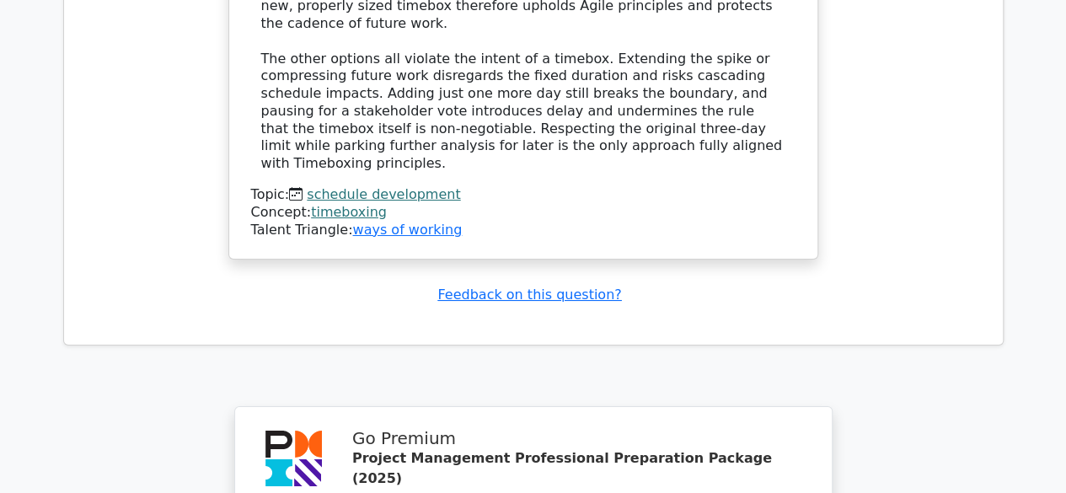
scroll to position [6529, 0]
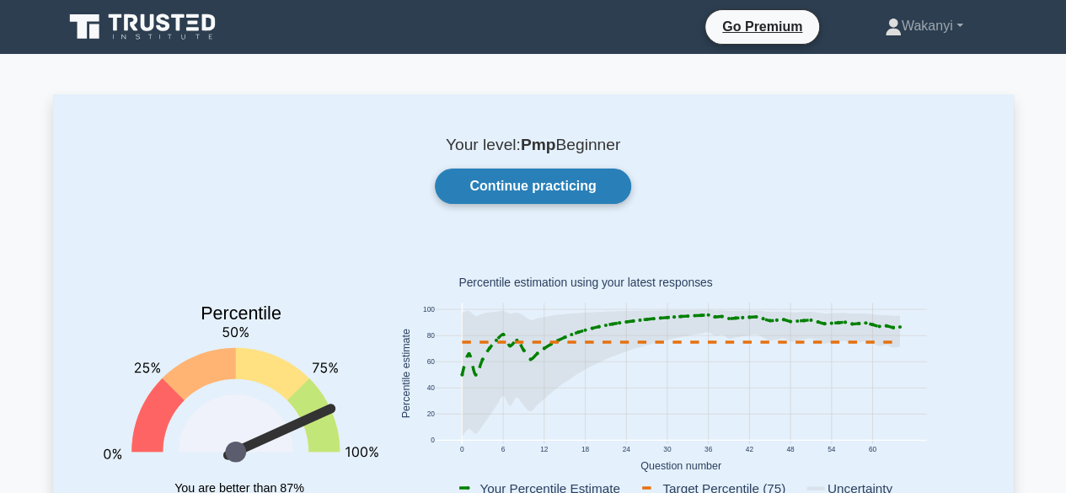
click at [585, 183] on link "Continue practicing" at bounding box center [532, 185] width 195 height 35
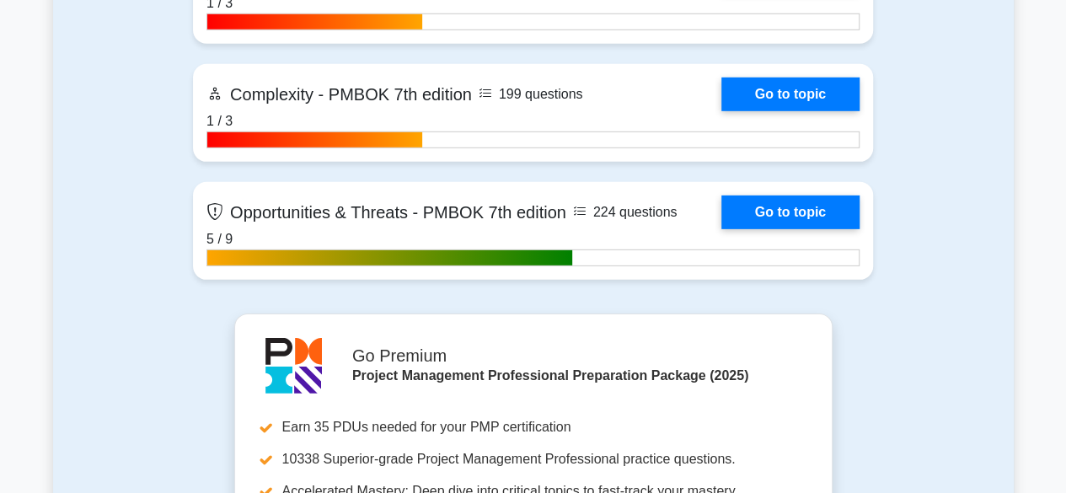
scroll to position [5725, 0]
